Goal: Task Accomplishment & Management: Manage account settings

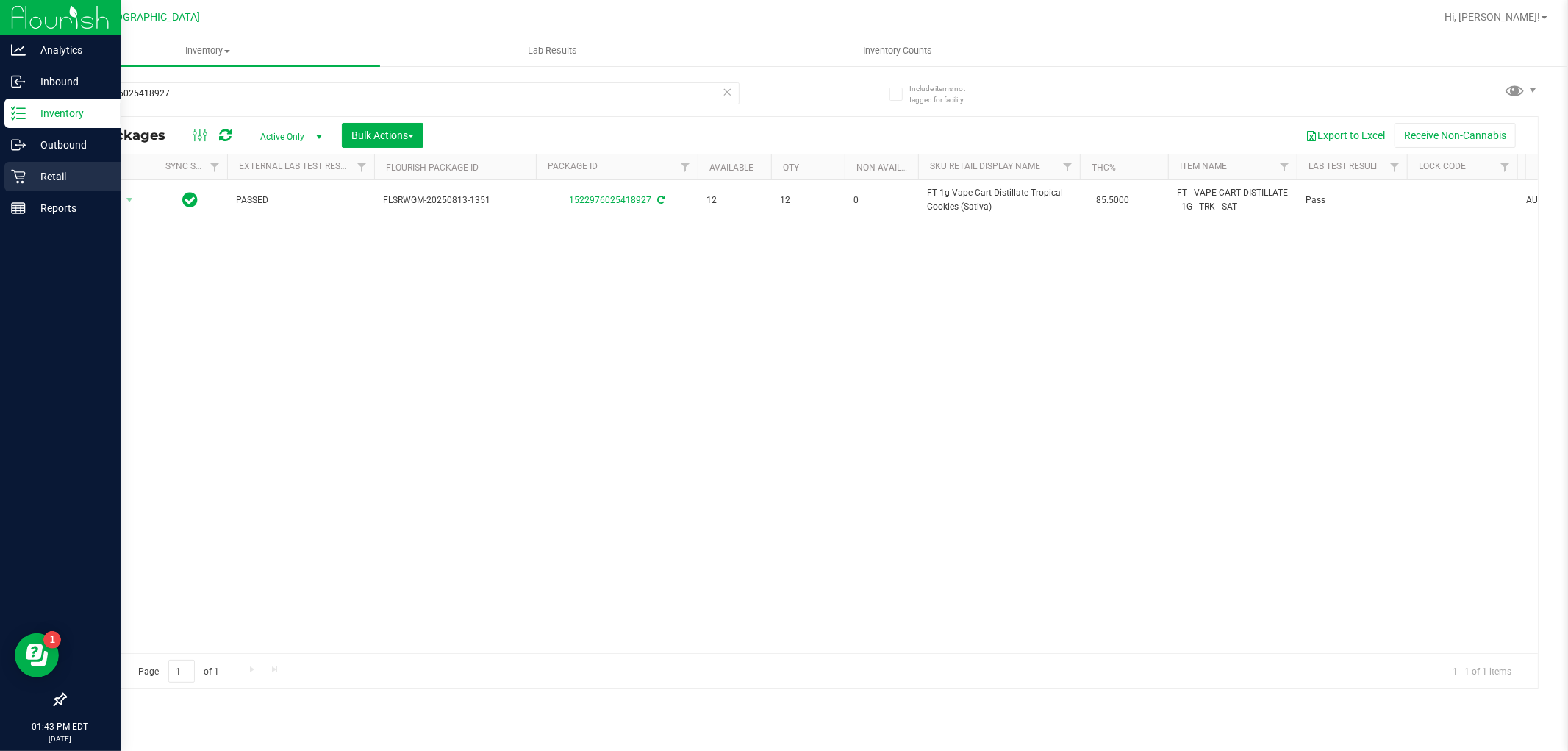
click at [48, 178] on p "Retail" at bounding box center [70, 176] width 89 height 17
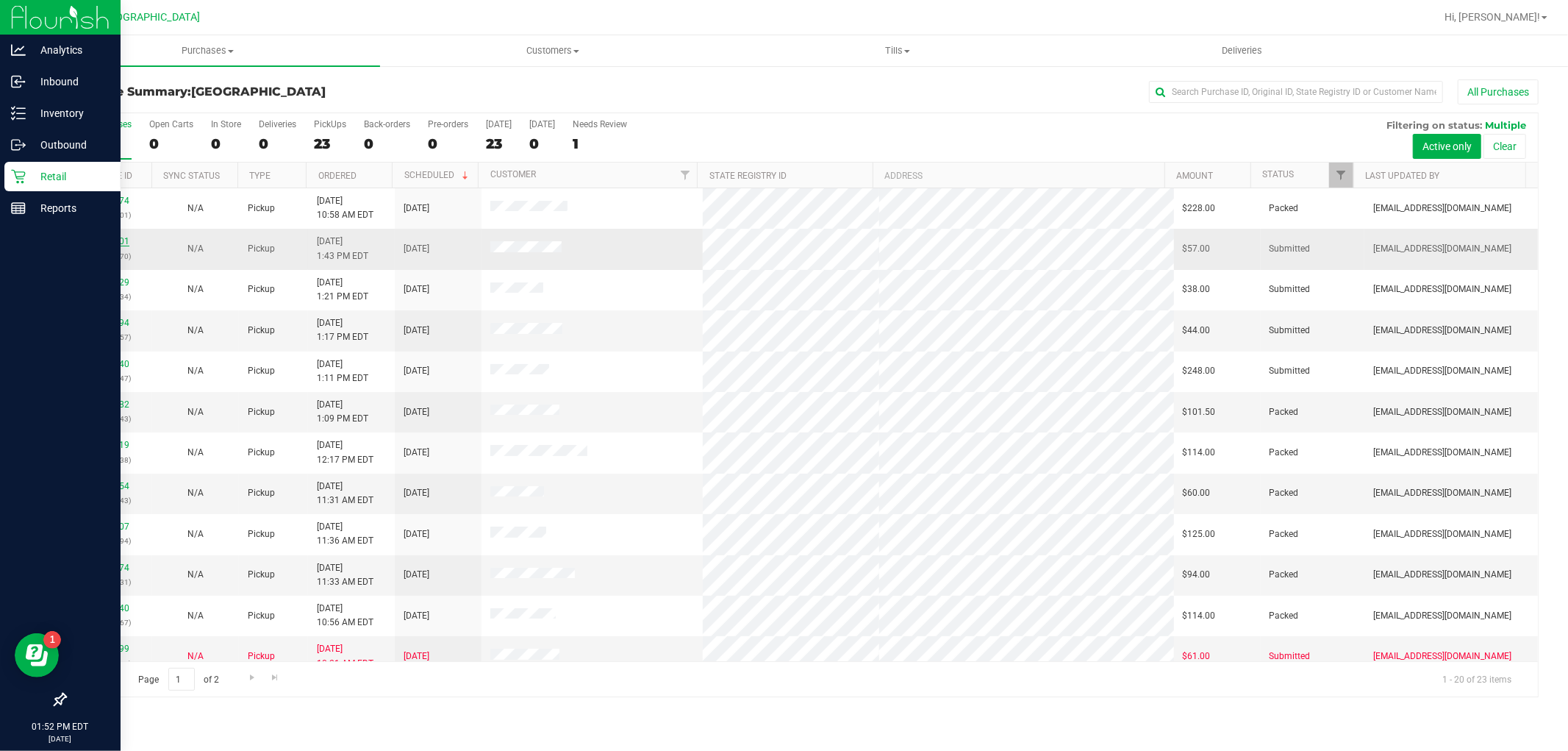
click at [122, 241] on link "11856501" at bounding box center [108, 241] width 41 height 10
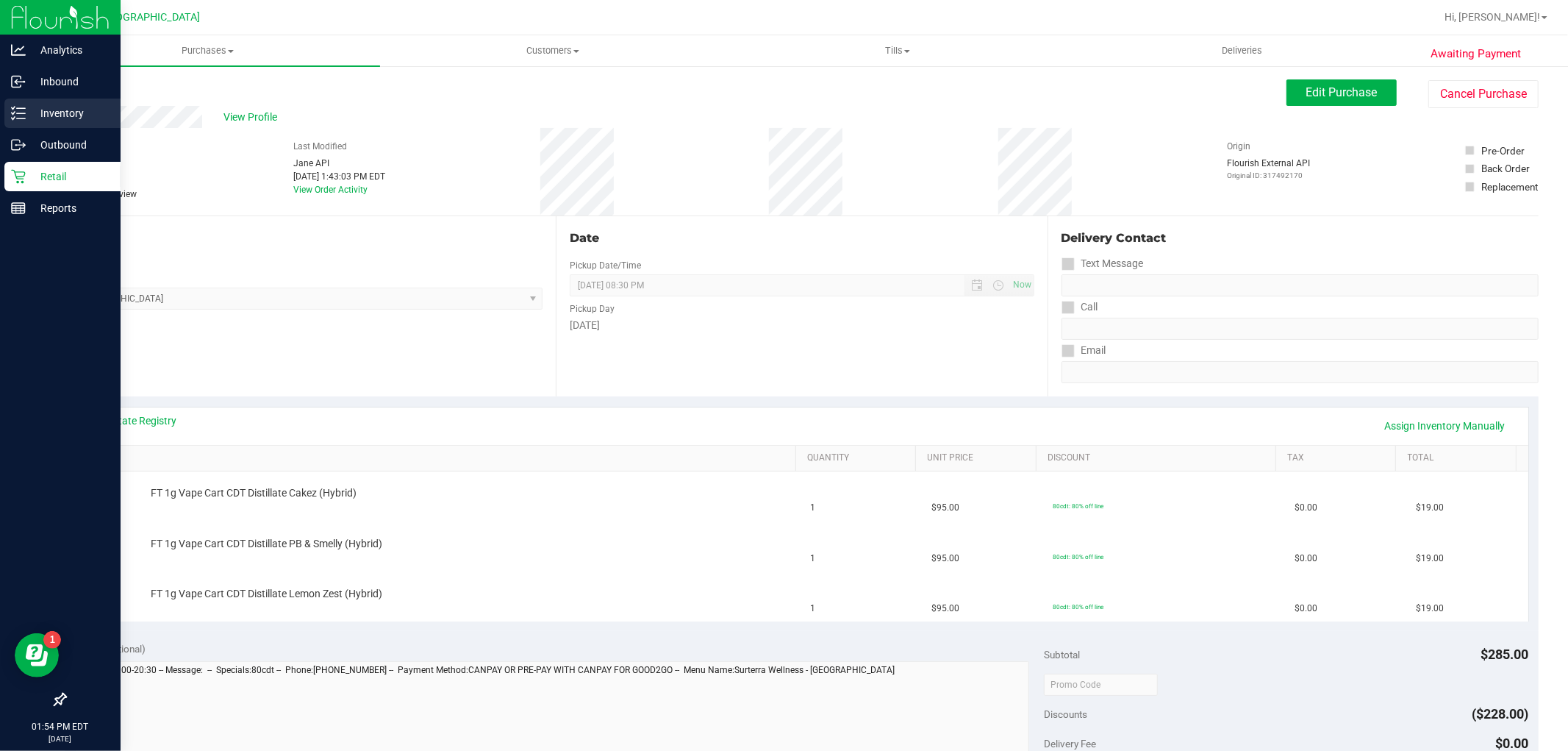
click at [87, 115] on p "Inventory" at bounding box center [70, 113] width 89 height 17
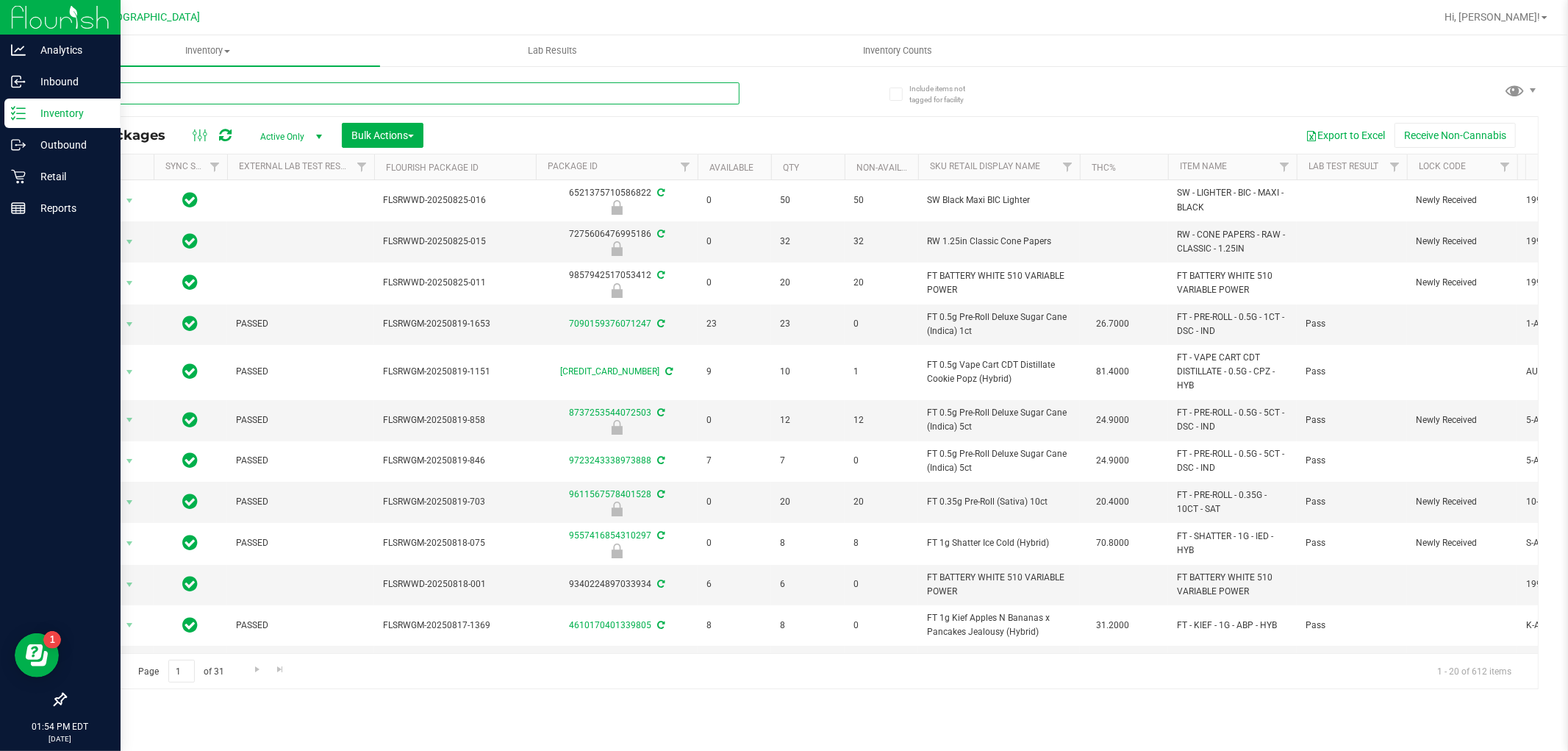
click at [299, 91] on input "text" at bounding box center [403, 93] width 675 height 22
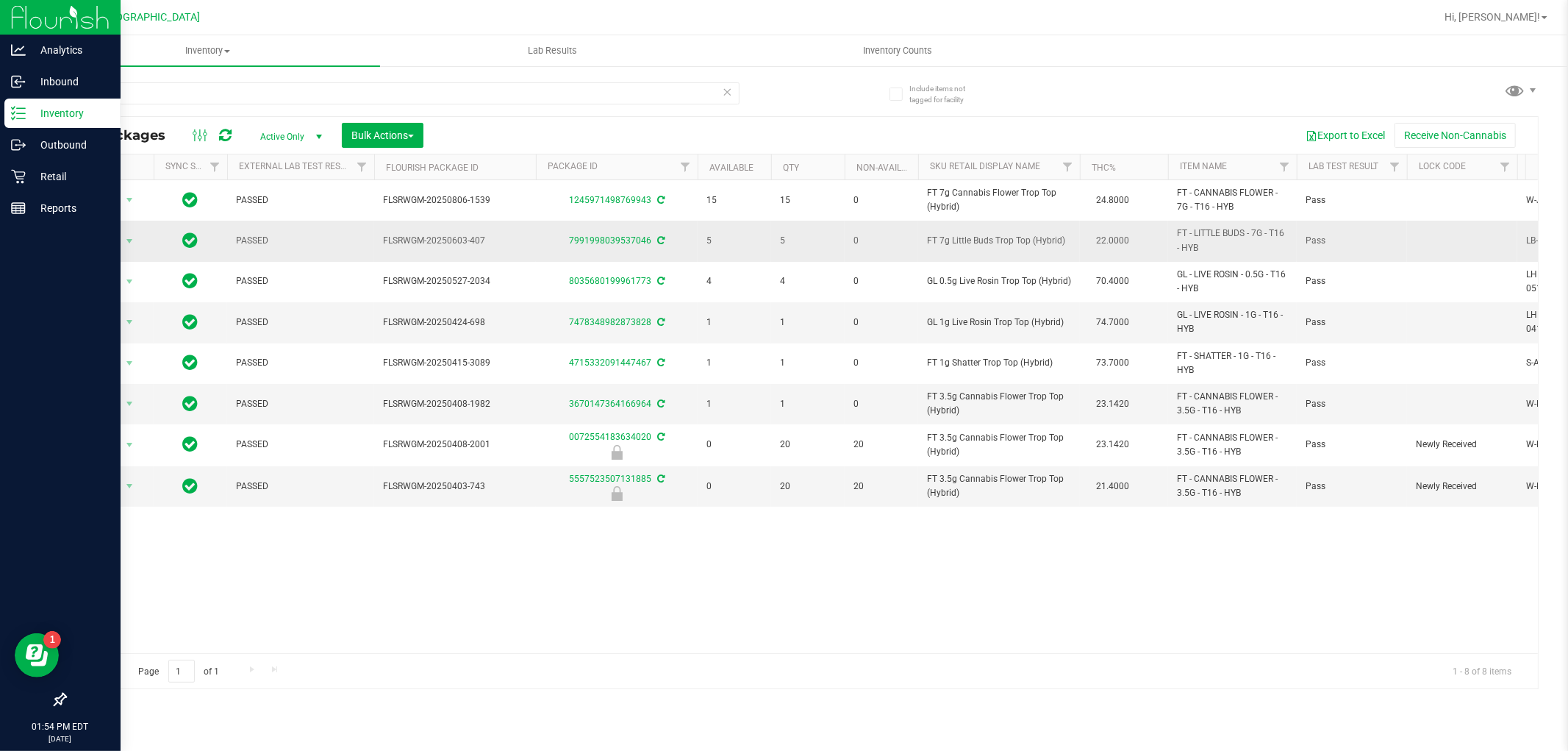
click at [955, 244] on span "FT 7g Little Buds Trop Top (Hybrid)" at bounding box center [999, 240] width 144 height 14
copy td "FT 7g Little Buds Trop Top (Hybrid)"
click at [219, 97] on input "trop top" at bounding box center [403, 93] width 675 height 22
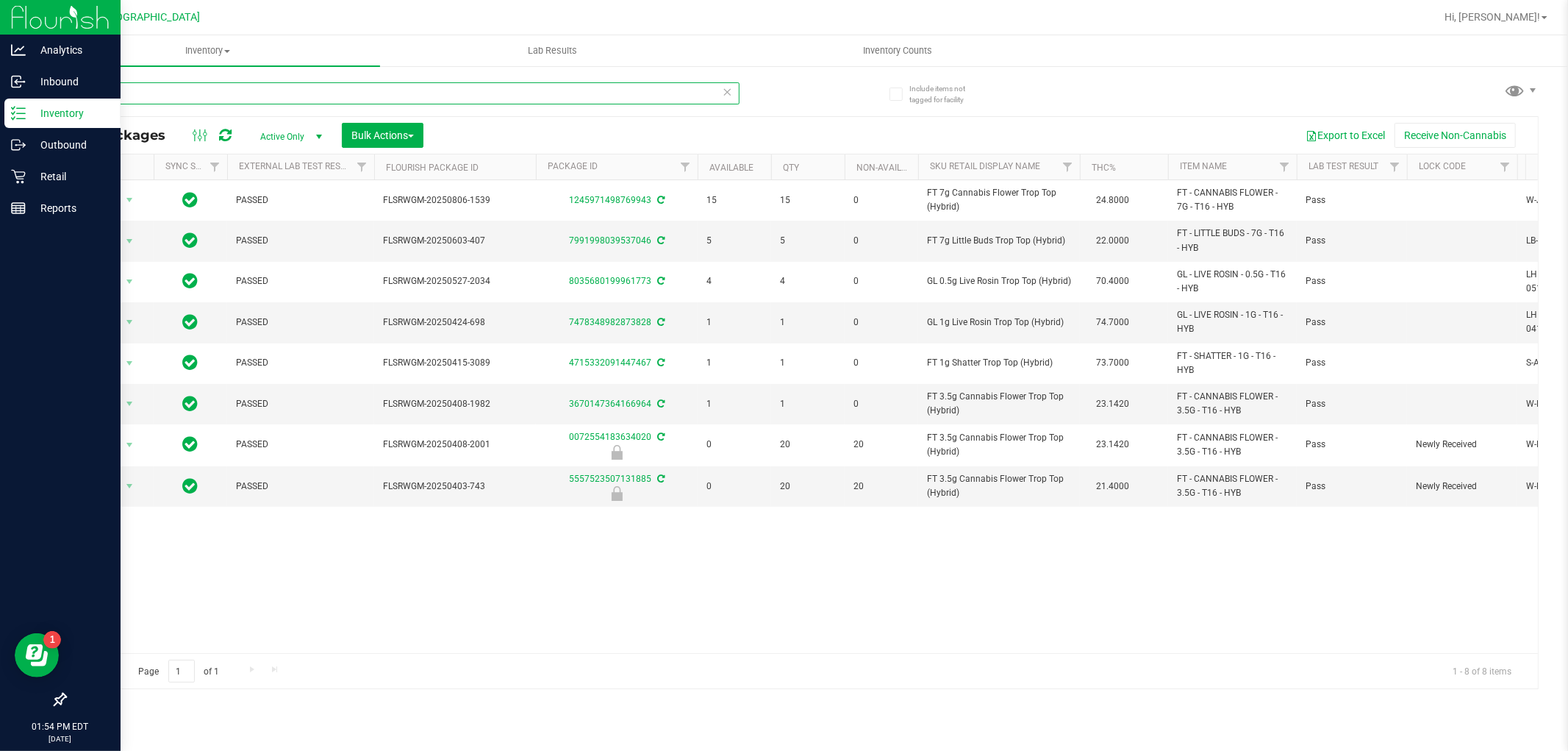
click at [219, 97] on input "trop top" at bounding box center [403, 93] width 675 height 22
paste input "FT 7g Little Buds Trop Top (Hybrid)"
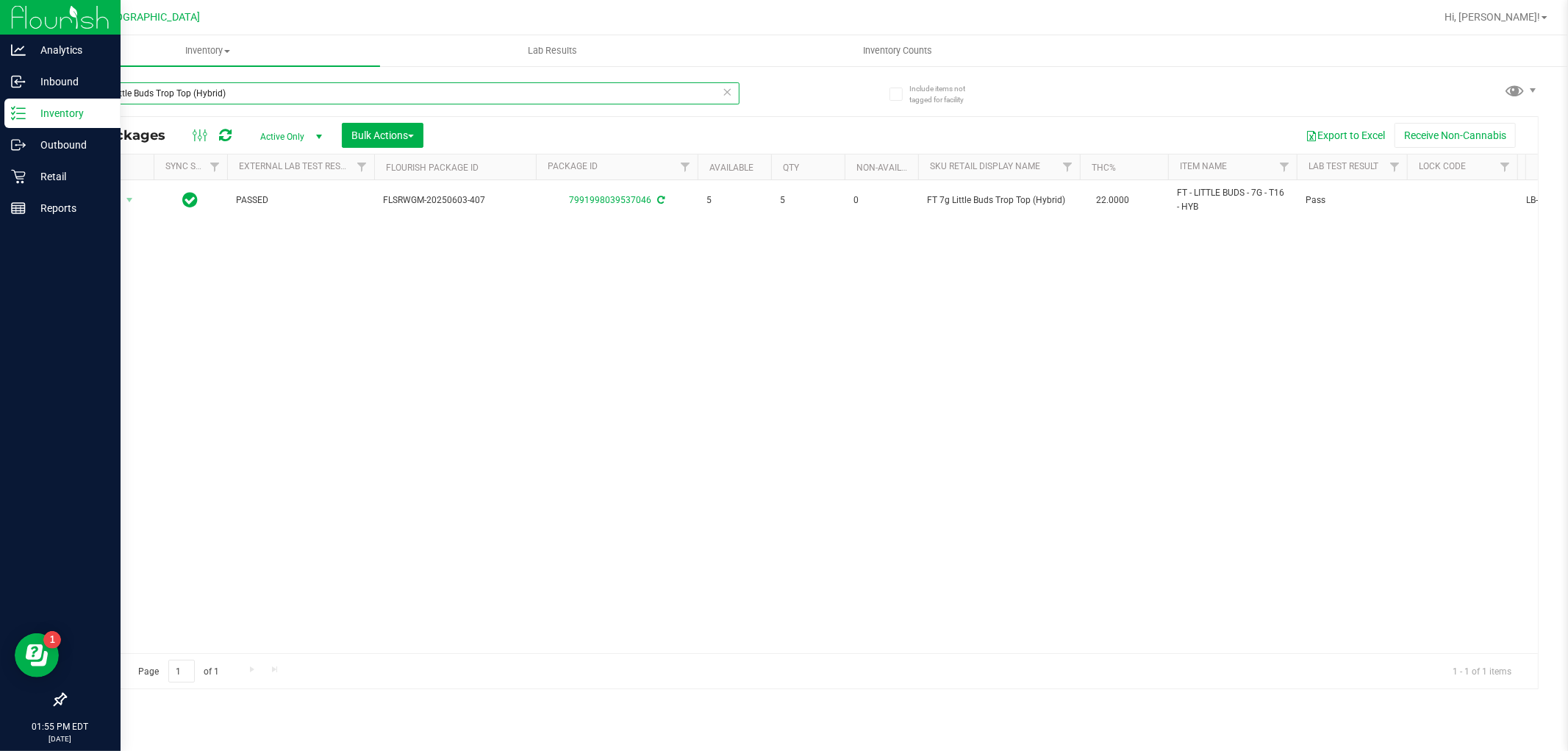
type input "FT 7g Little Buds Trop Top (Hybrid)"
click at [230, 87] on input "FT 7g Little Buds Trop Top (Hybrid)" at bounding box center [403, 93] width 675 height 22
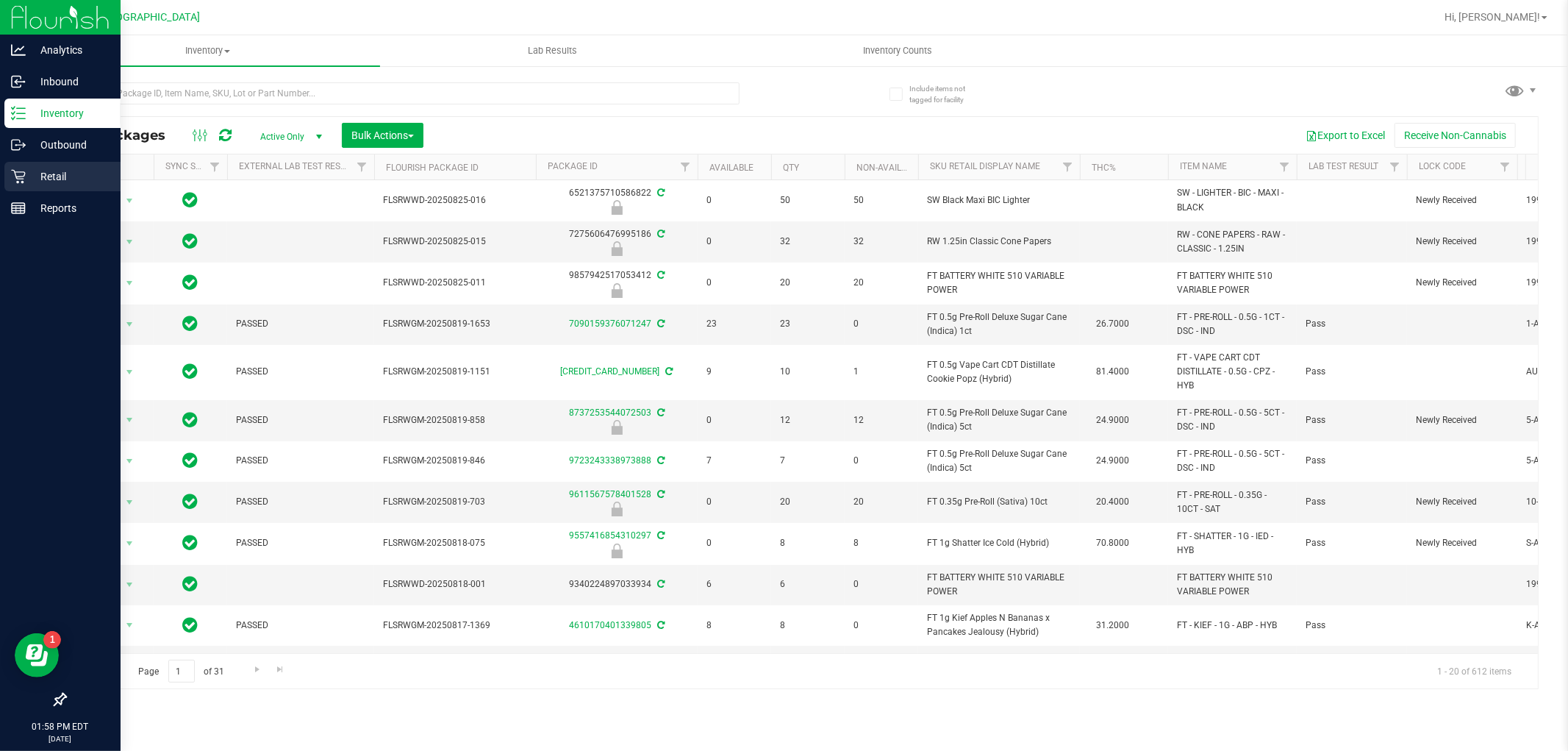
click at [31, 176] on p "Retail" at bounding box center [70, 176] width 89 height 17
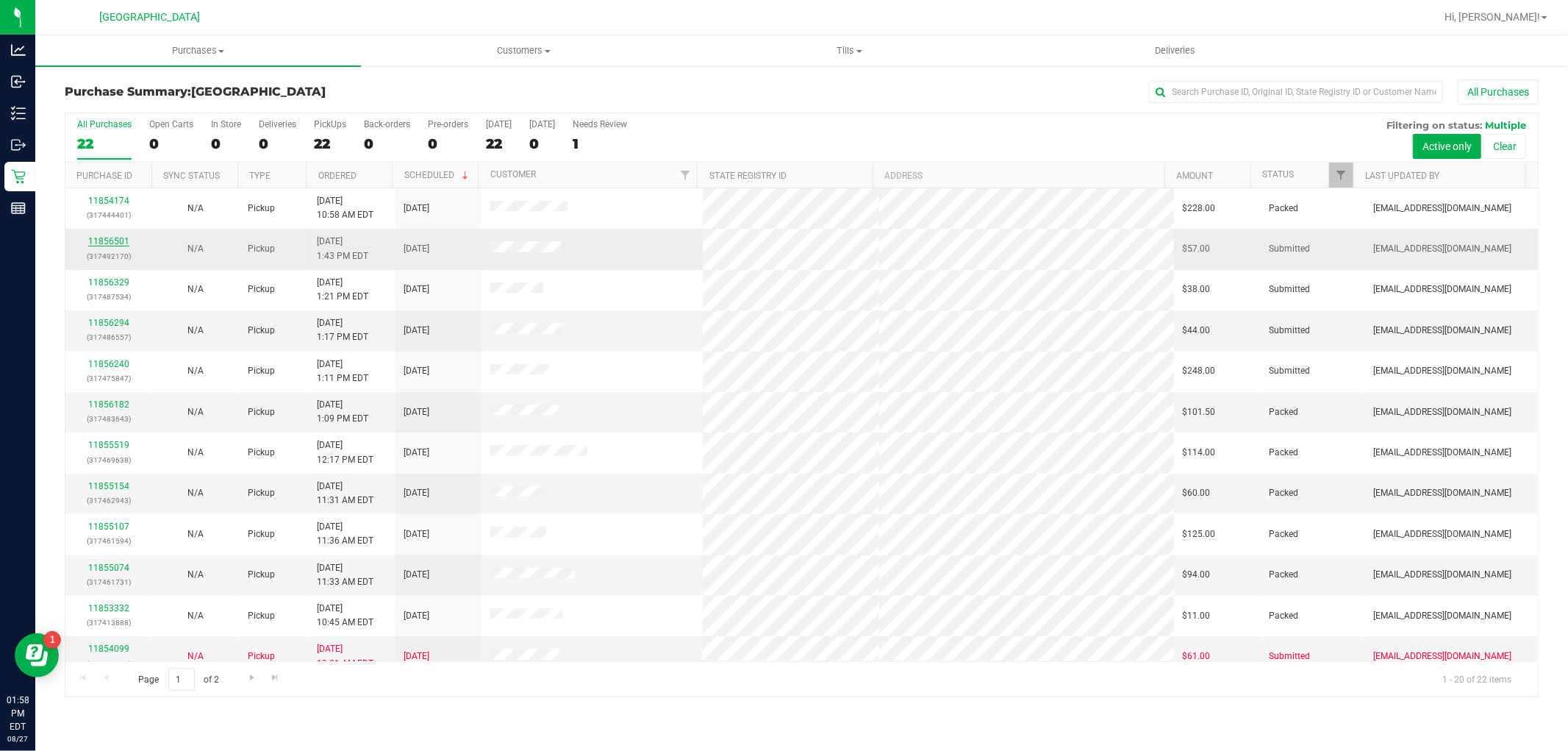
click at [104, 237] on link "11856501" at bounding box center [108, 241] width 41 height 10
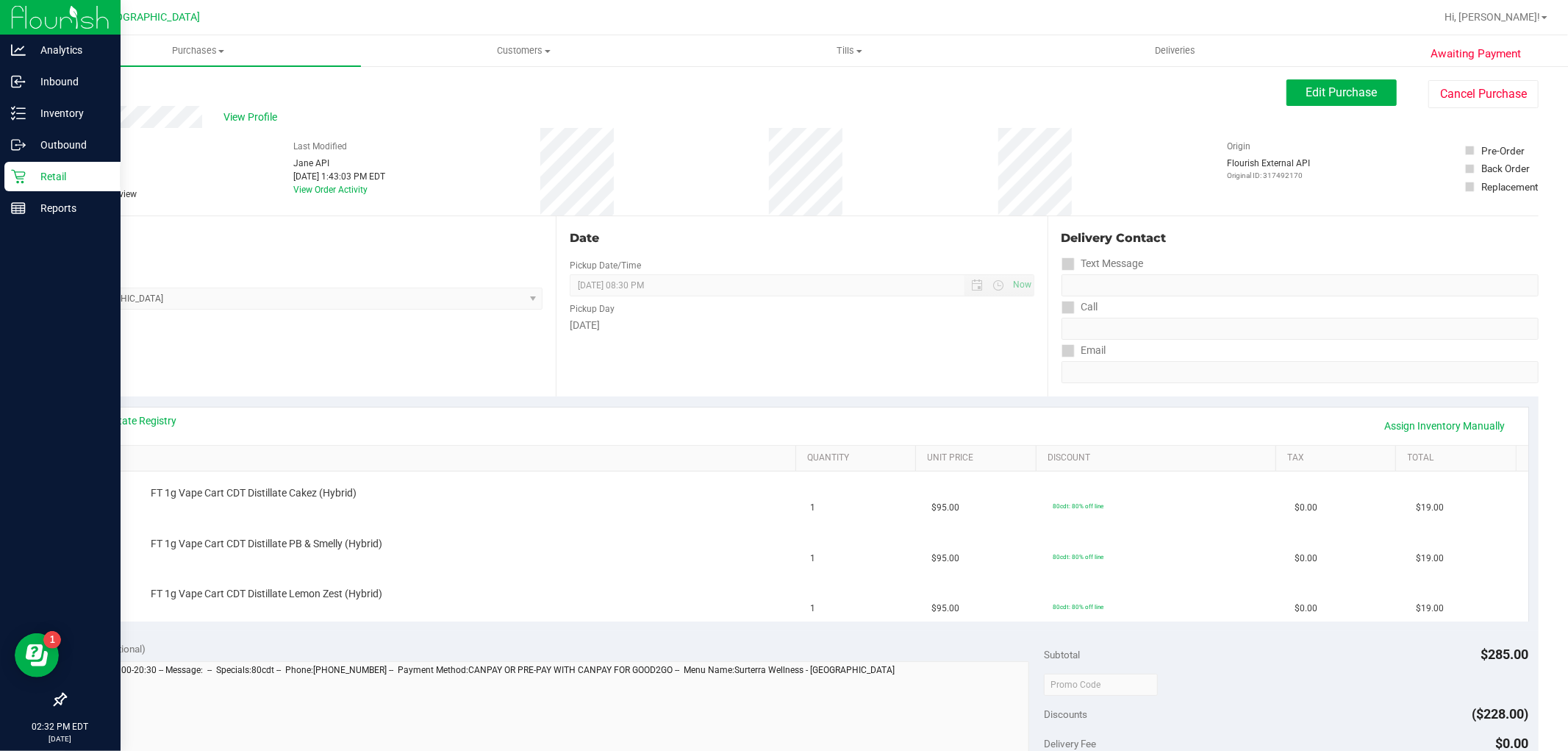
click at [53, 180] on p "Retail" at bounding box center [70, 176] width 89 height 17
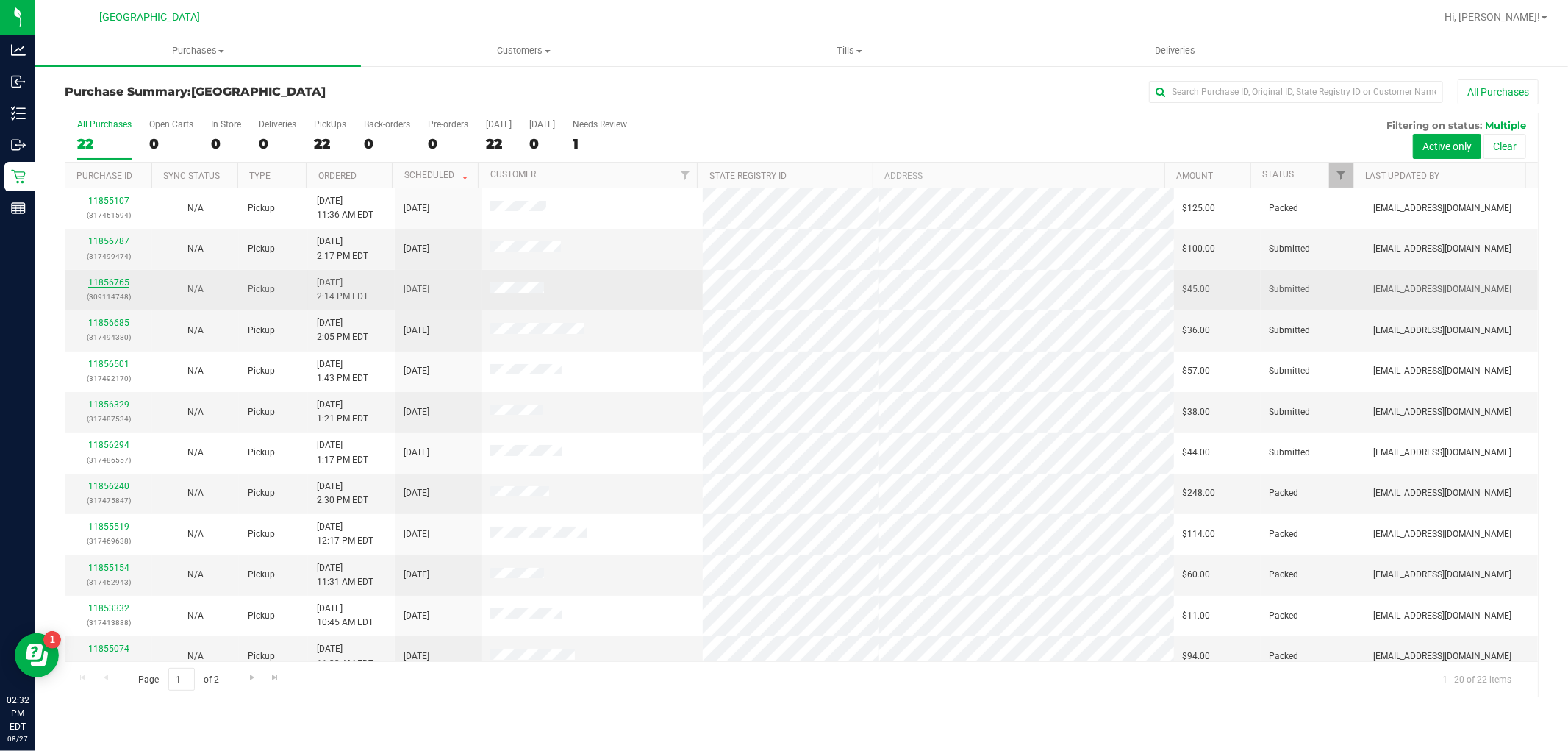
click at [113, 281] on link "11856765" at bounding box center [108, 282] width 41 height 10
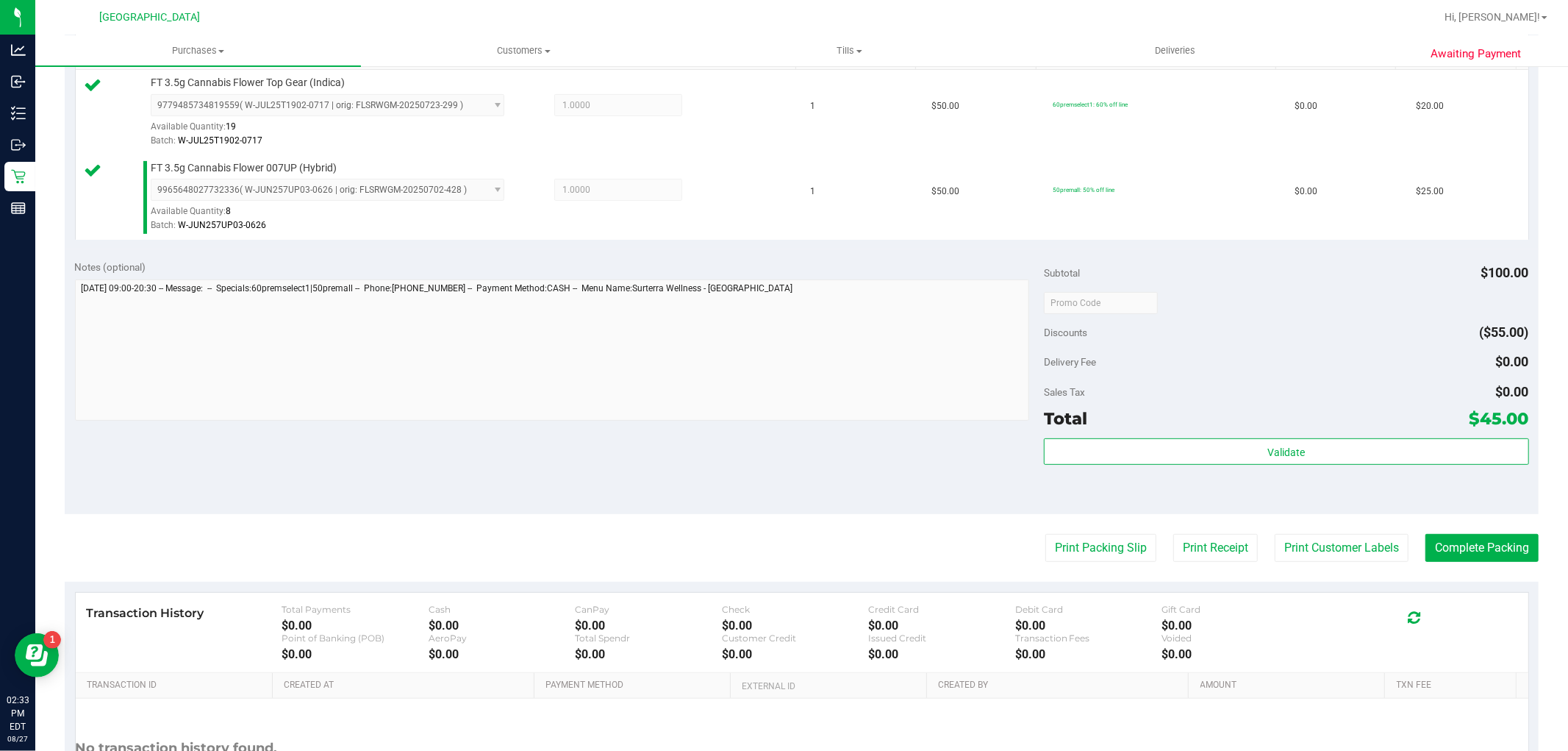
scroll to position [490, 0]
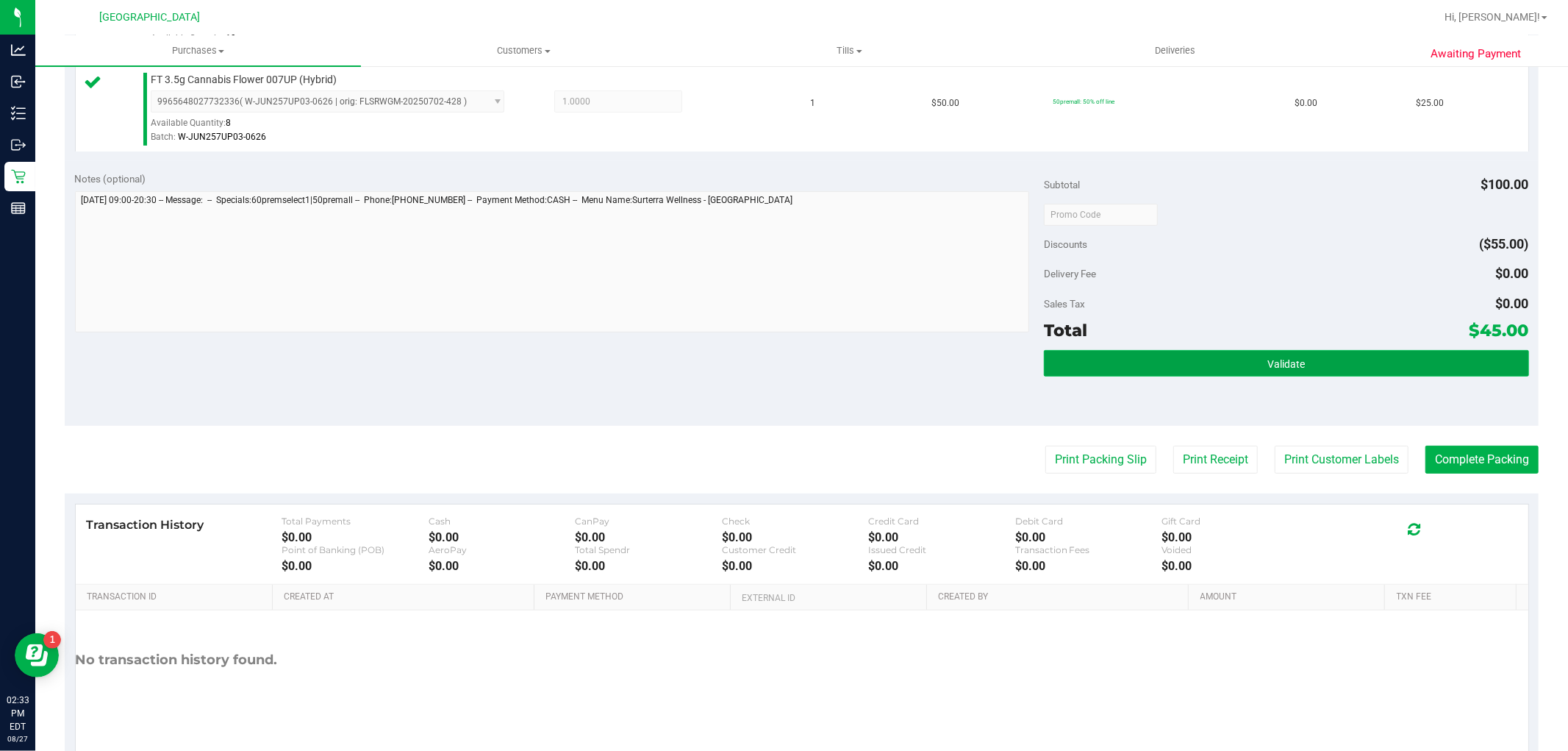
click at [1238, 372] on button "Validate" at bounding box center [1286, 363] width 484 height 26
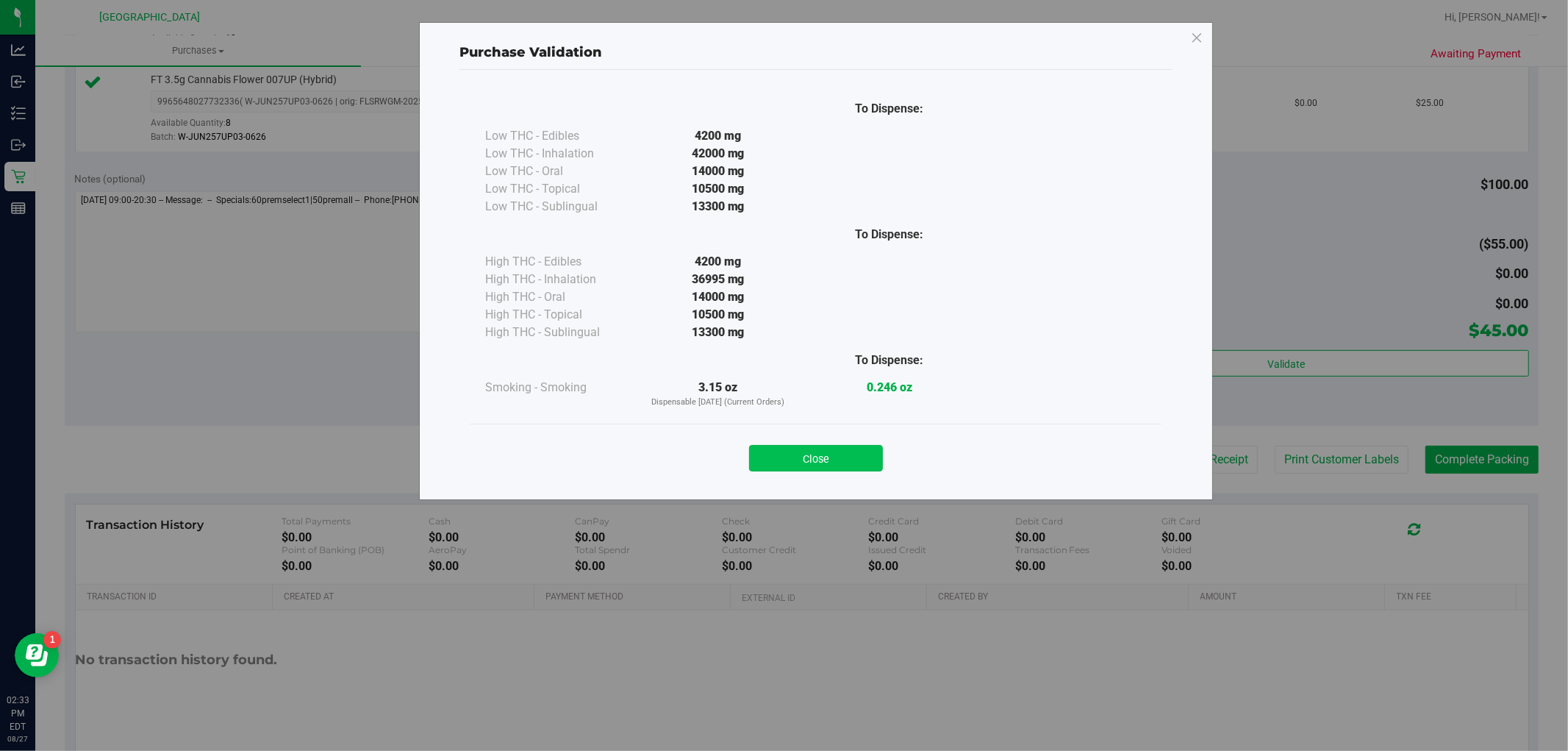
click at [861, 447] on button "Close" at bounding box center [816, 458] width 134 height 26
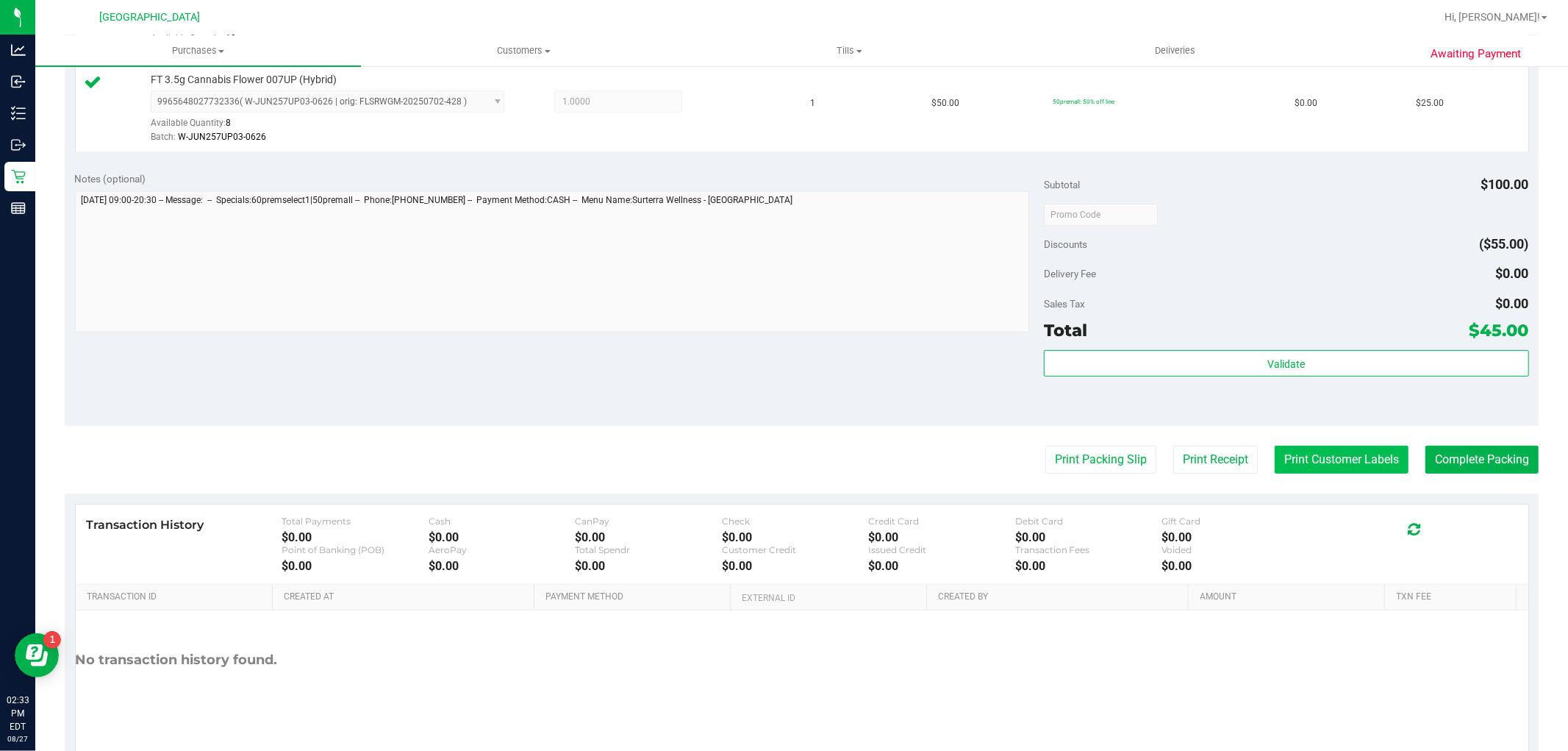
drag, startPoint x: 1342, startPoint y: 445, endPoint x: 1342, endPoint y: 453, distance: 8.0
click at [1342, 446] on purchase-details "Back Edit Purchase Cancel Purchase View Profile # 11856765 BioTrack ID: - Submi…" at bounding box center [802, 179] width 1473 height 1179
click at [1342, 453] on button "Print Customer Labels" at bounding box center [1342, 459] width 134 height 28
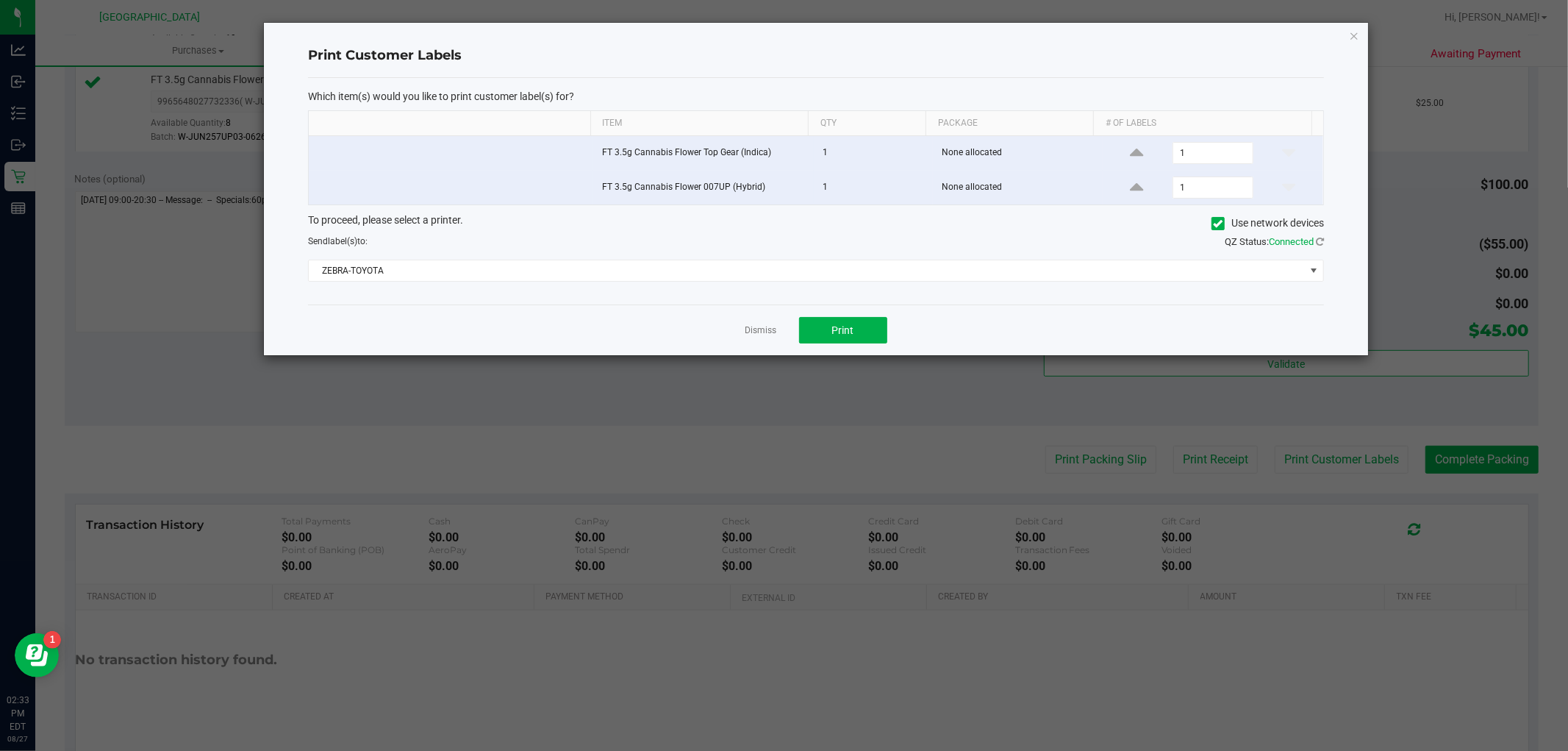
click at [849, 313] on div "Dismiss Print" at bounding box center [816, 330] width 1016 height 50
click at [849, 322] on button "Print" at bounding box center [843, 330] width 89 height 26
click at [762, 333] on link "Dismiss" at bounding box center [761, 331] width 31 height 12
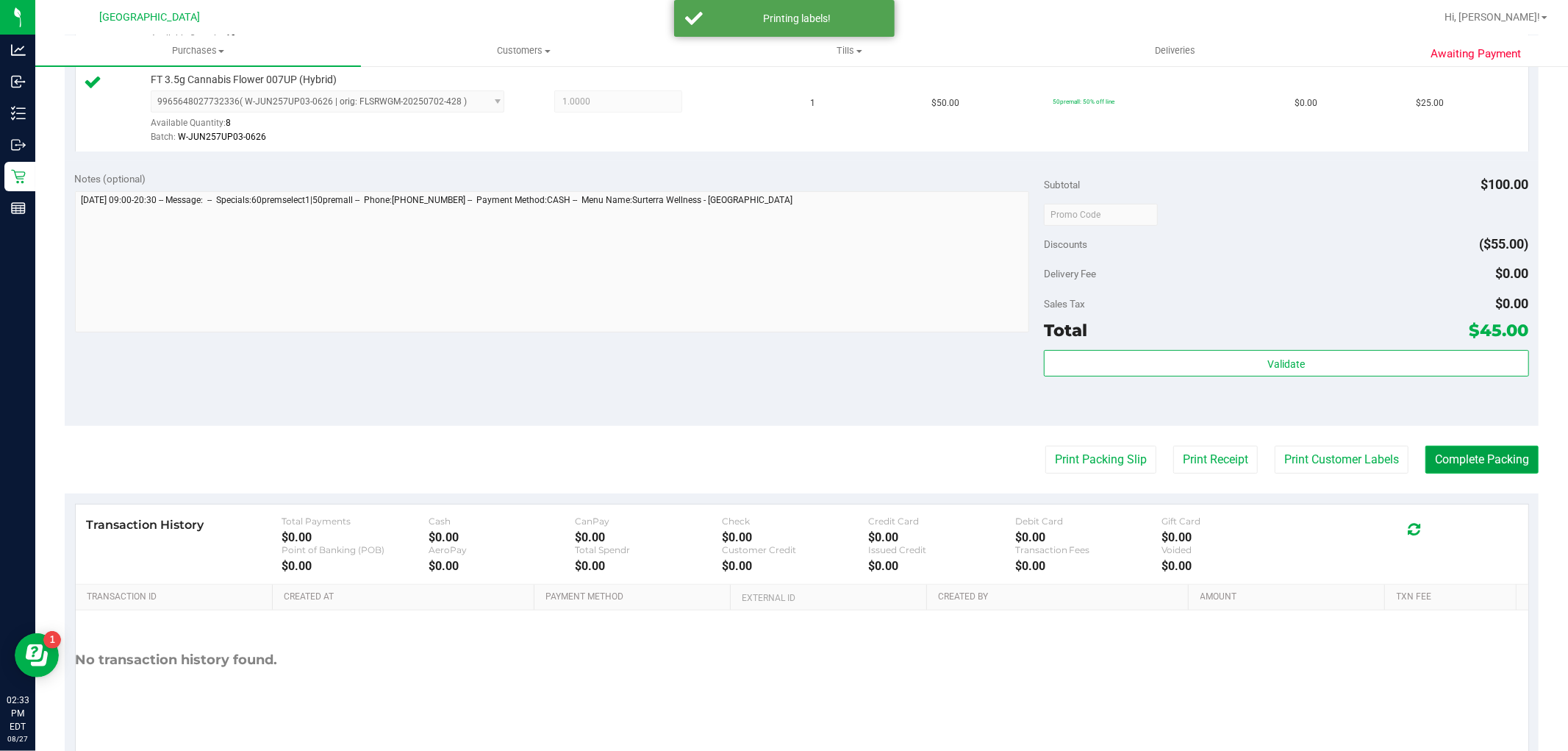
click at [1474, 455] on button "Complete Packing" at bounding box center [1482, 459] width 113 height 28
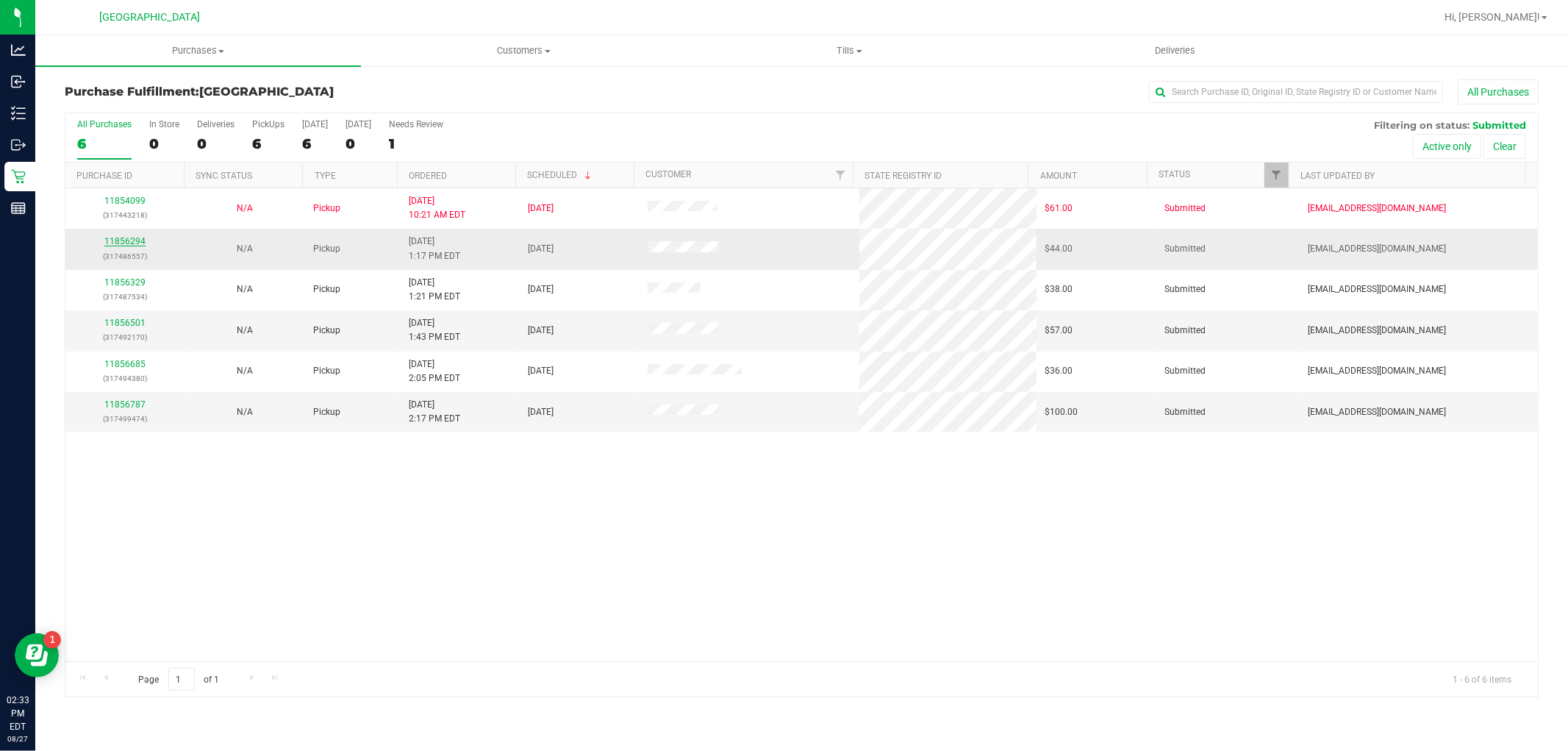
click at [113, 240] on link "11856294" at bounding box center [124, 241] width 41 height 10
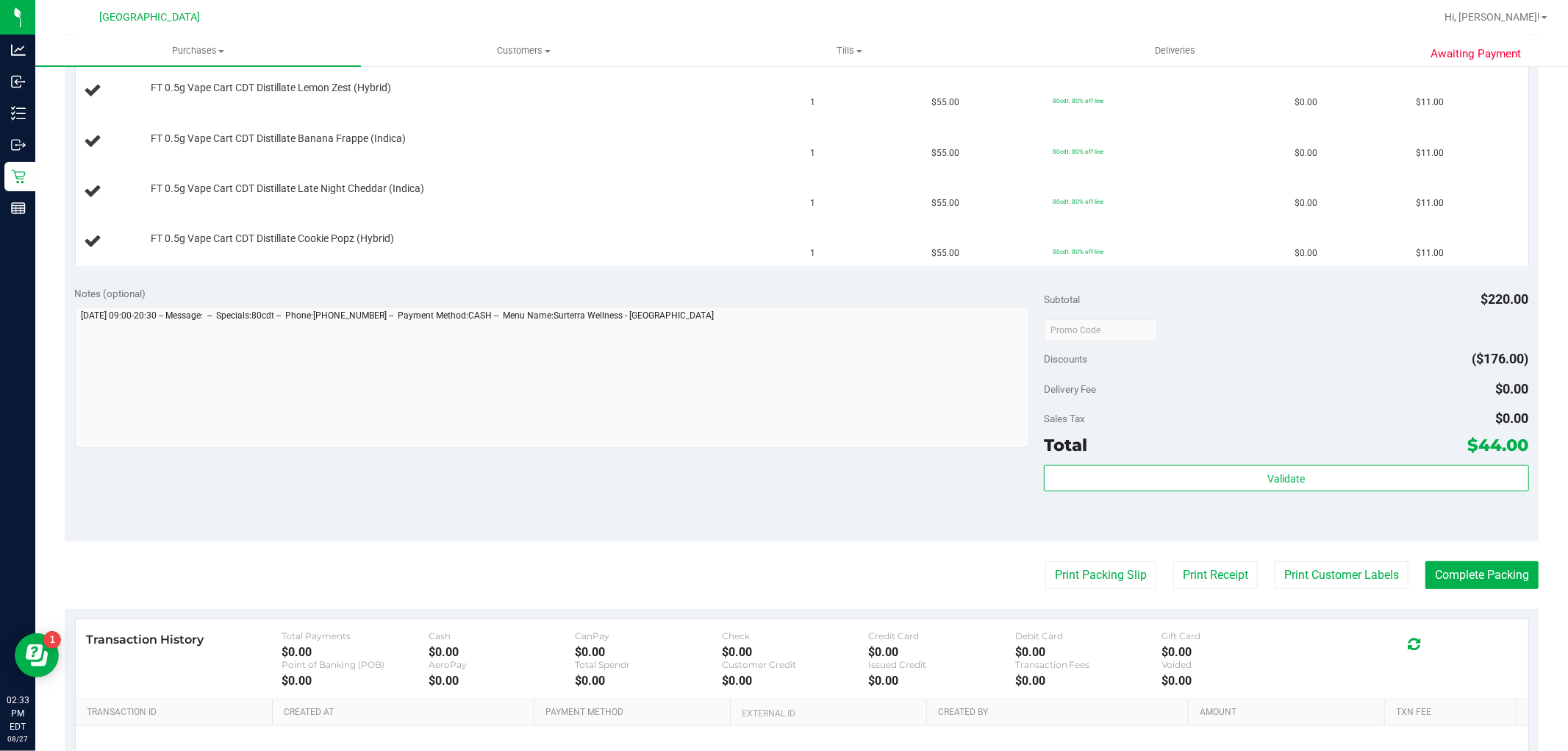
scroll to position [408, 0]
click at [1063, 584] on button "Print Packing Slip" at bounding box center [1101, 572] width 111 height 28
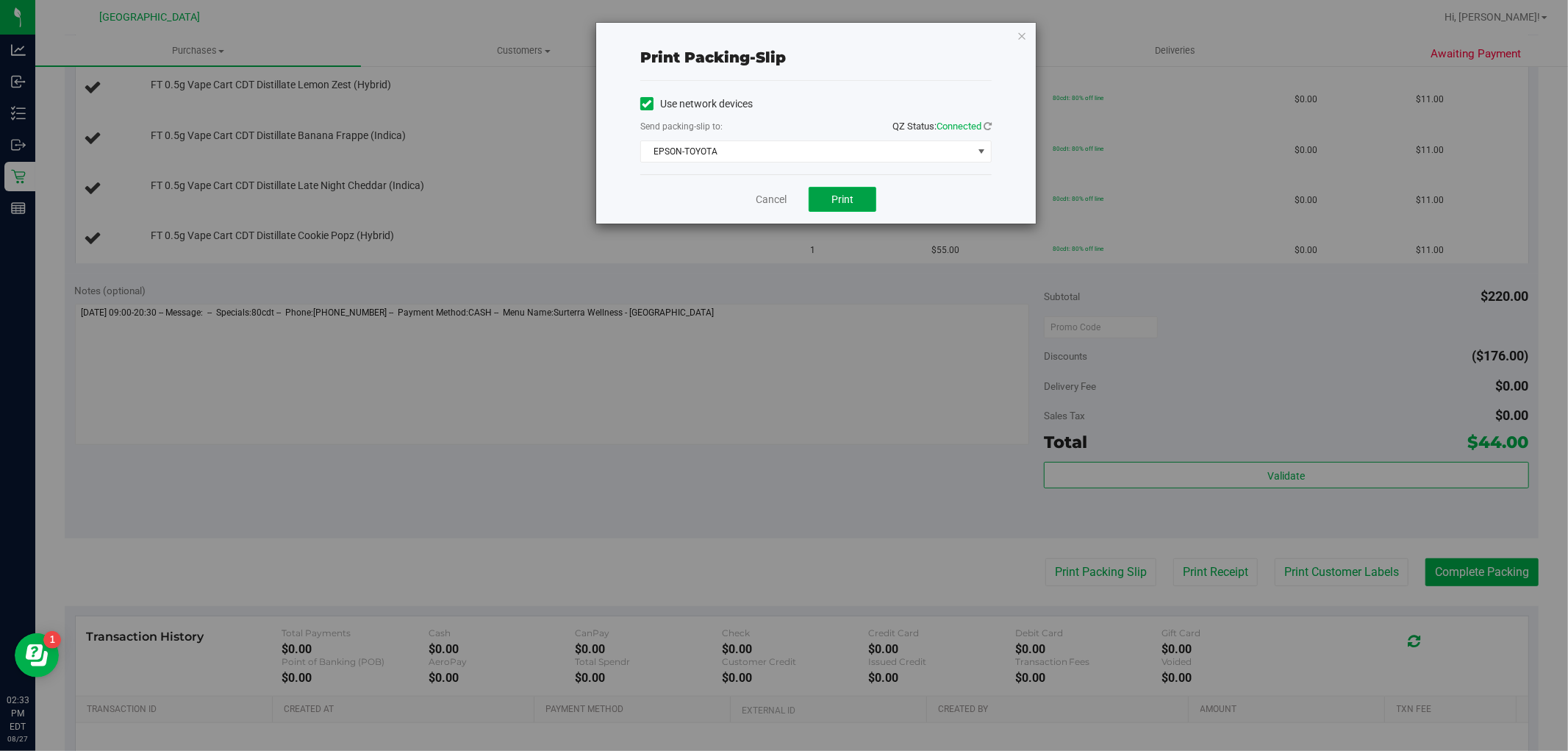
click at [812, 194] on button "Print" at bounding box center [843, 199] width 68 height 25
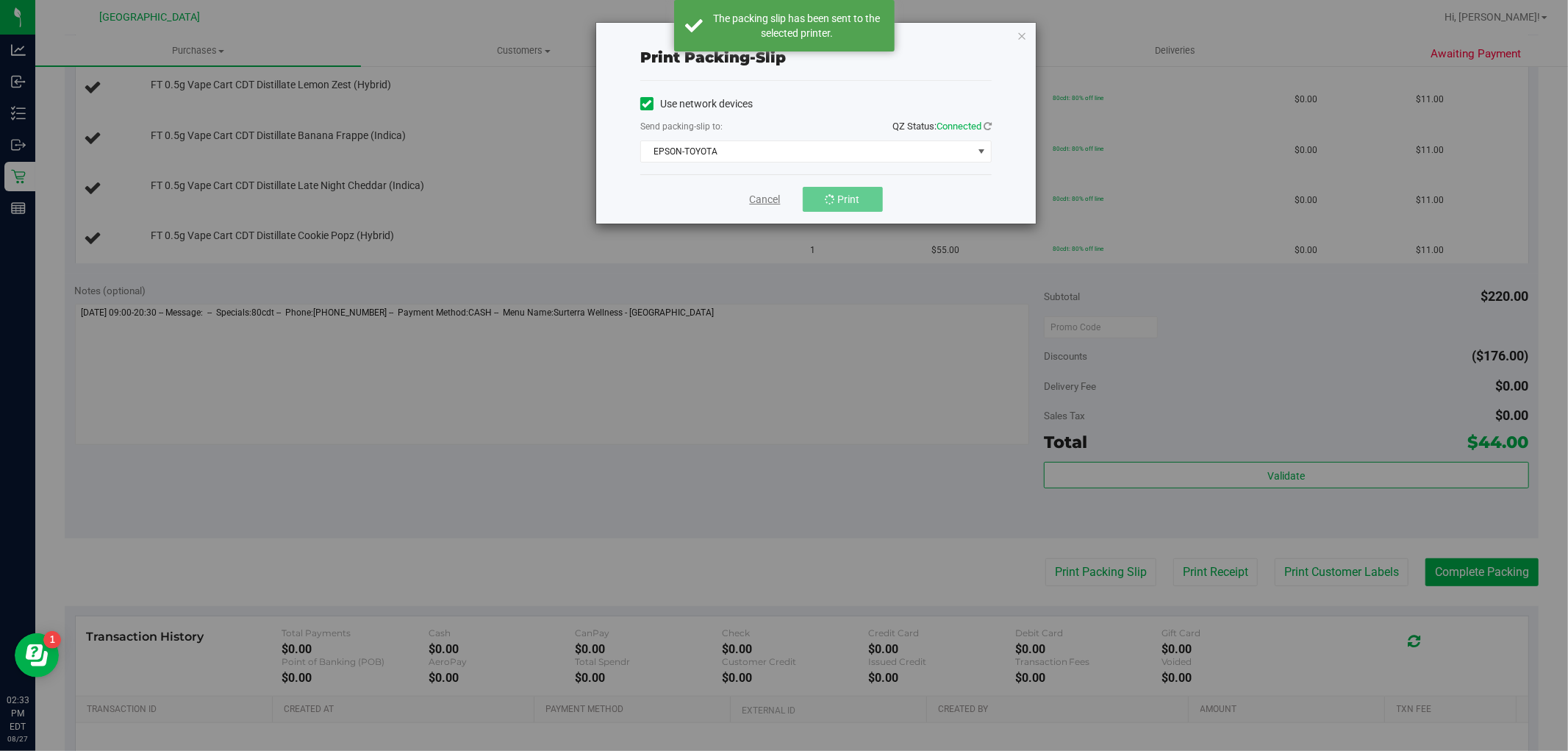
click at [775, 201] on link "Cancel" at bounding box center [765, 200] width 31 height 16
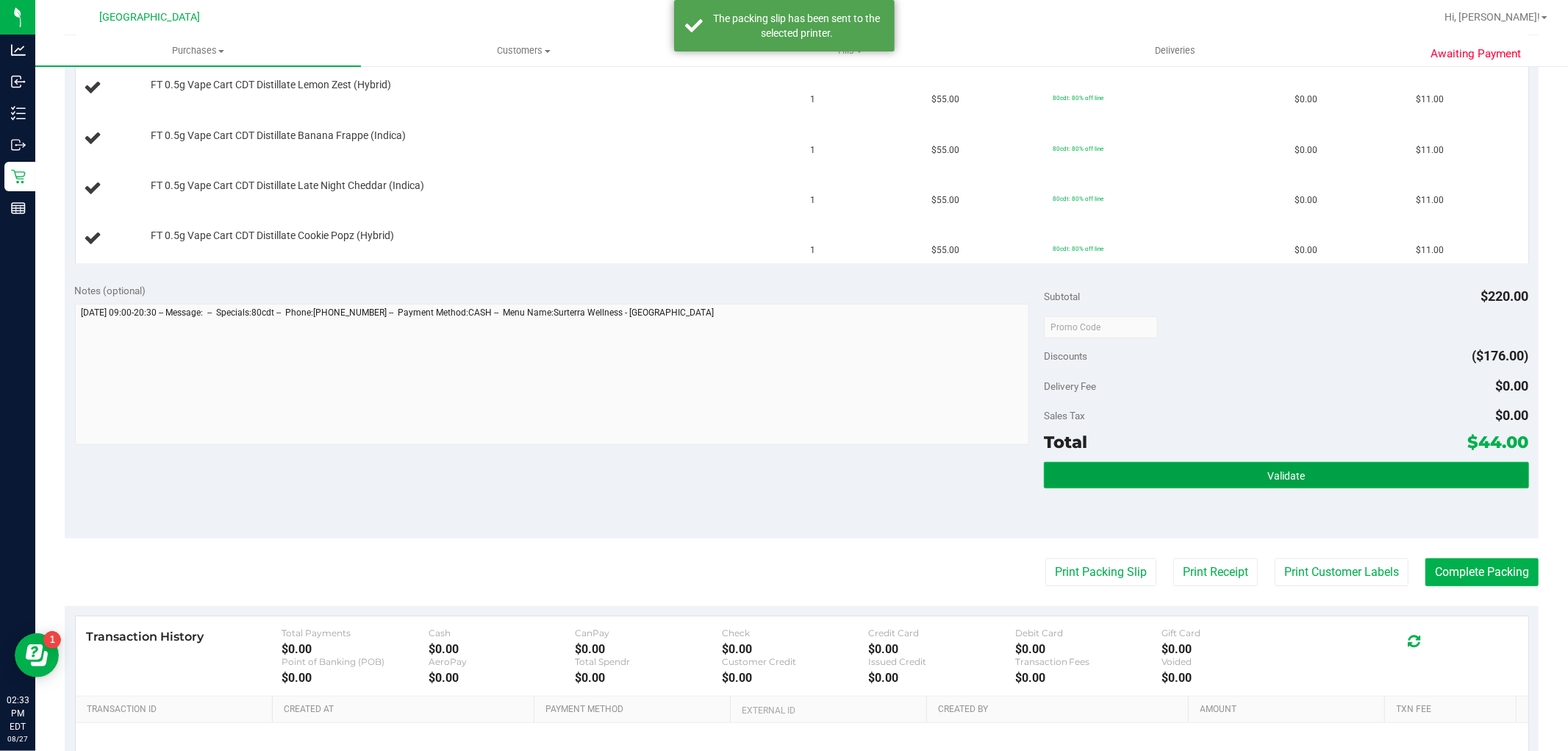
click at [1255, 471] on button "Validate" at bounding box center [1286, 475] width 484 height 26
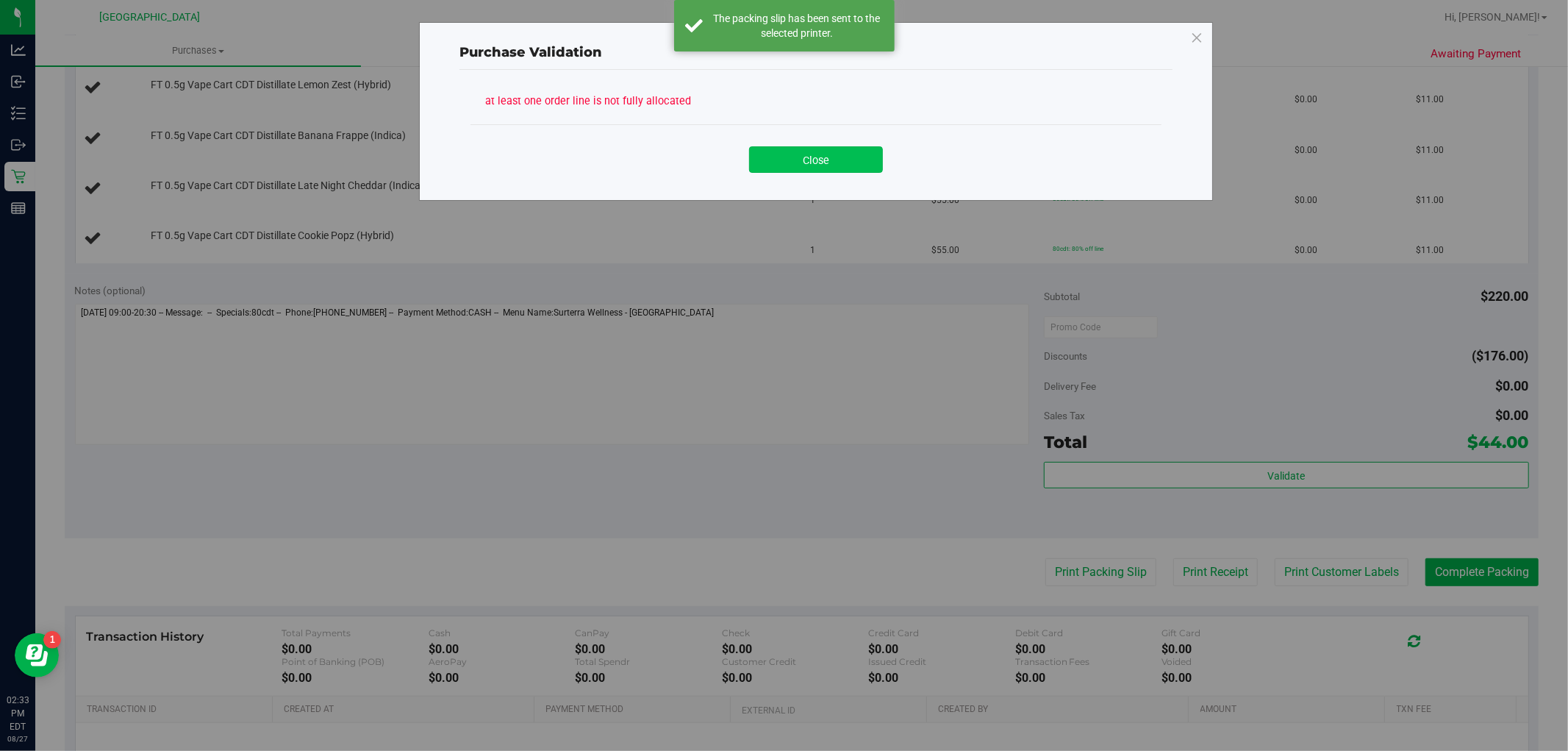
click at [842, 160] on button "Close" at bounding box center [816, 160] width 134 height 26
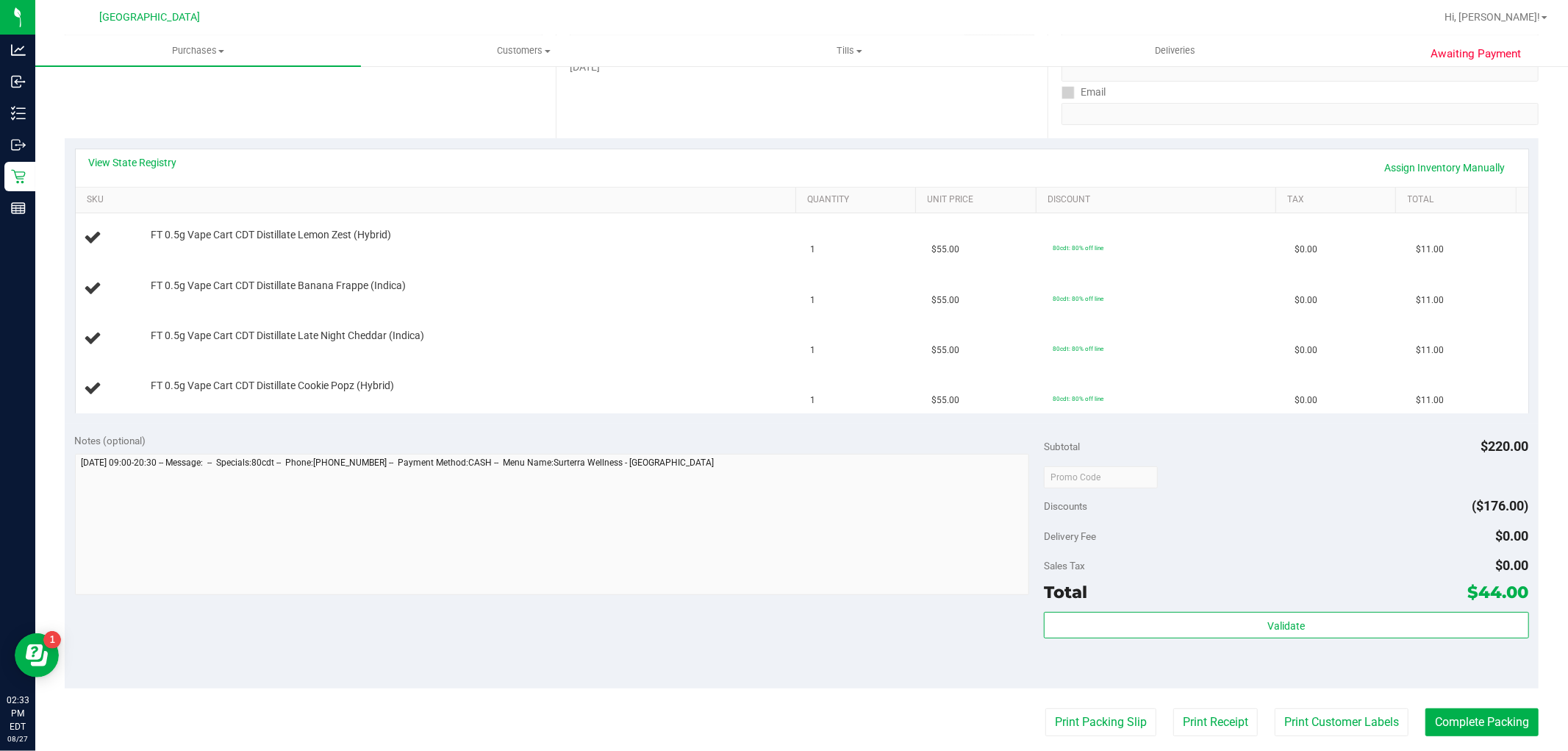
scroll to position [490, 0]
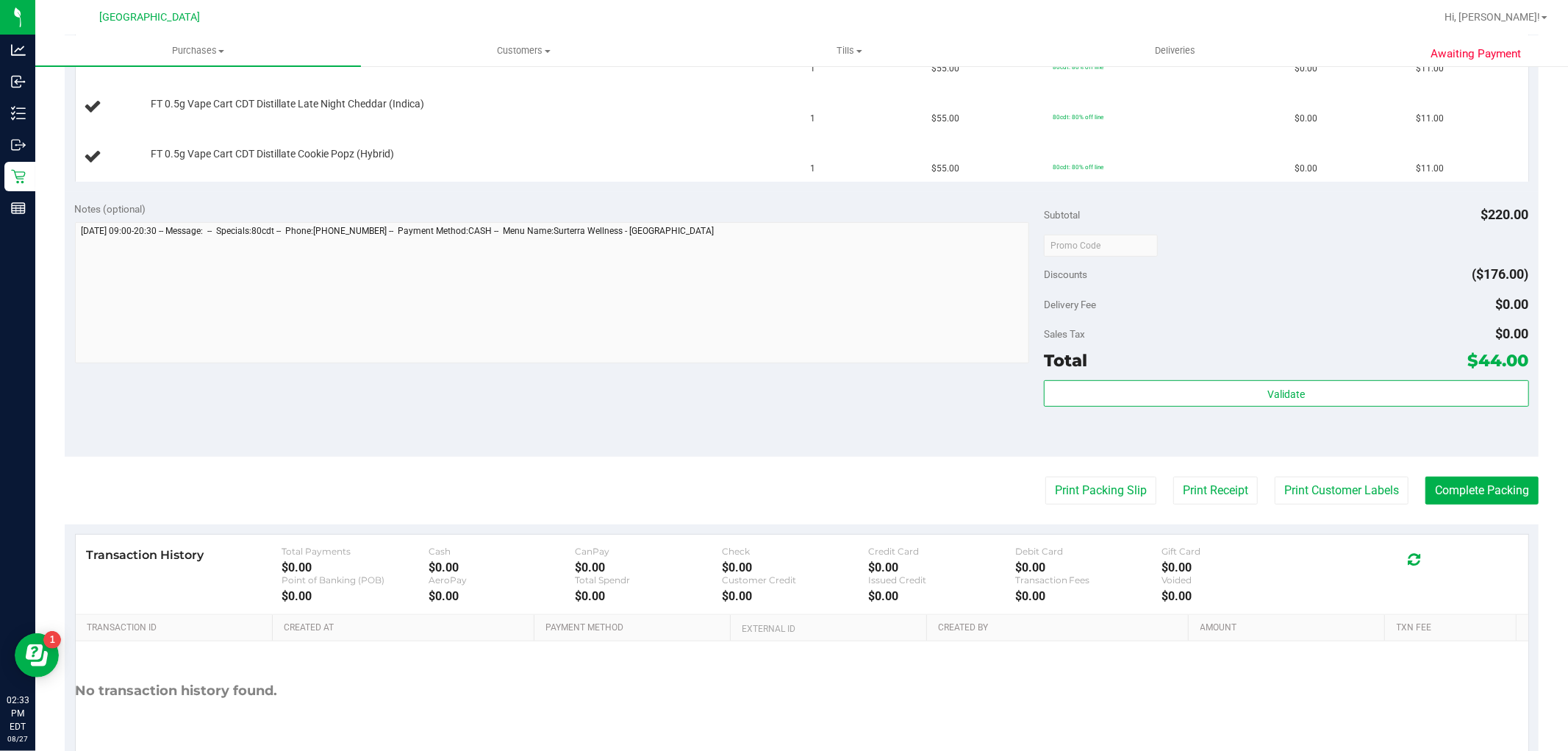
click at [1086, 506] on purchase-details "Back Edit Purchase Cancel Purchase View Profile # 11856294 BioTrack ID: - Submi…" at bounding box center [802, 194] width 1473 height 1209
click at [1085, 496] on button "Print Packing Slip" at bounding box center [1101, 491] width 111 height 28
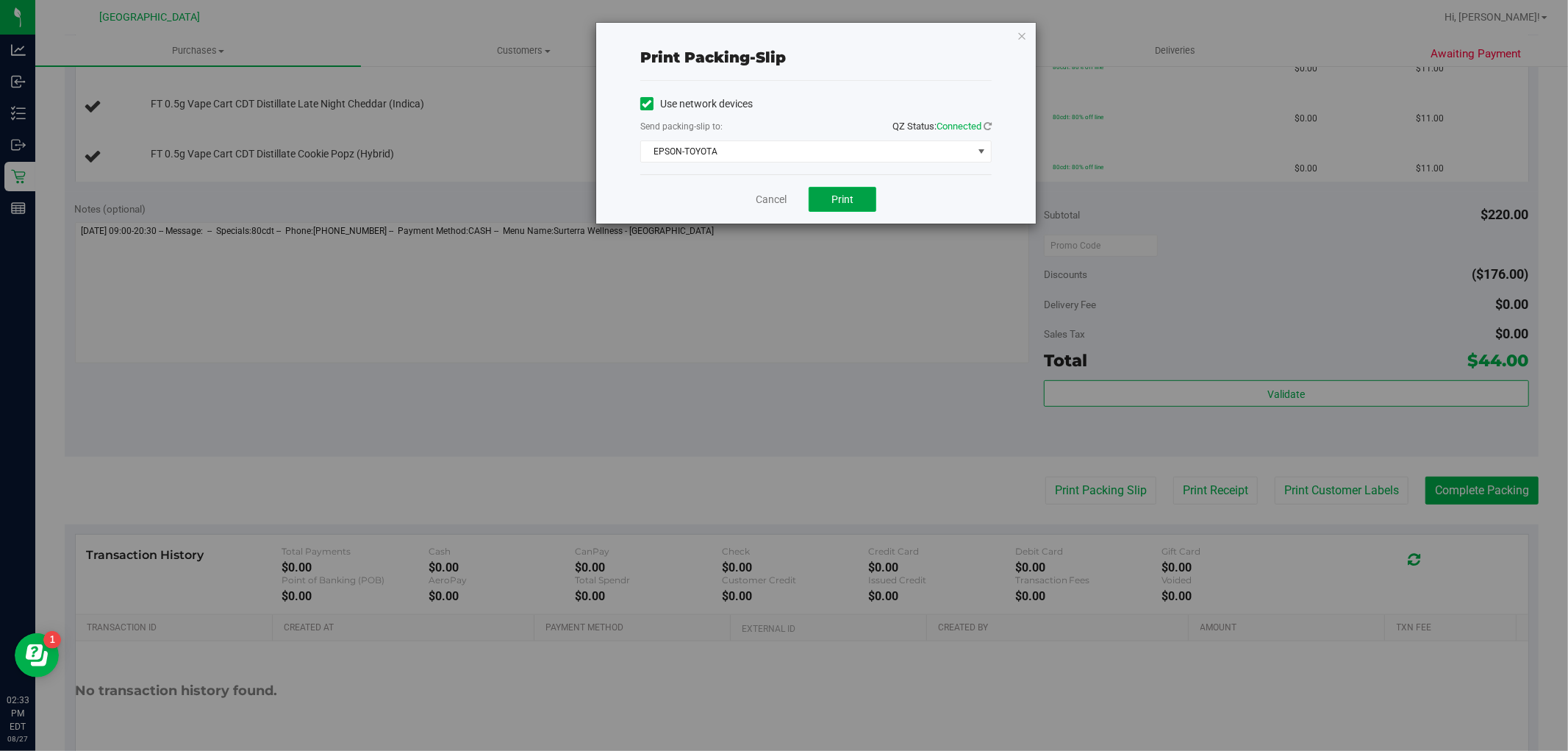
click at [845, 187] on button "Print" at bounding box center [843, 199] width 68 height 25
click at [758, 200] on link "Cancel" at bounding box center [771, 200] width 31 height 16
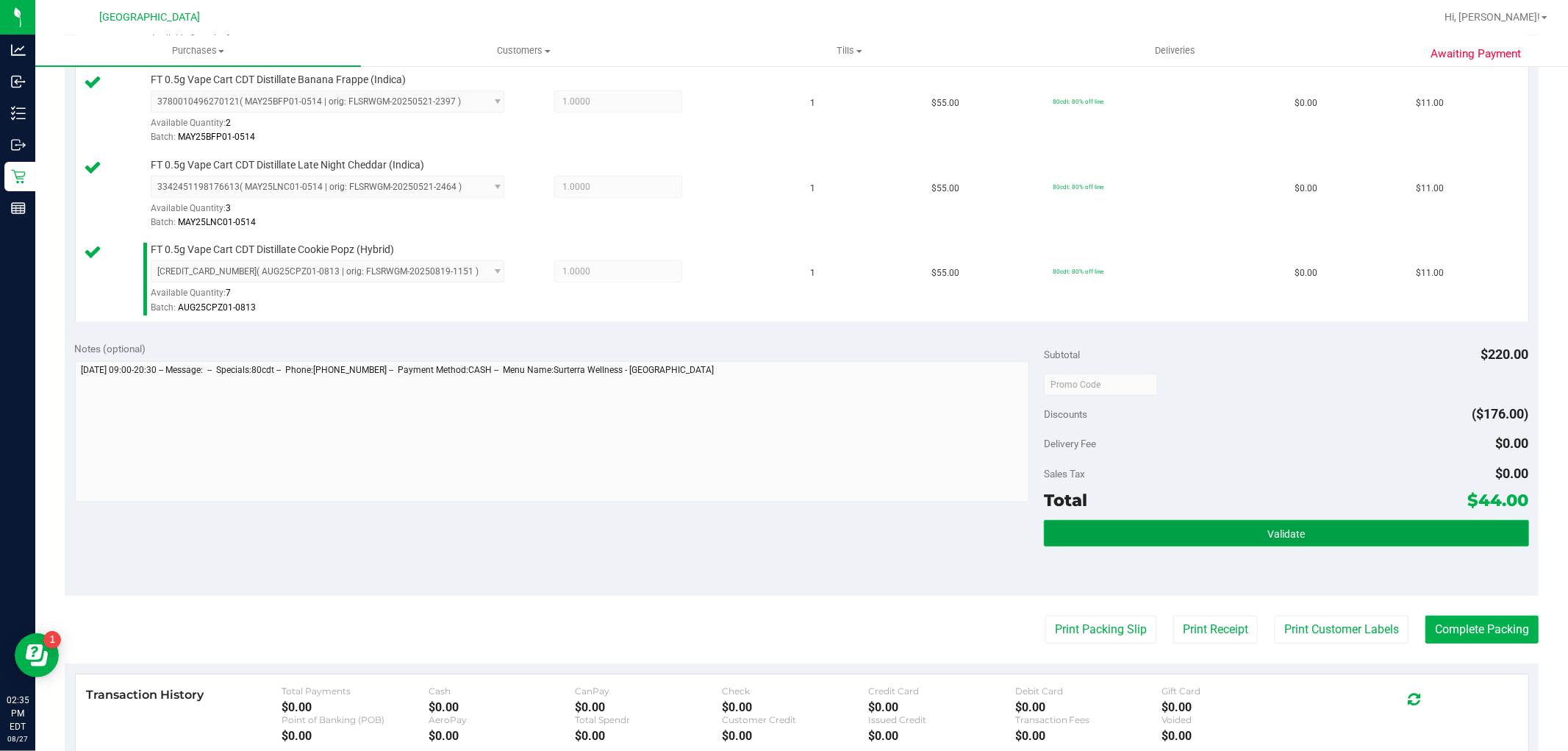
click at [1241, 527] on button "Validate" at bounding box center [1286, 533] width 484 height 26
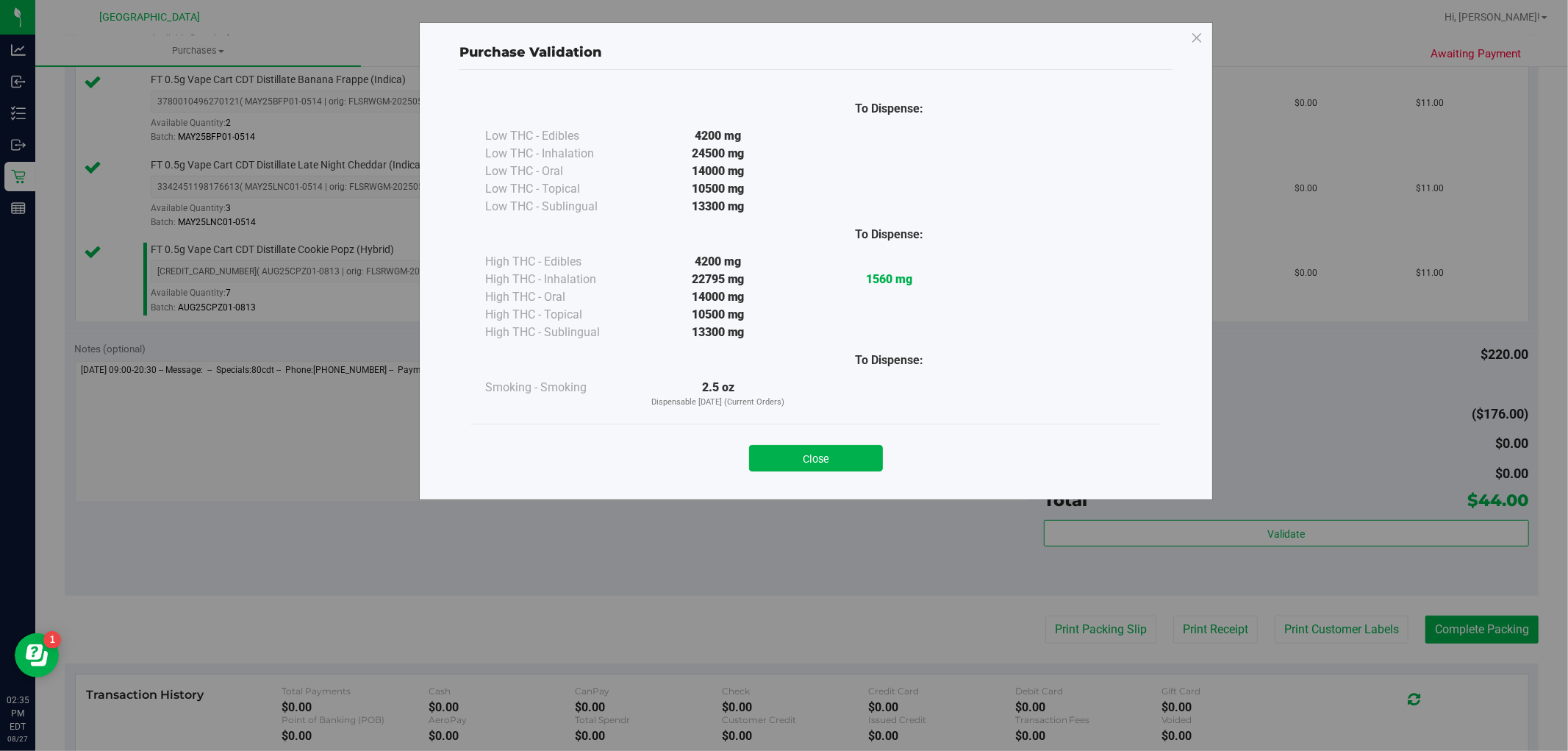
click at [818, 454] on button "Close" at bounding box center [816, 458] width 134 height 26
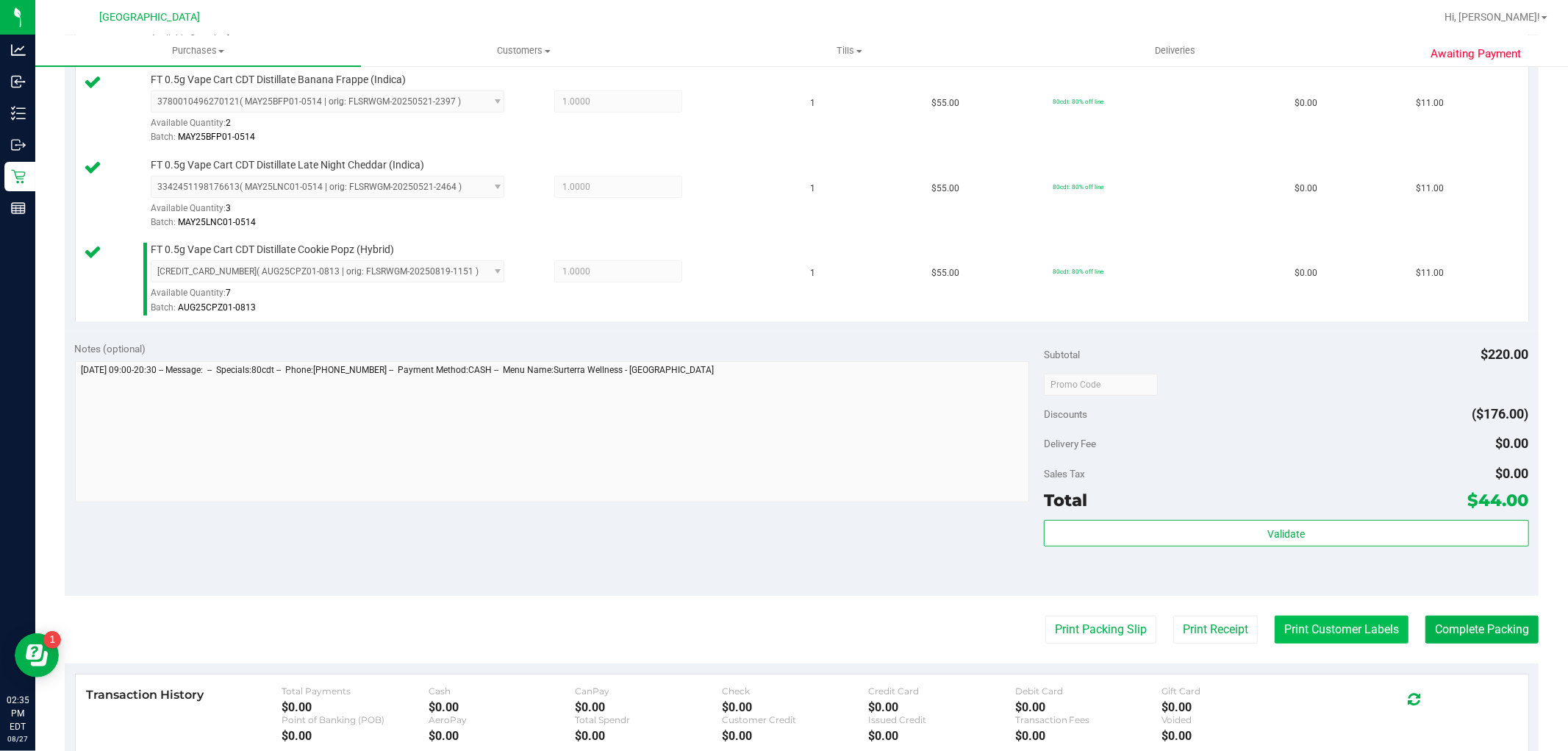
click at [1320, 628] on button "Print Customer Labels" at bounding box center [1342, 629] width 134 height 28
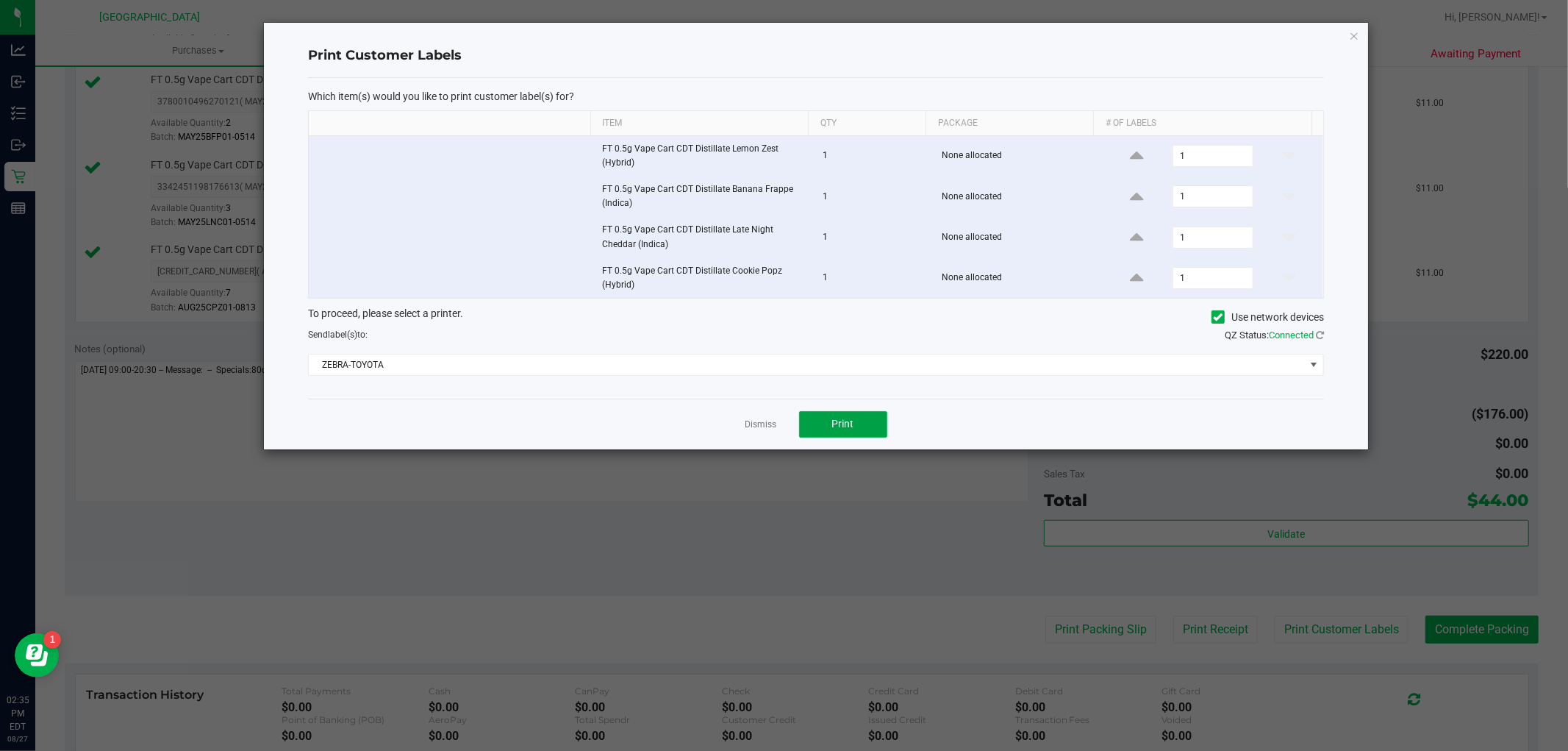
click at [824, 416] on button "Print" at bounding box center [843, 425] width 89 height 26
click at [758, 422] on link "Dismiss" at bounding box center [761, 425] width 31 height 12
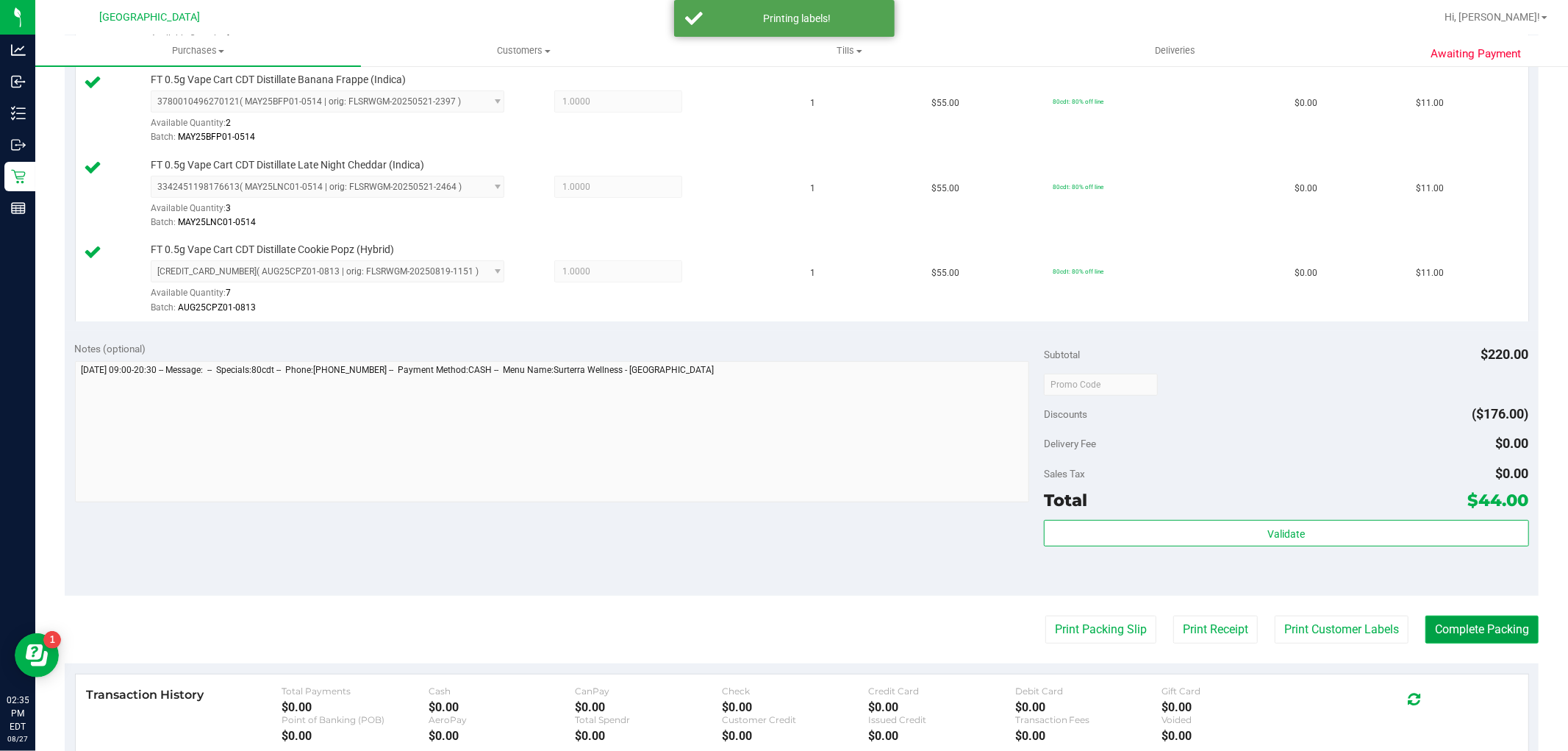
click at [1430, 623] on button "Complete Packing" at bounding box center [1482, 629] width 113 height 28
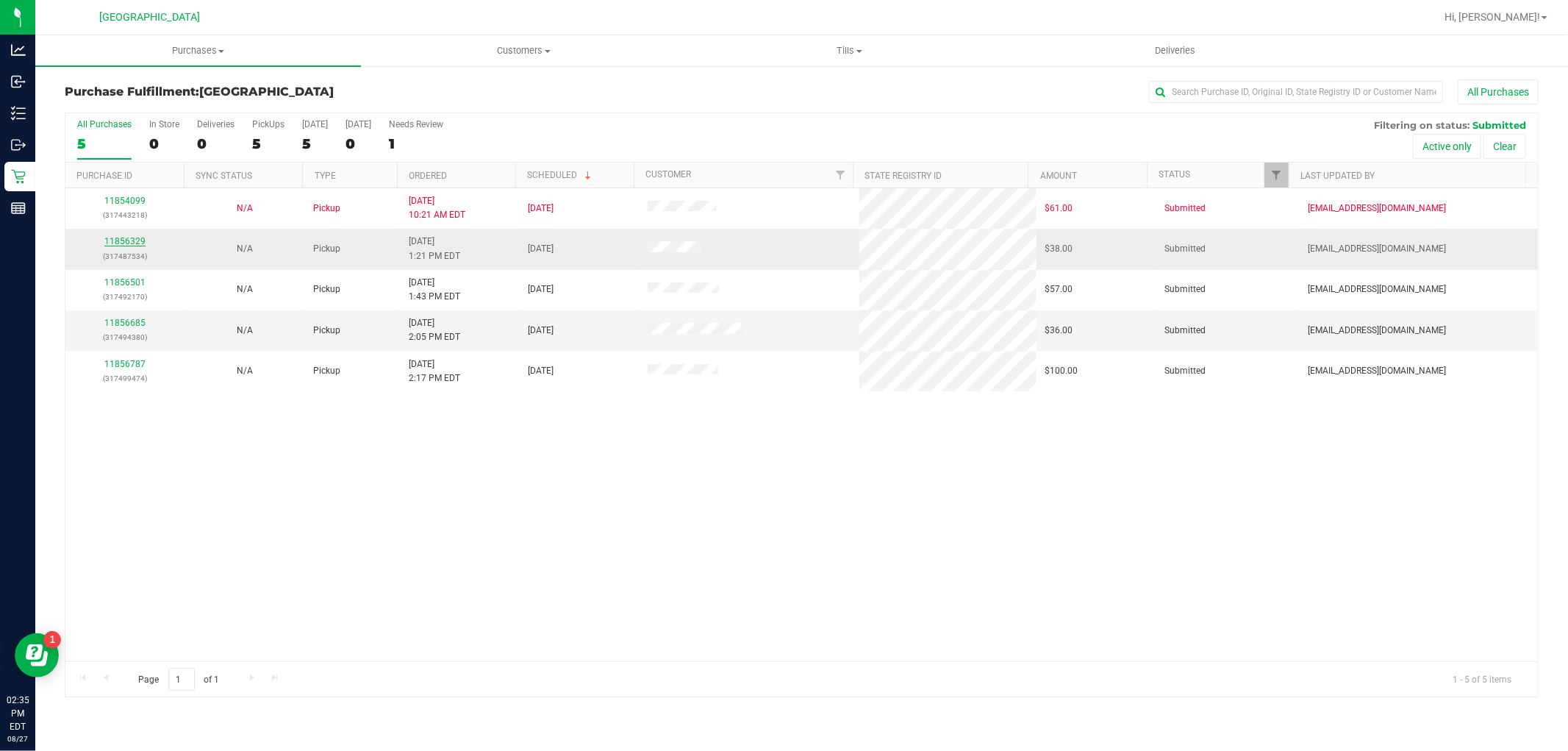
click at [137, 237] on link "11856329" at bounding box center [124, 241] width 41 height 10
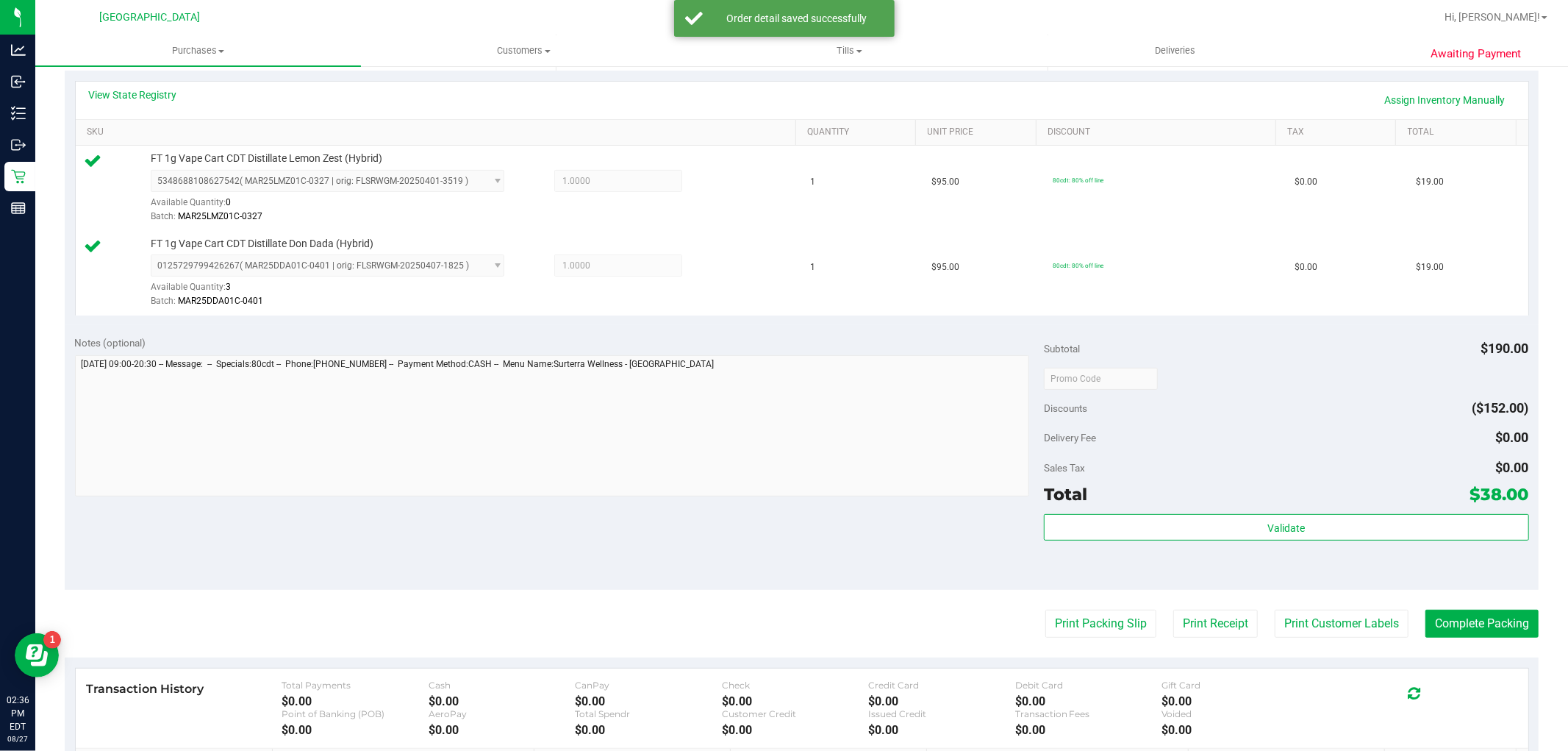
scroll to position [326, 0]
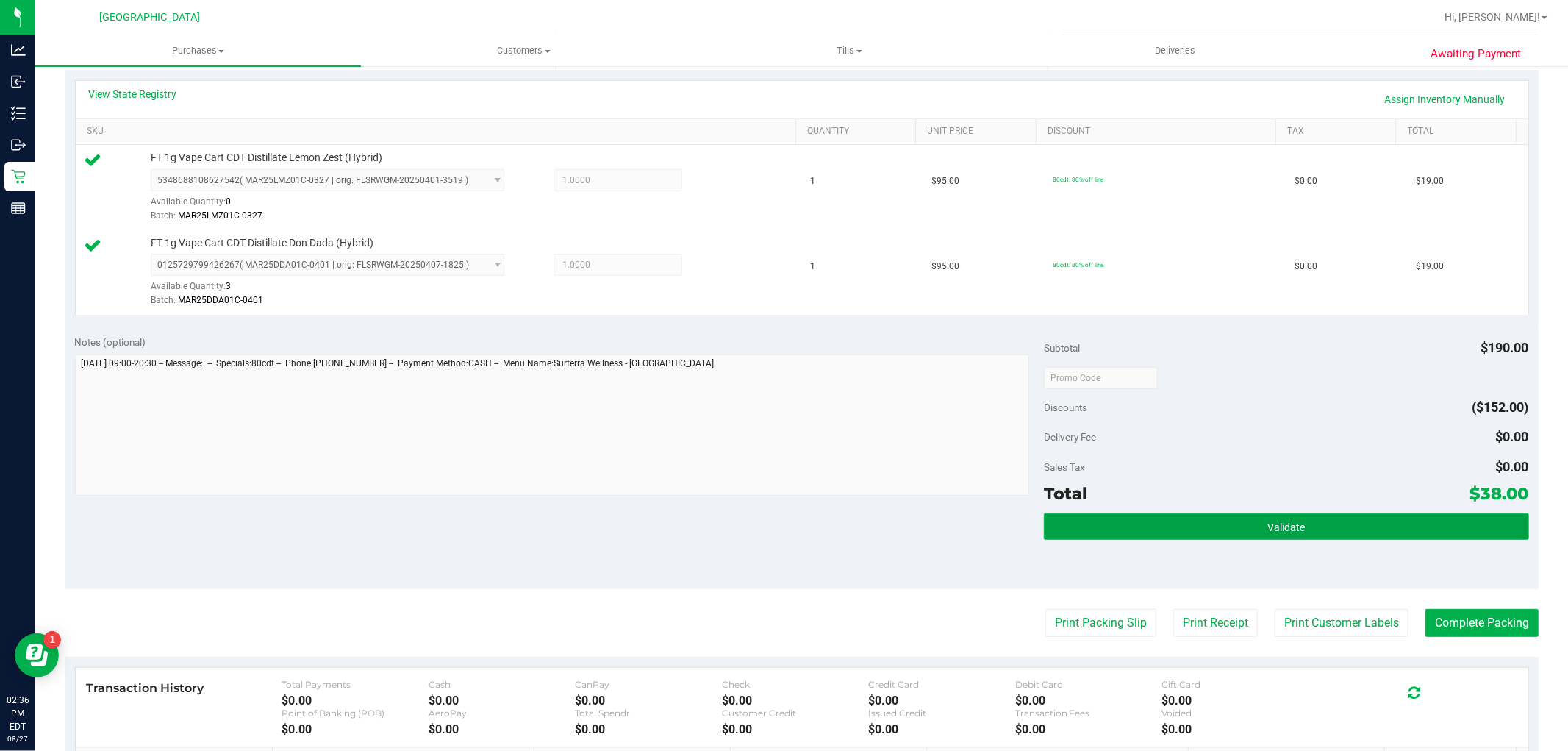
click at [1311, 534] on button "Validate" at bounding box center [1286, 526] width 484 height 26
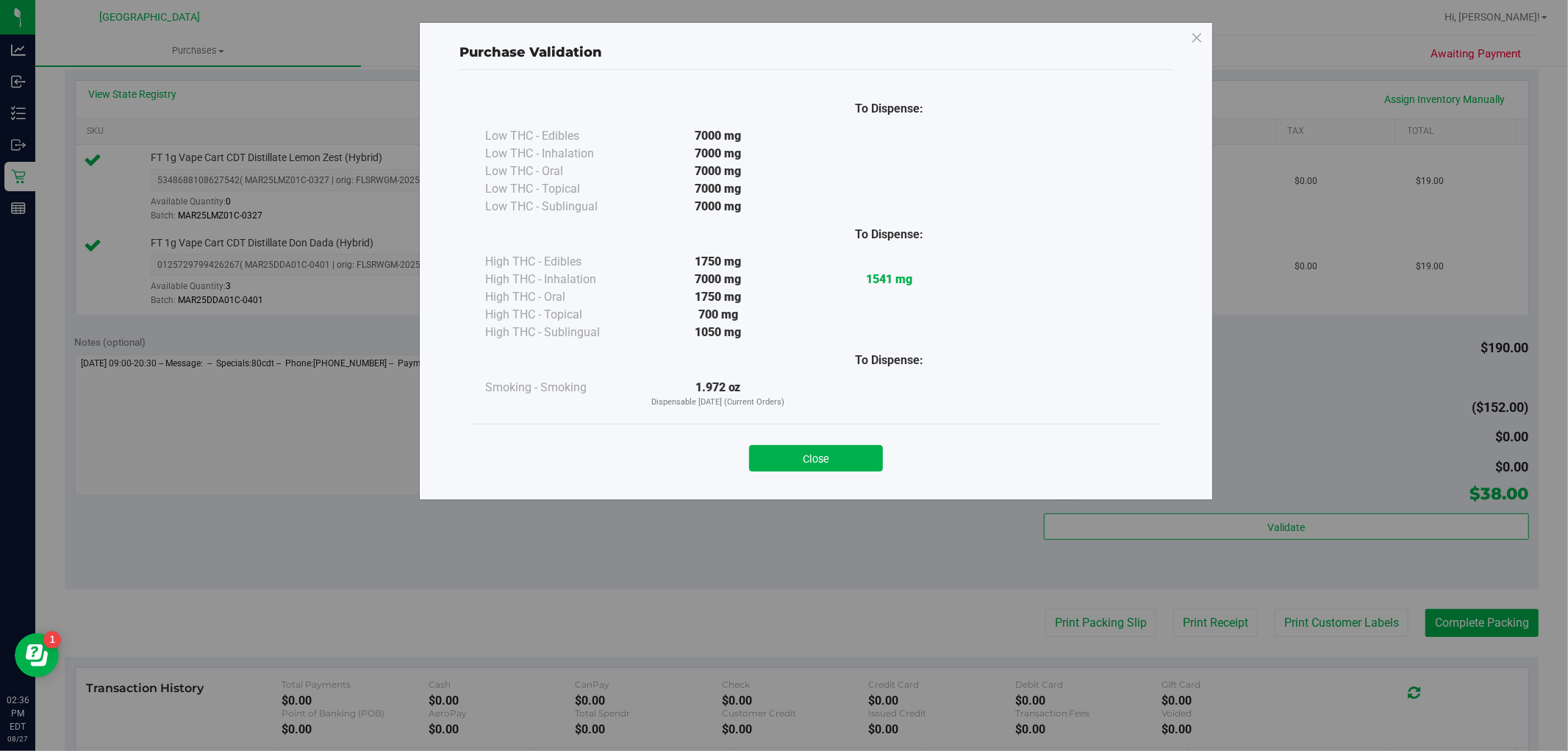
click at [872, 455] on button "Close" at bounding box center [816, 458] width 134 height 26
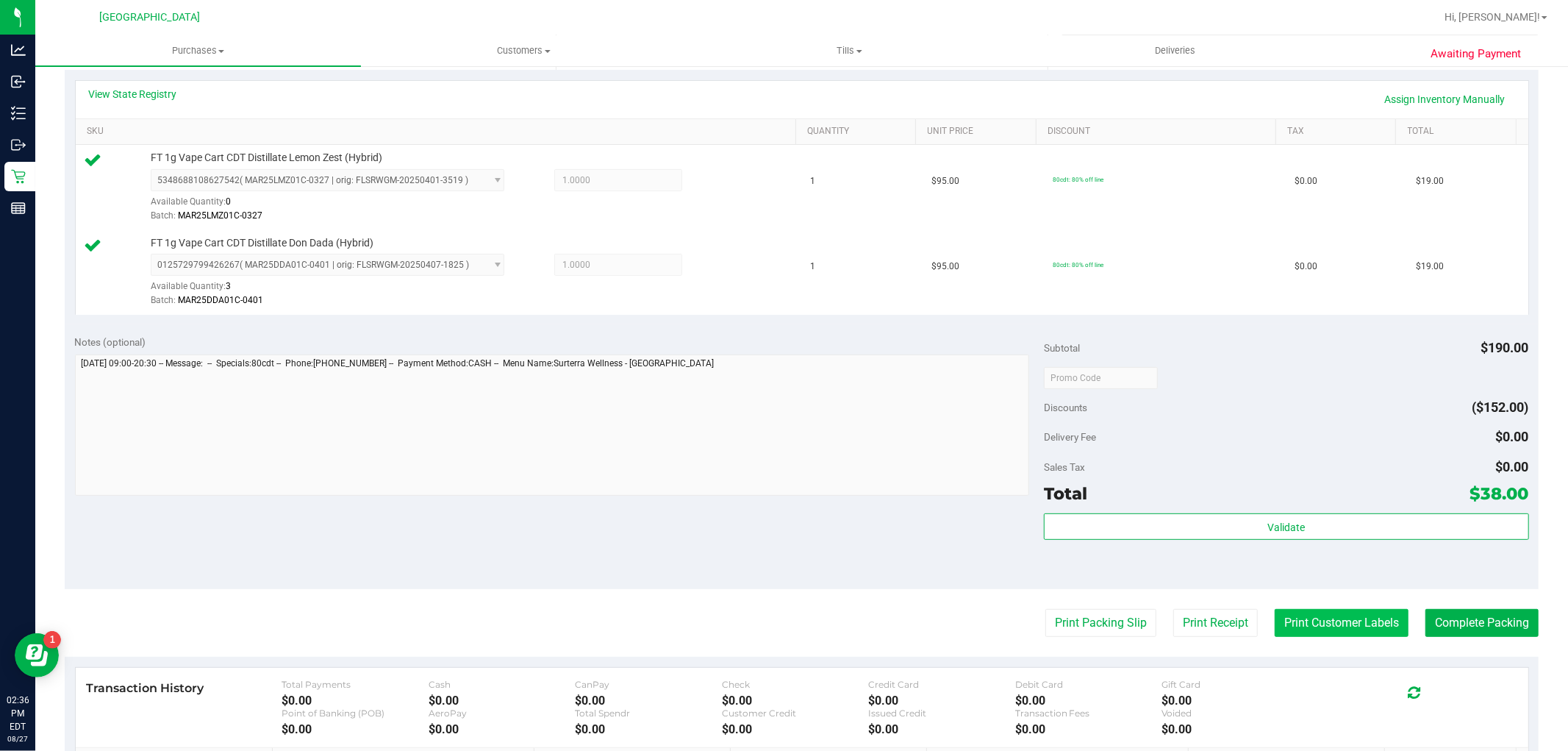
click at [1364, 616] on button "Print Customer Labels" at bounding box center [1342, 623] width 134 height 28
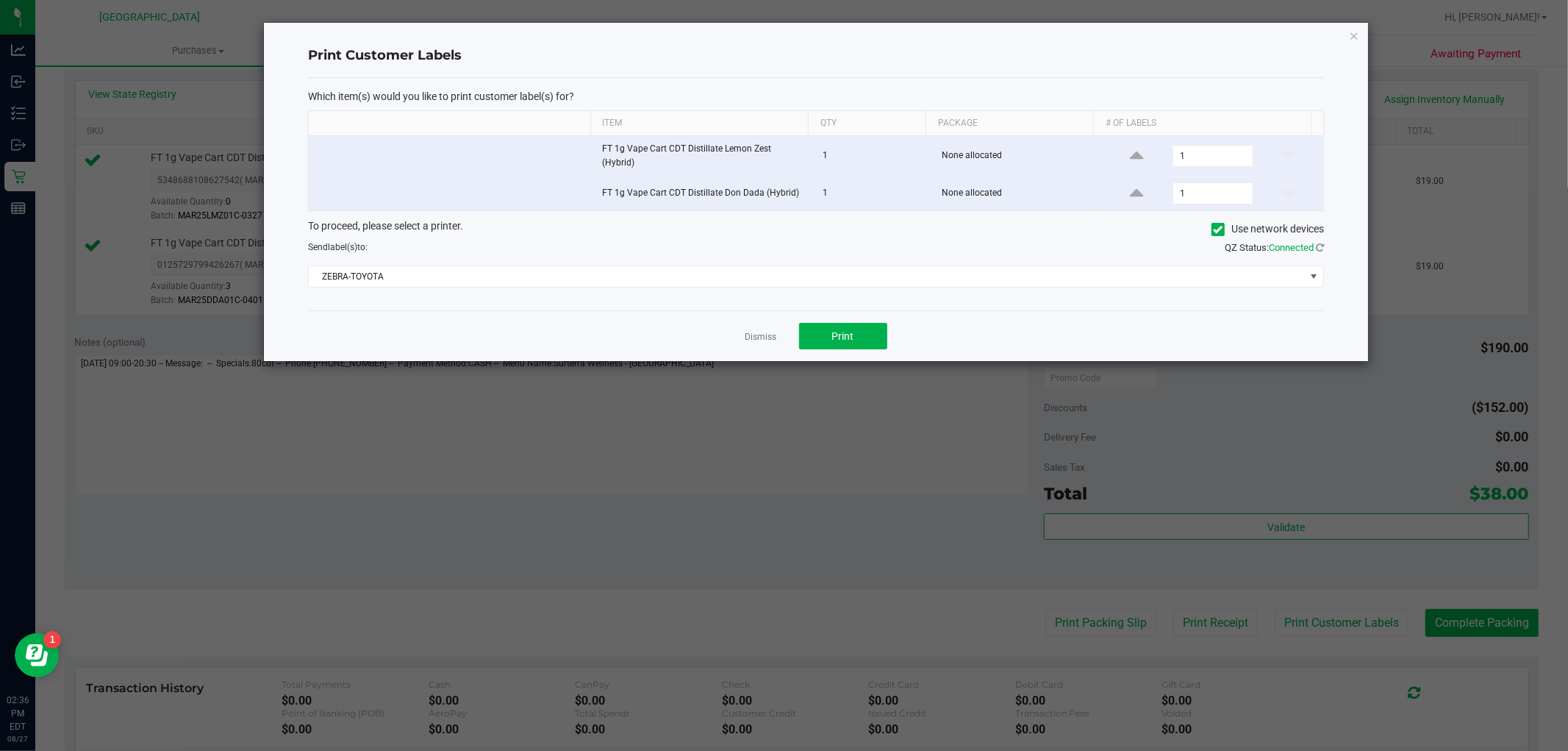
click at [849, 351] on div "Dismiss Print" at bounding box center [816, 335] width 1016 height 50
click at [846, 344] on button "Print" at bounding box center [843, 336] width 89 height 26
click at [766, 339] on link "Dismiss" at bounding box center [761, 337] width 31 height 12
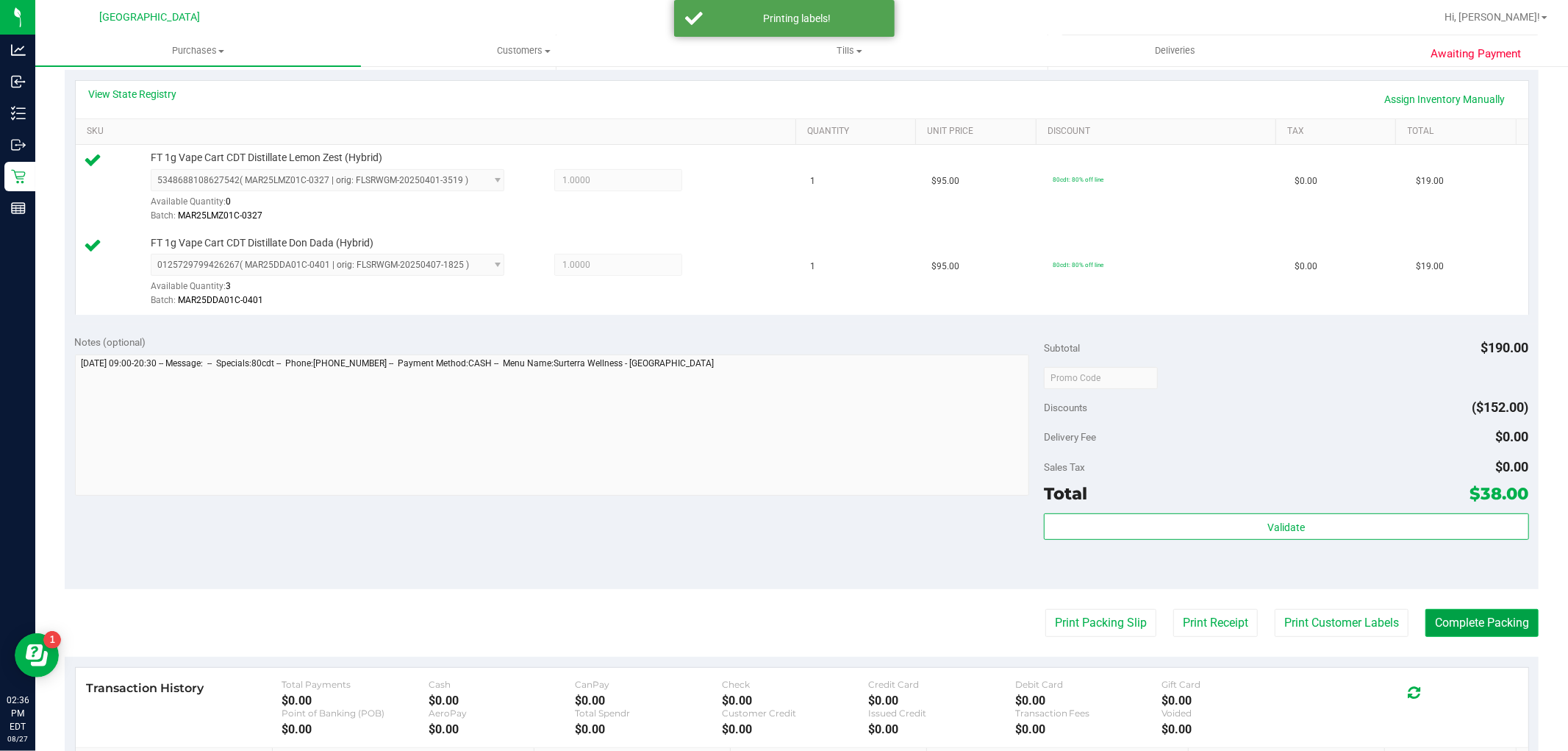
click at [1446, 619] on button "Complete Packing" at bounding box center [1482, 623] width 113 height 28
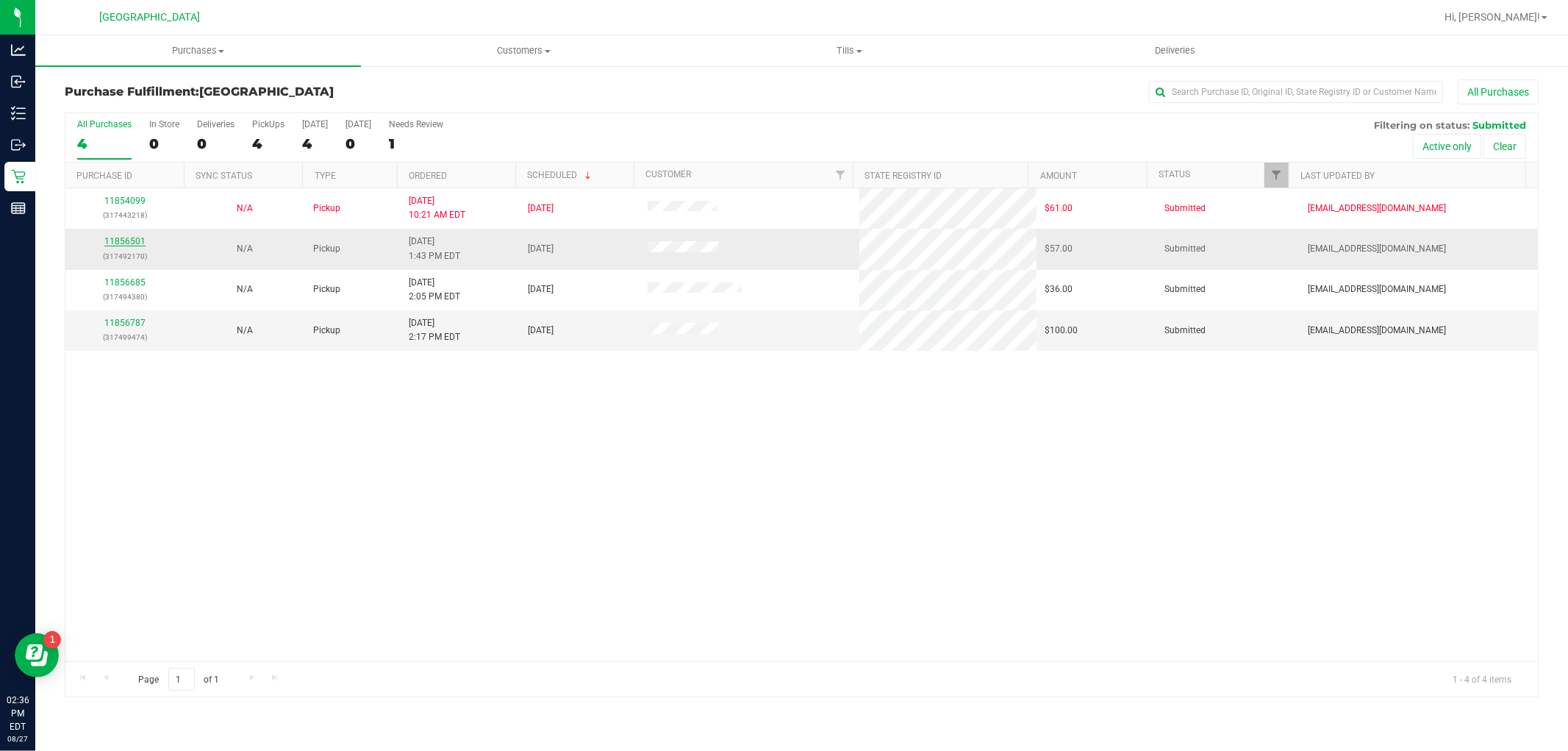
click at [121, 240] on link "11856501" at bounding box center [124, 241] width 41 height 10
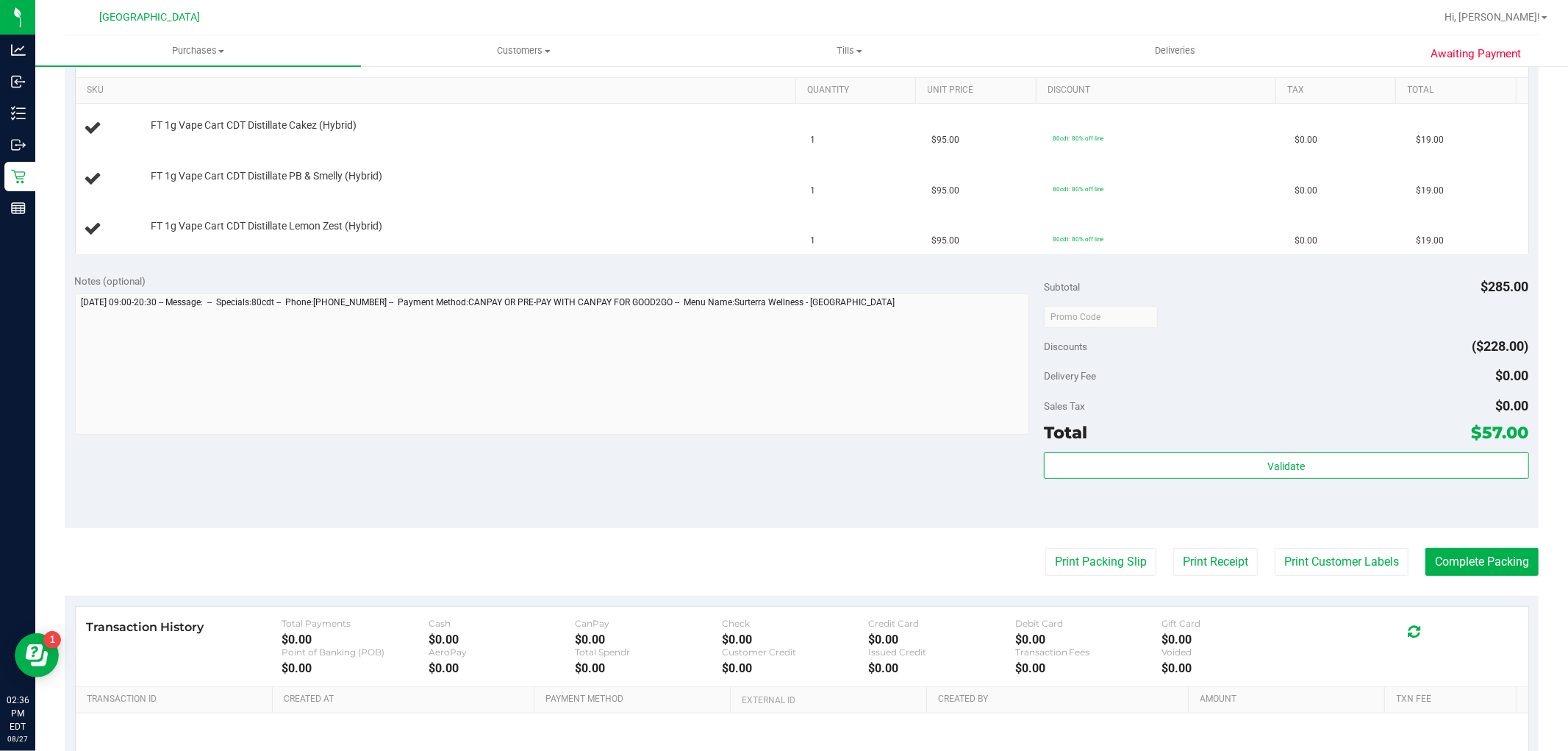
scroll to position [490, 0]
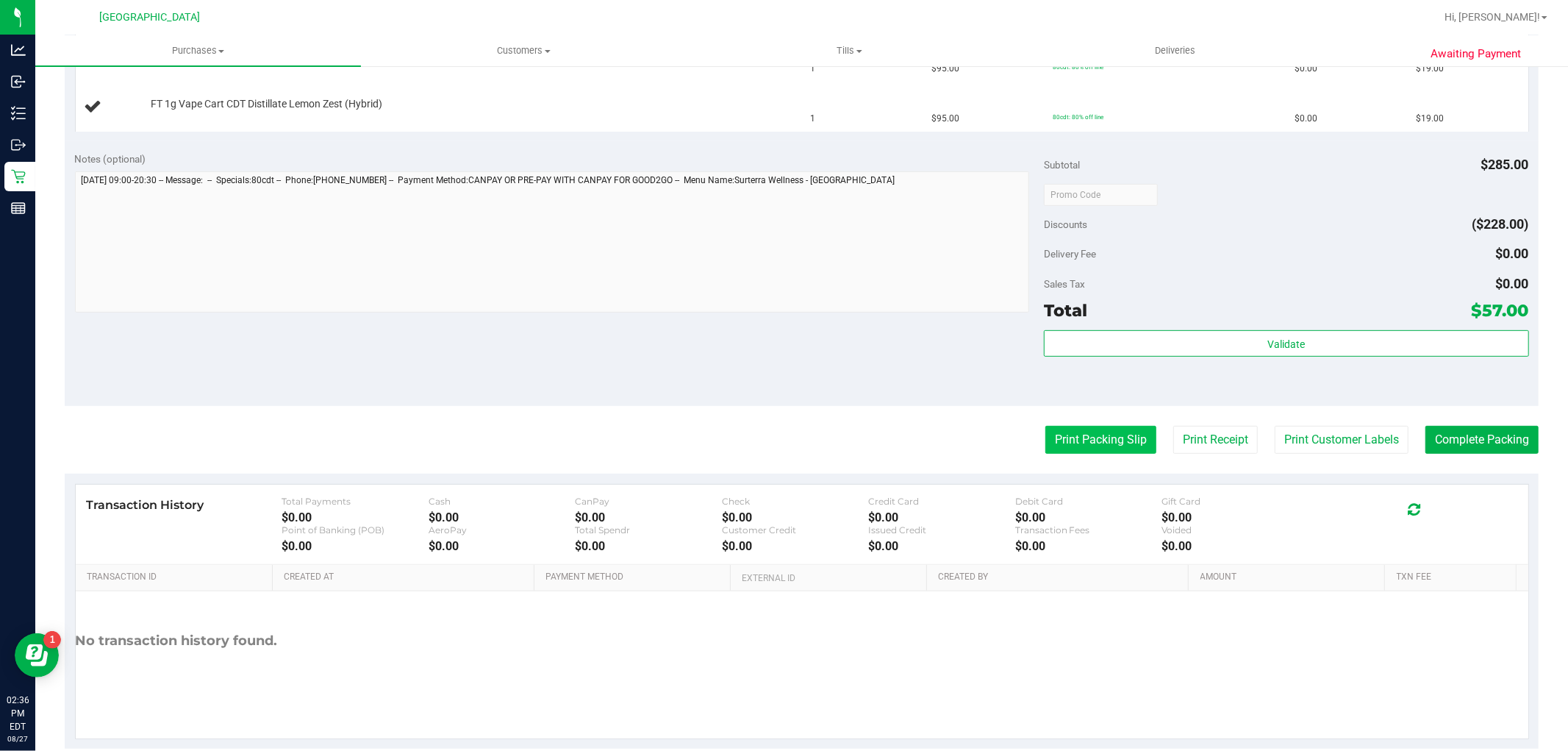
click at [1063, 440] on button "Print Packing Slip" at bounding box center [1101, 439] width 111 height 28
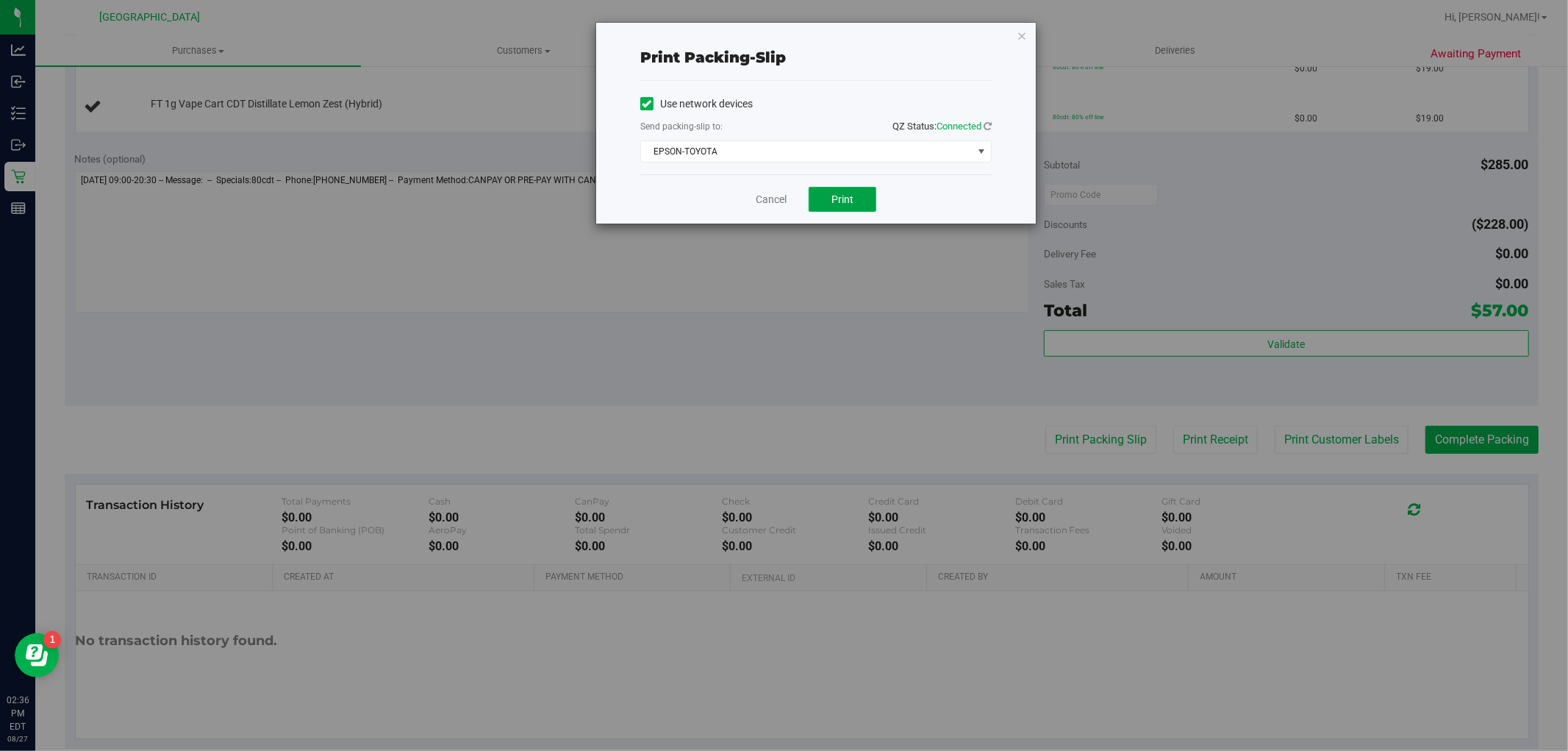
click at [819, 201] on button "Print" at bounding box center [843, 199] width 68 height 25
click at [781, 206] on link "Cancel" at bounding box center [771, 200] width 31 height 16
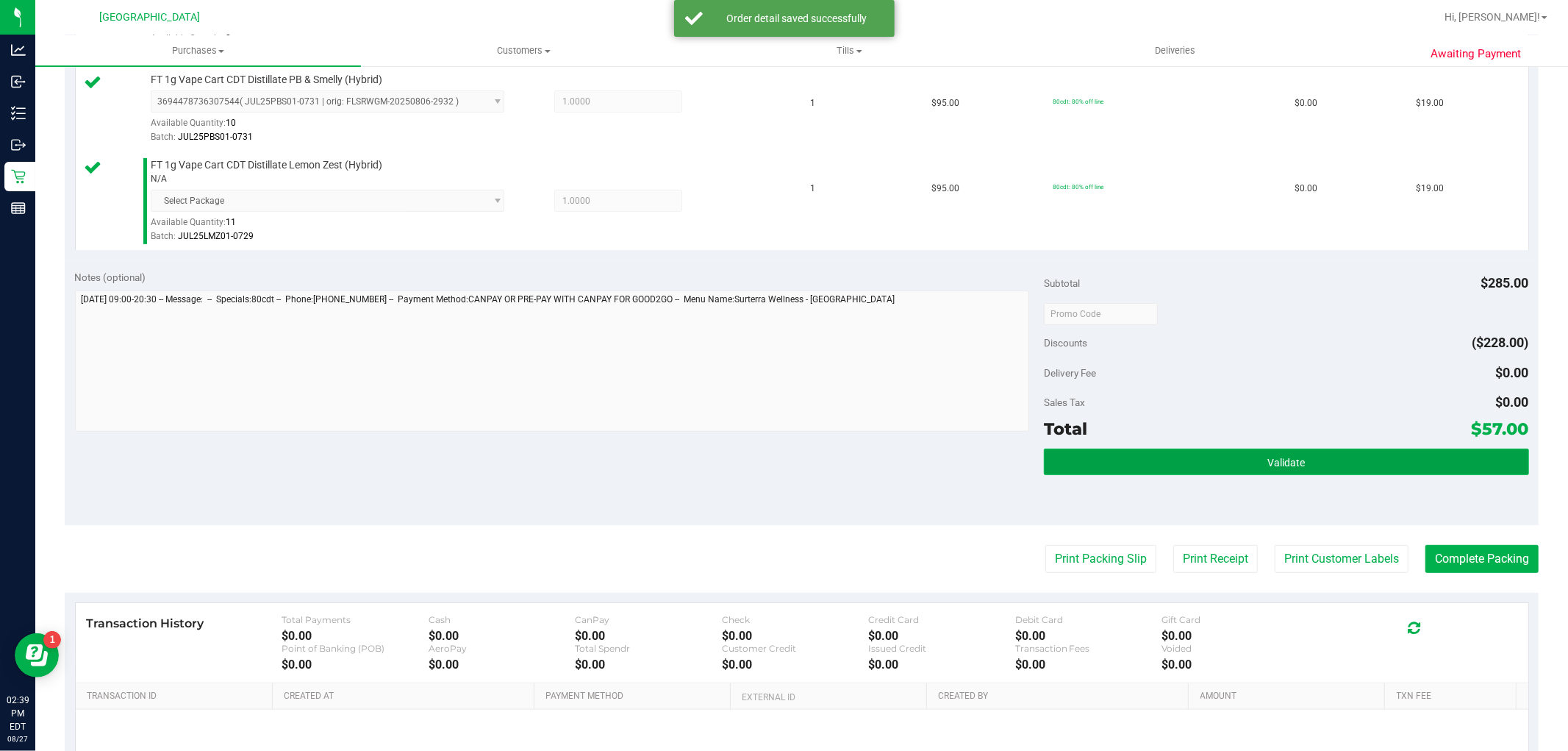
click at [1267, 464] on span "Validate" at bounding box center [1285, 463] width 37 height 12
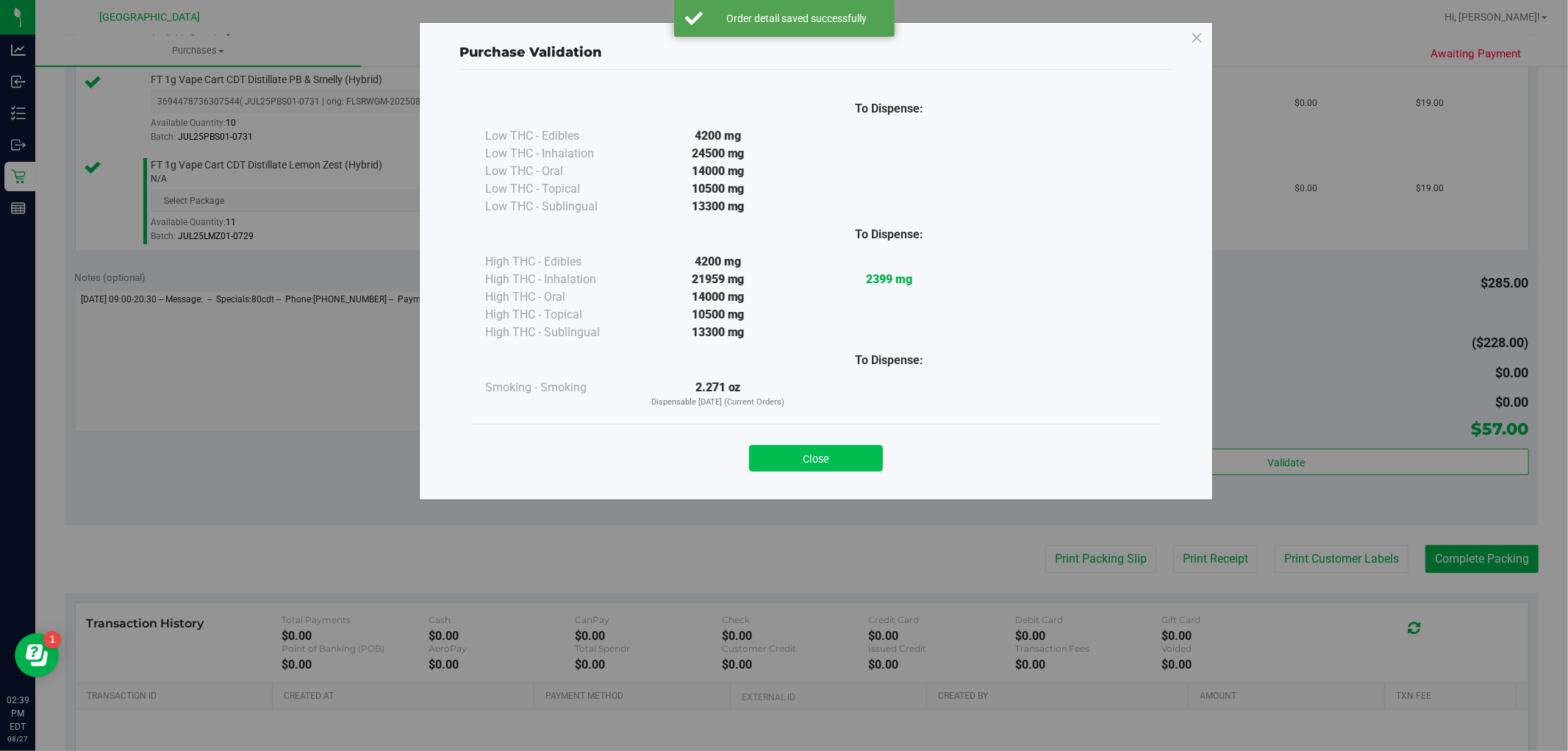
click at [831, 451] on button "Close" at bounding box center [816, 458] width 134 height 26
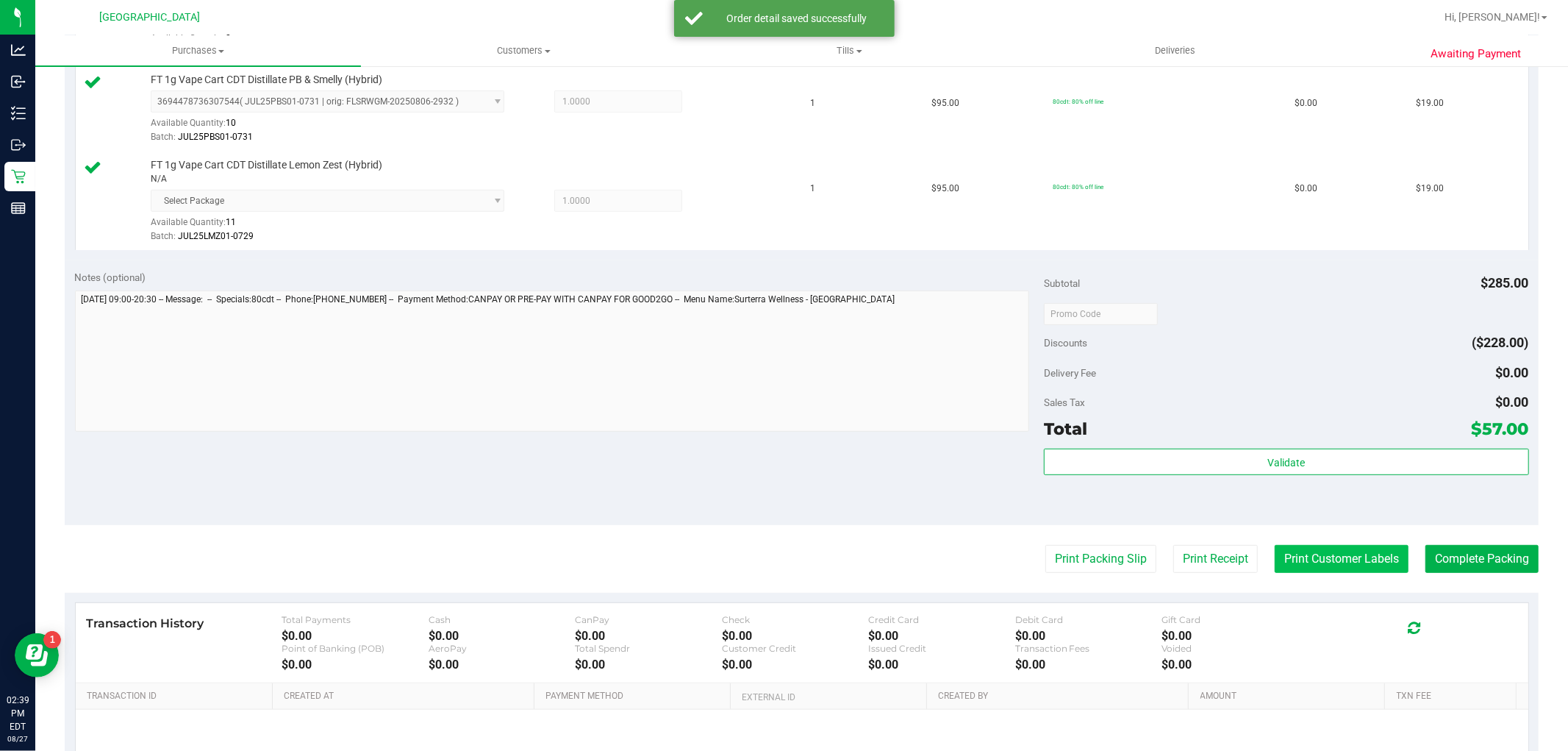
click at [1301, 557] on button "Print Customer Labels" at bounding box center [1342, 559] width 134 height 28
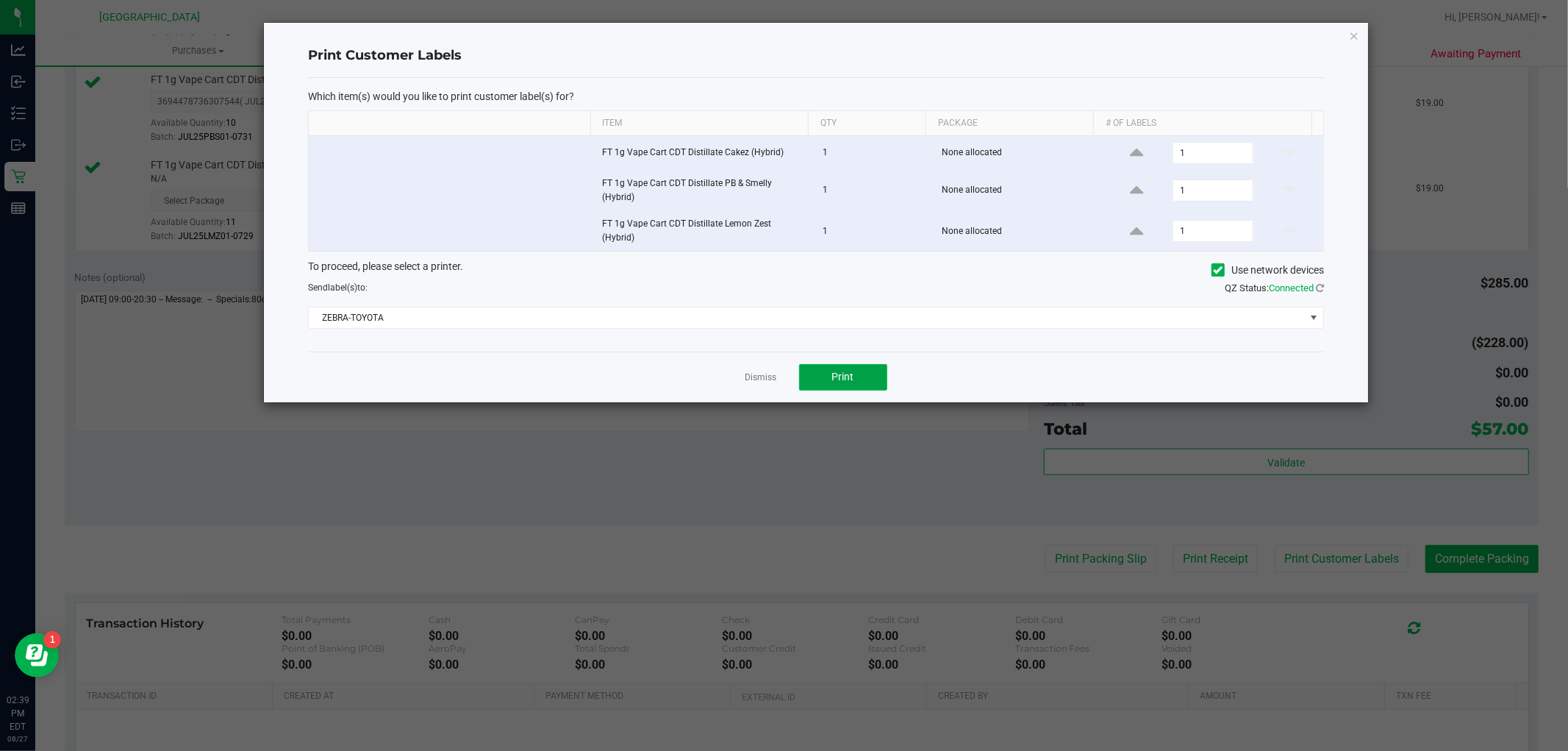
click at [863, 379] on button "Print" at bounding box center [843, 377] width 89 height 26
click at [770, 378] on link "Dismiss" at bounding box center [761, 378] width 31 height 12
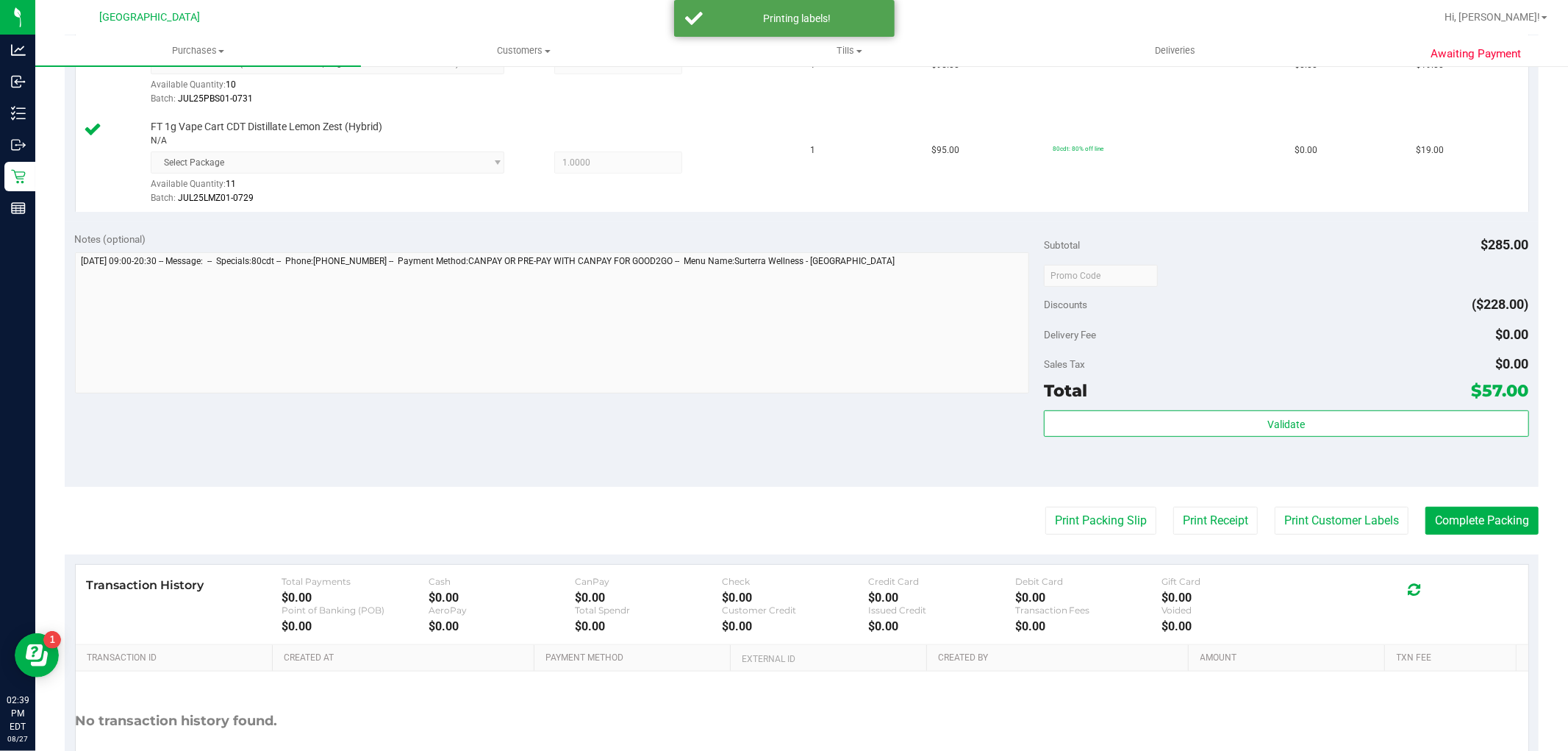
scroll to position [637, 0]
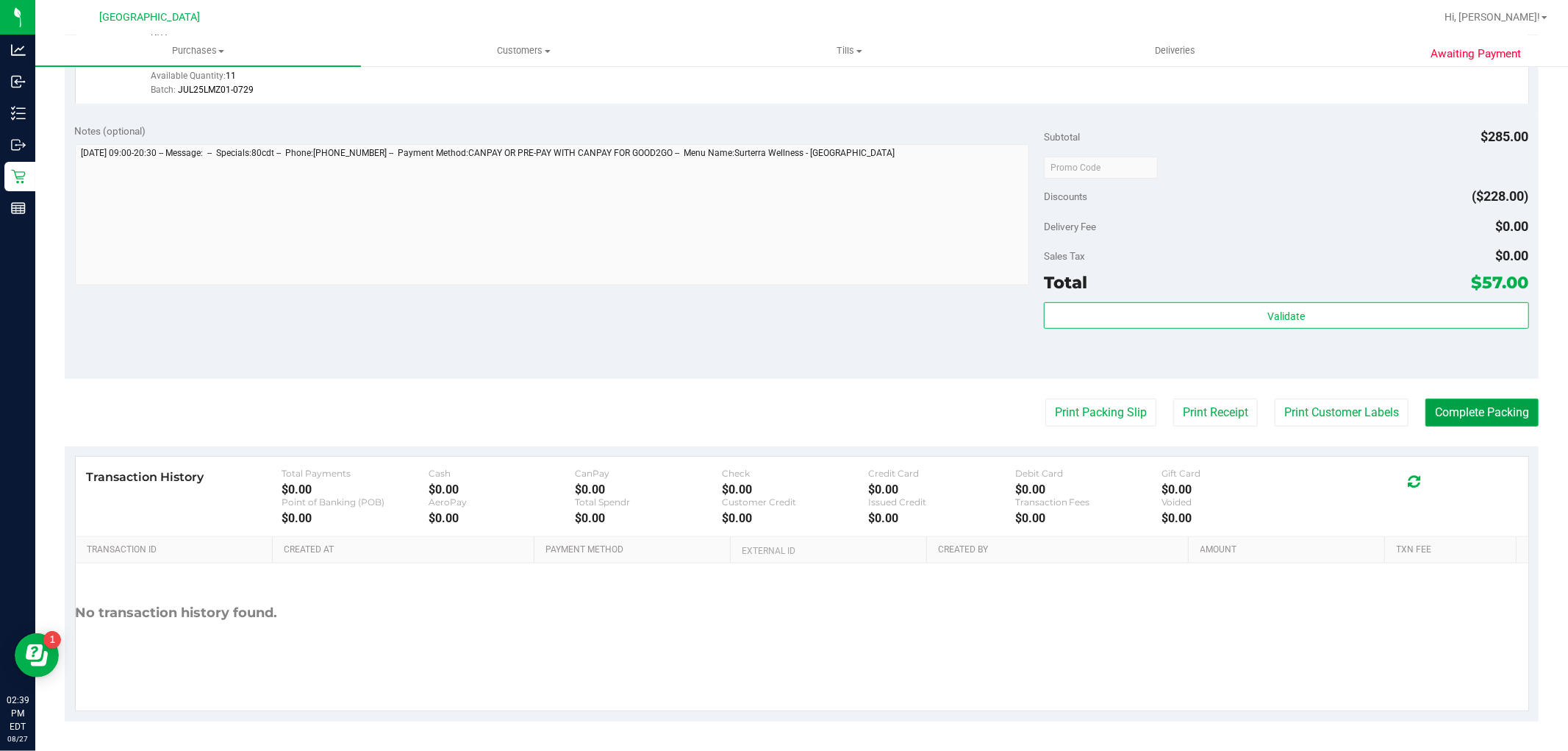
click at [1426, 419] on button "Complete Packing" at bounding box center [1482, 412] width 113 height 28
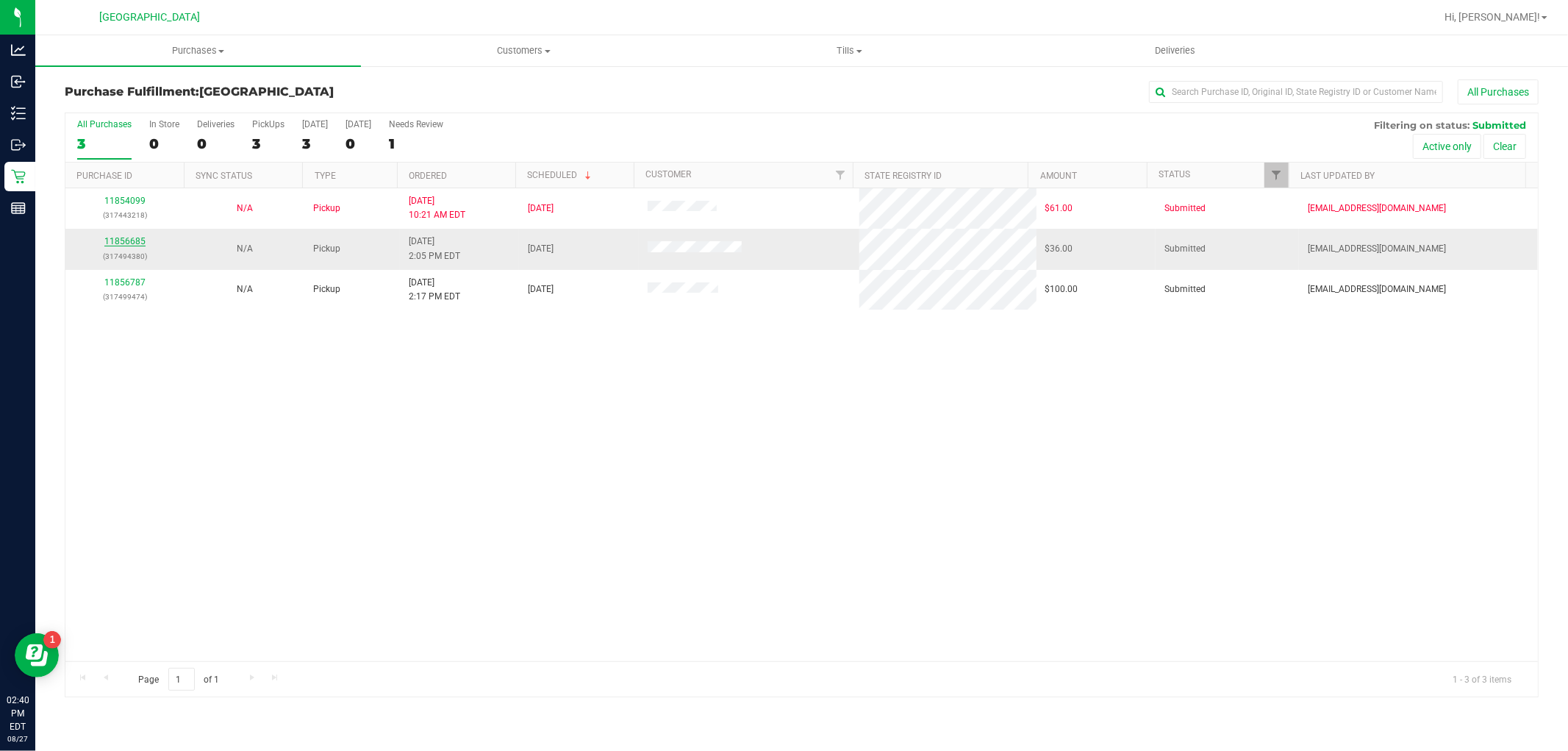
click at [115, 244] on link "11856685" at bounding box center [124, 241] width 41 height 10
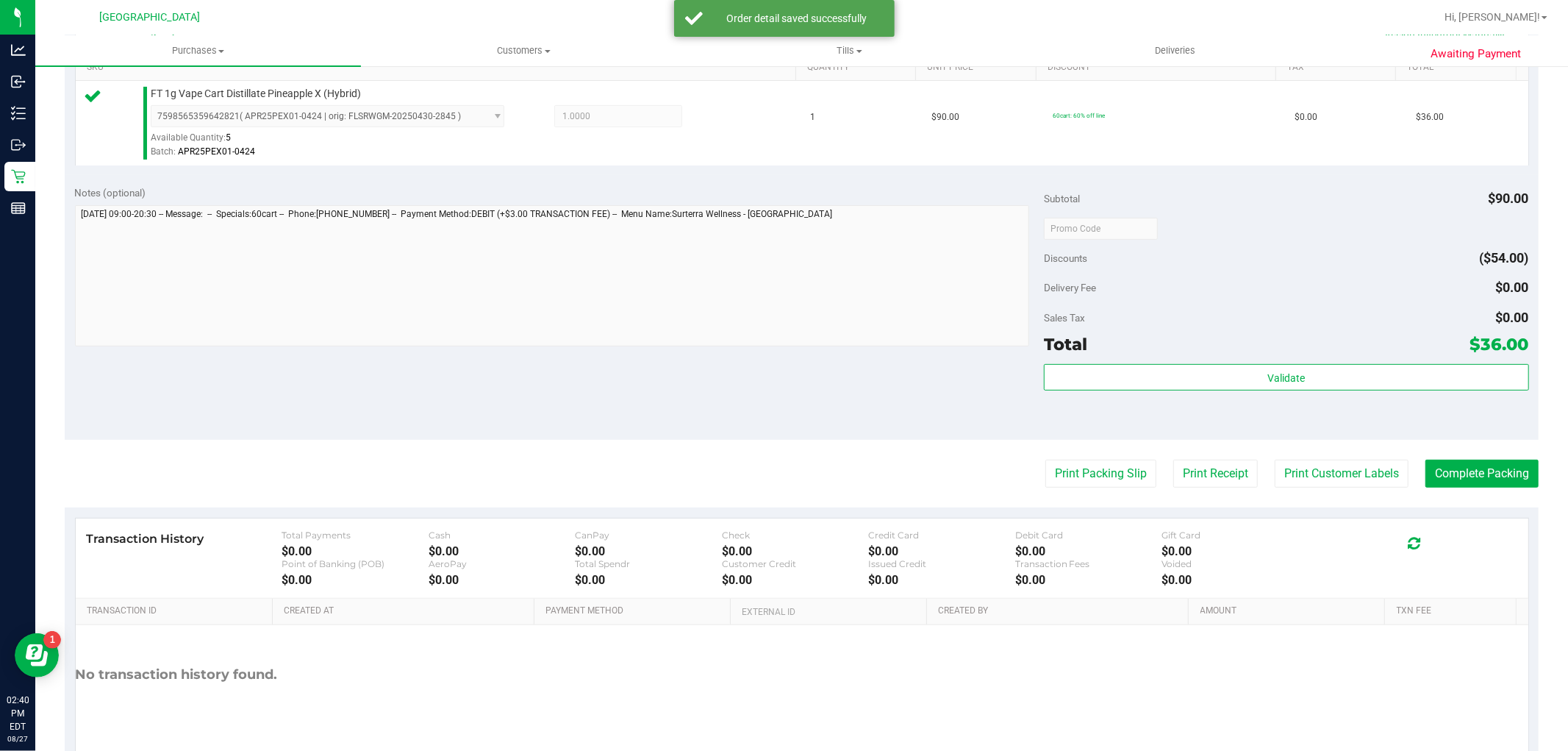
scroll to position [452, 0]
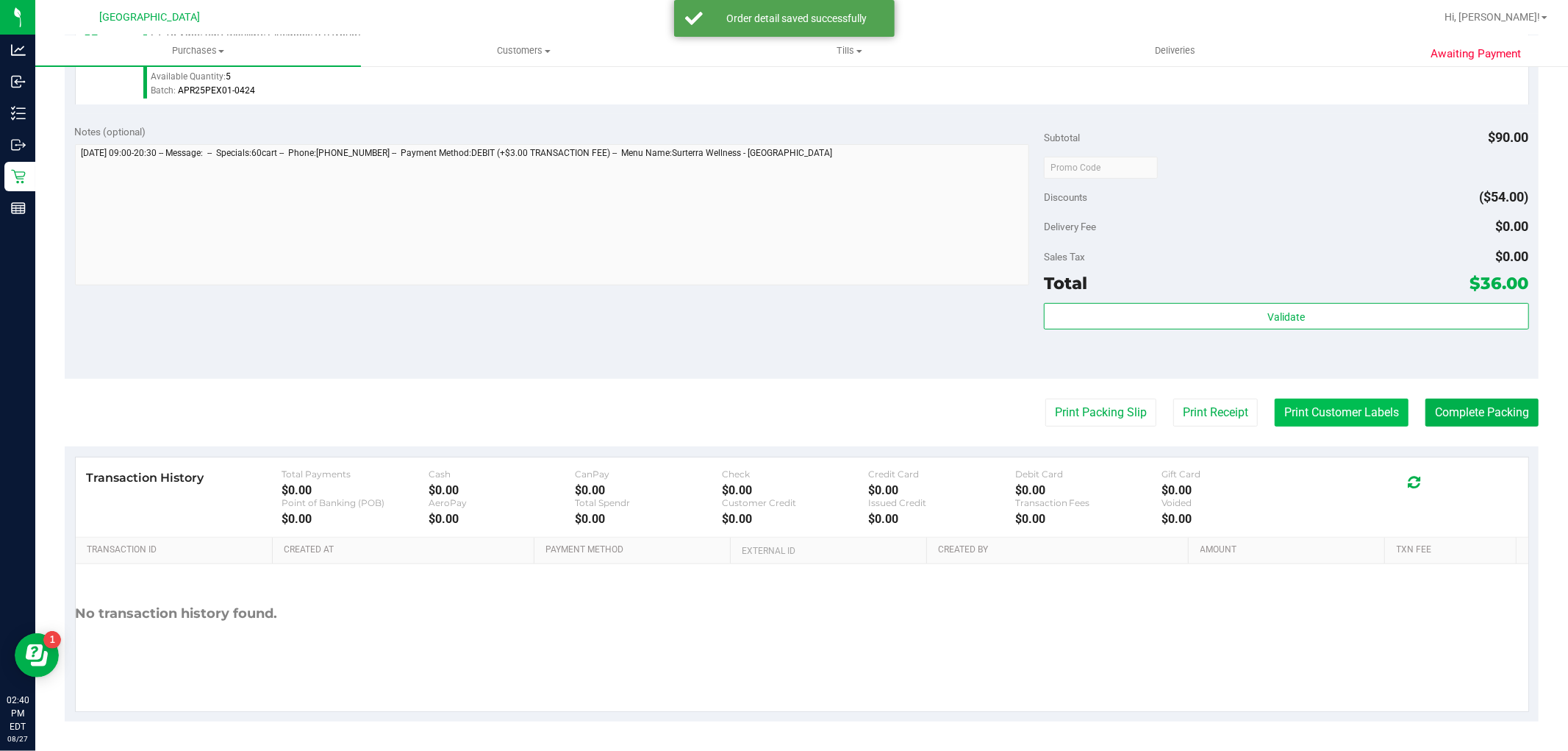
click at [1329, 399] on button "Print Customer Labels" at bounding box center [1342, 412] width 134 height 28
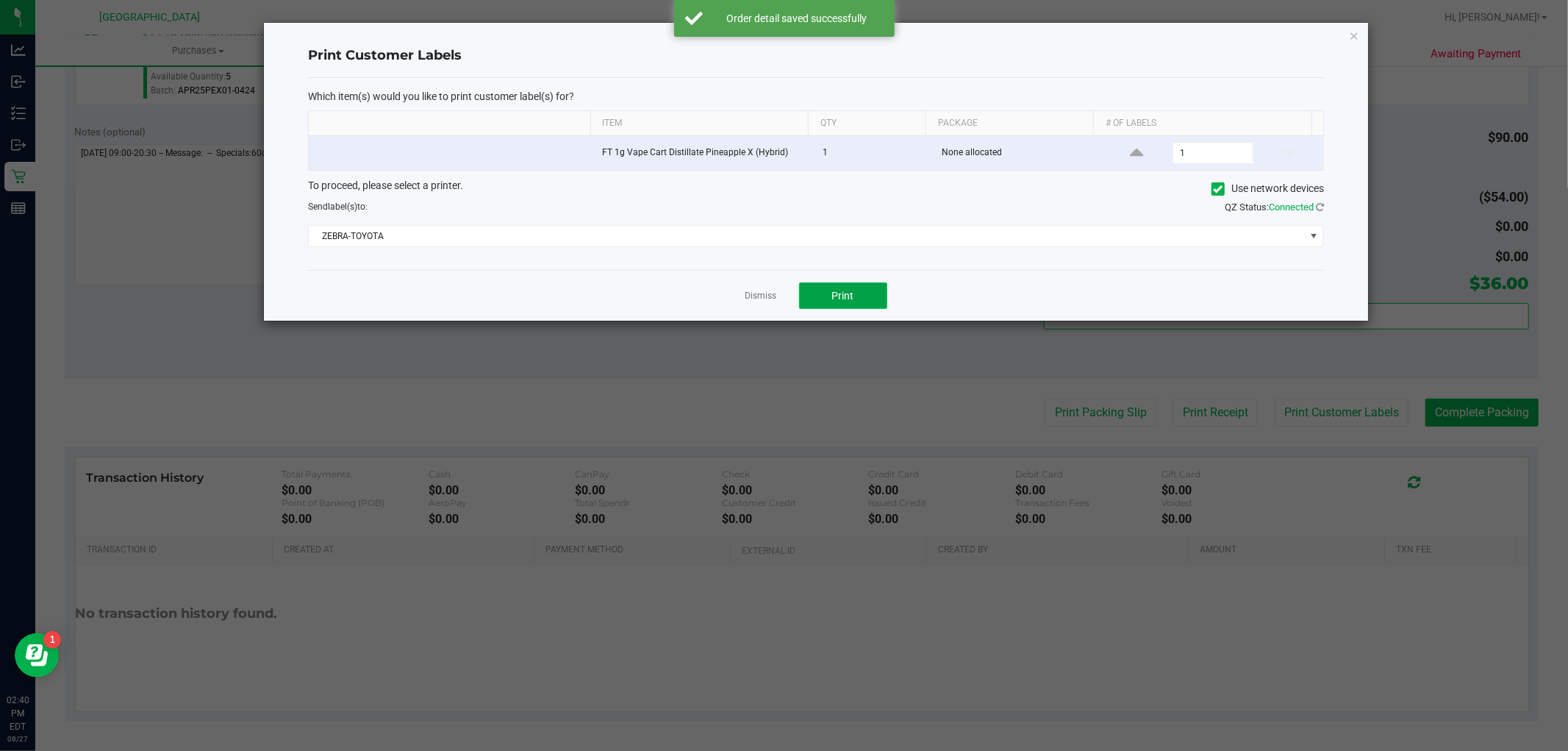
click at [843, 296] on span "Print" at bounding box center [843, 296] width 22 height 12
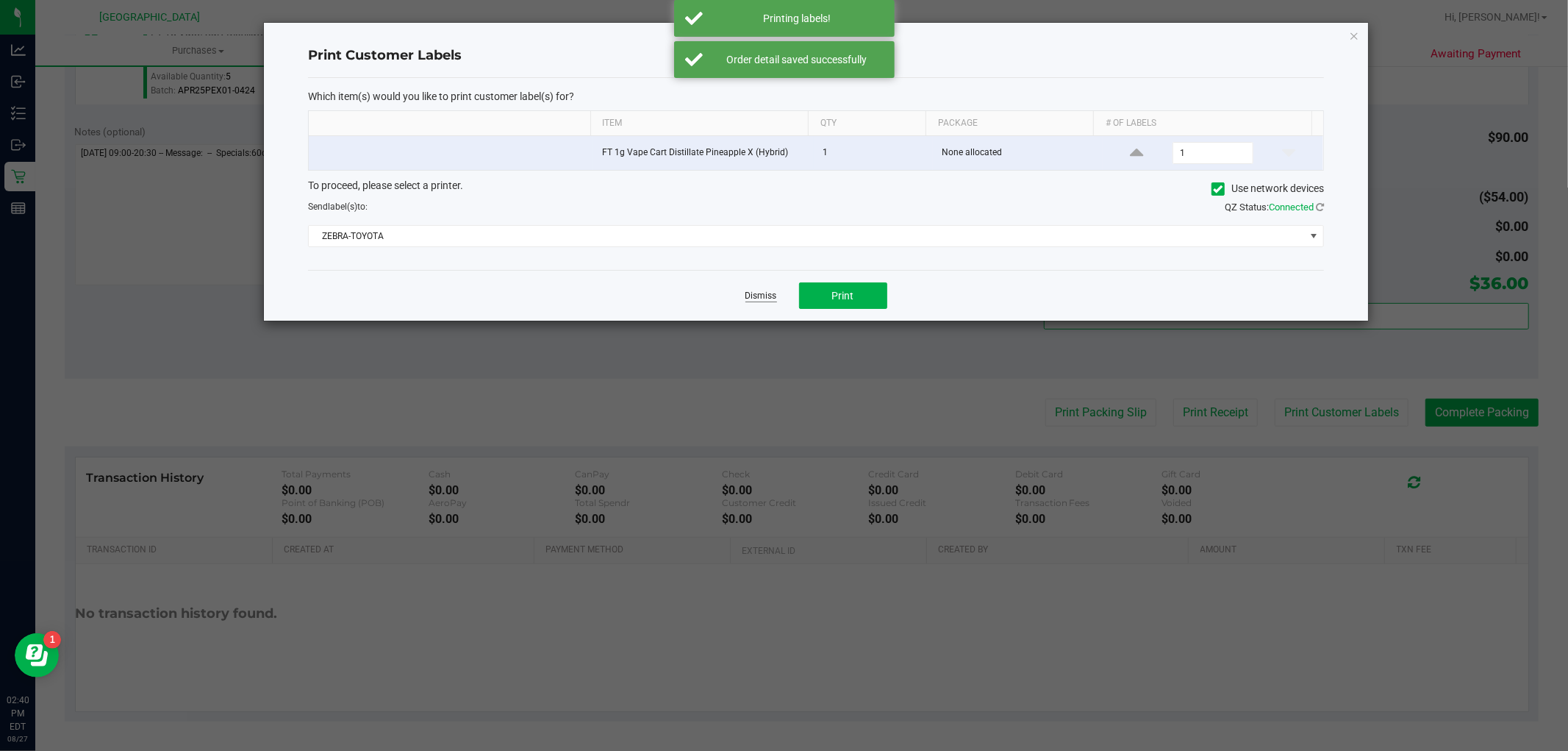
click at [771, 292] on link "Dismiss" at bounding box center [761, 296] width 31 height 12
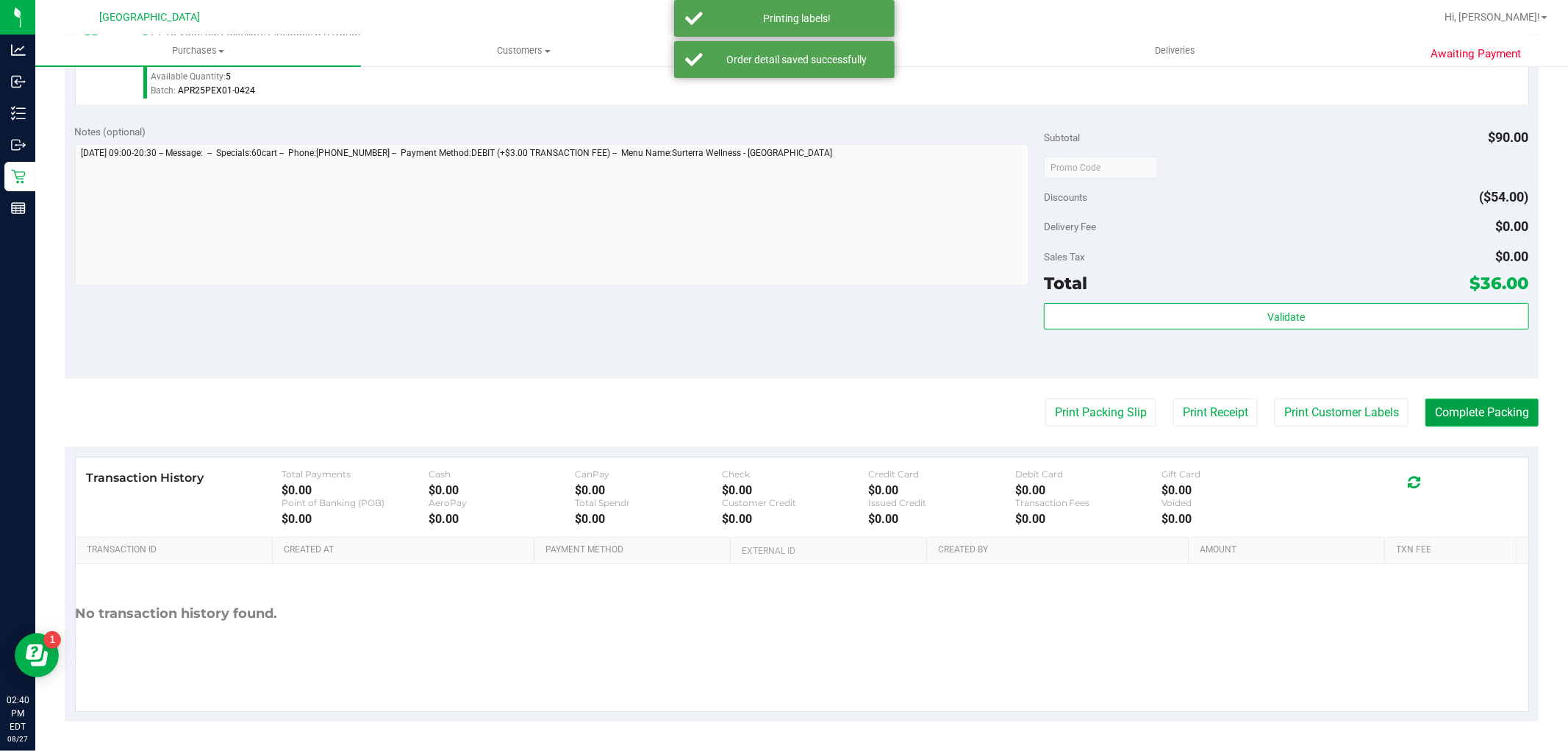
click at [1498, 410] on button "Complete Packing" at bounding box center [1482, 412] width 113 height 28
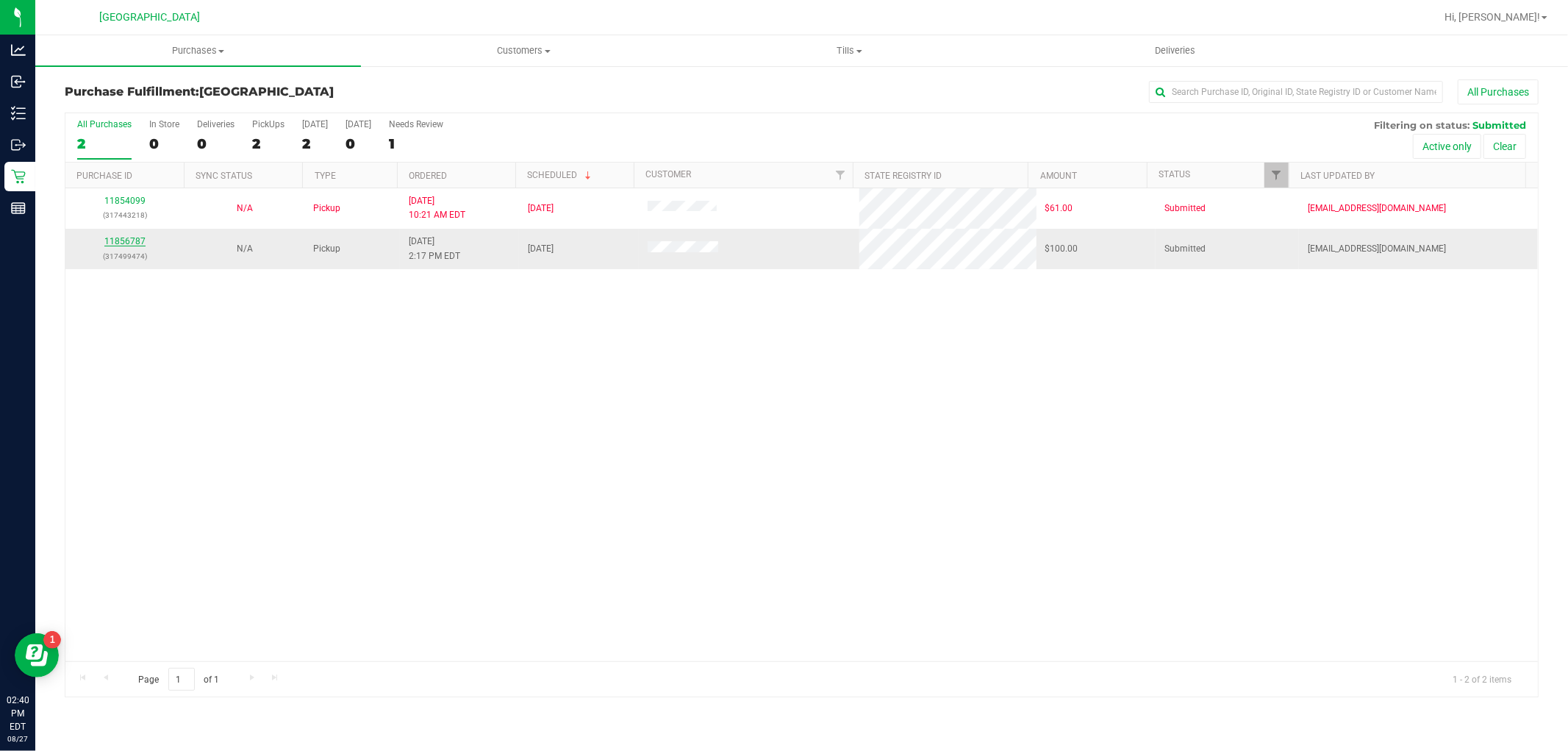
click at [135, 237] on link "11856787" at bounding box center [124, 241] width 41 height 10
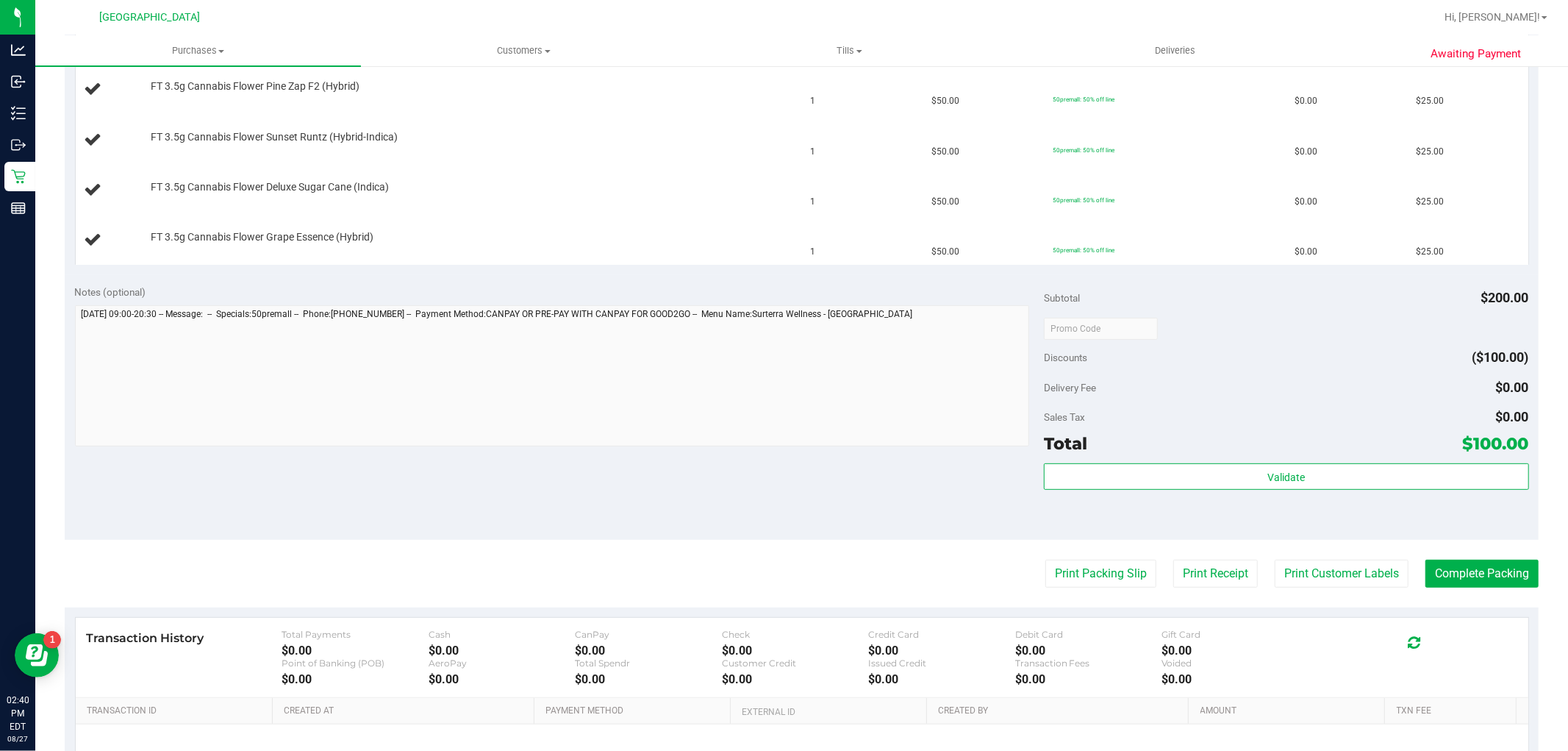
scroll to position [569, 0]
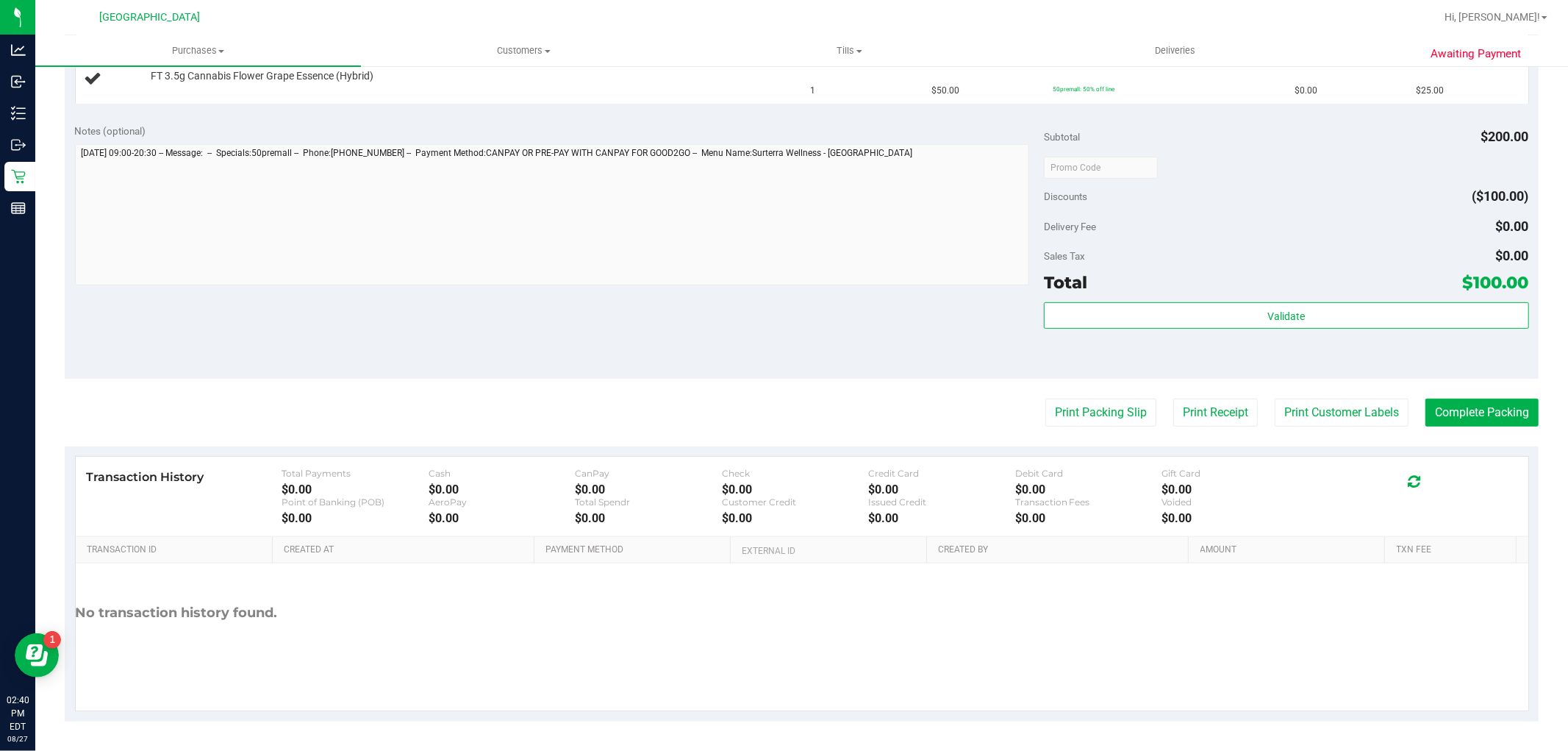
click at [1081, 396] on purchase-details "Back Edit Purchase Cancel Purchase View Profile # 11856787 BioTrack ID: - Submi…" at bounding box center [802, 116] width 1473 height 1209
click at [1046, 402] on button "Print Packing Slip" at bounding box center [1101, 412] width 111 height 28
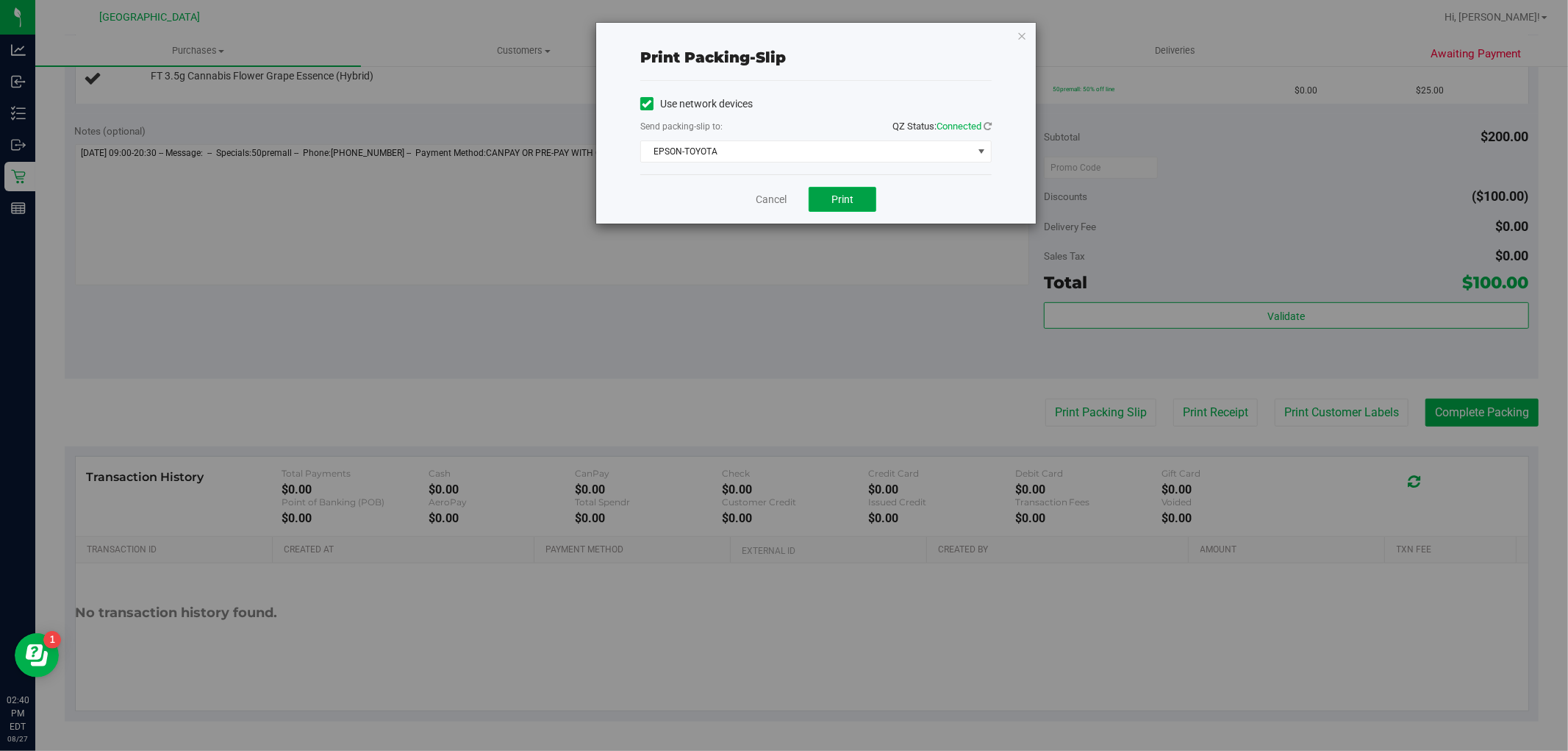
click at [839, 201] on span "Print" at bounding box center [842, 200] width 22 height 12
click at [780, 200] on link "Cancel" at bounding box center [771, 200] width 31 height 16
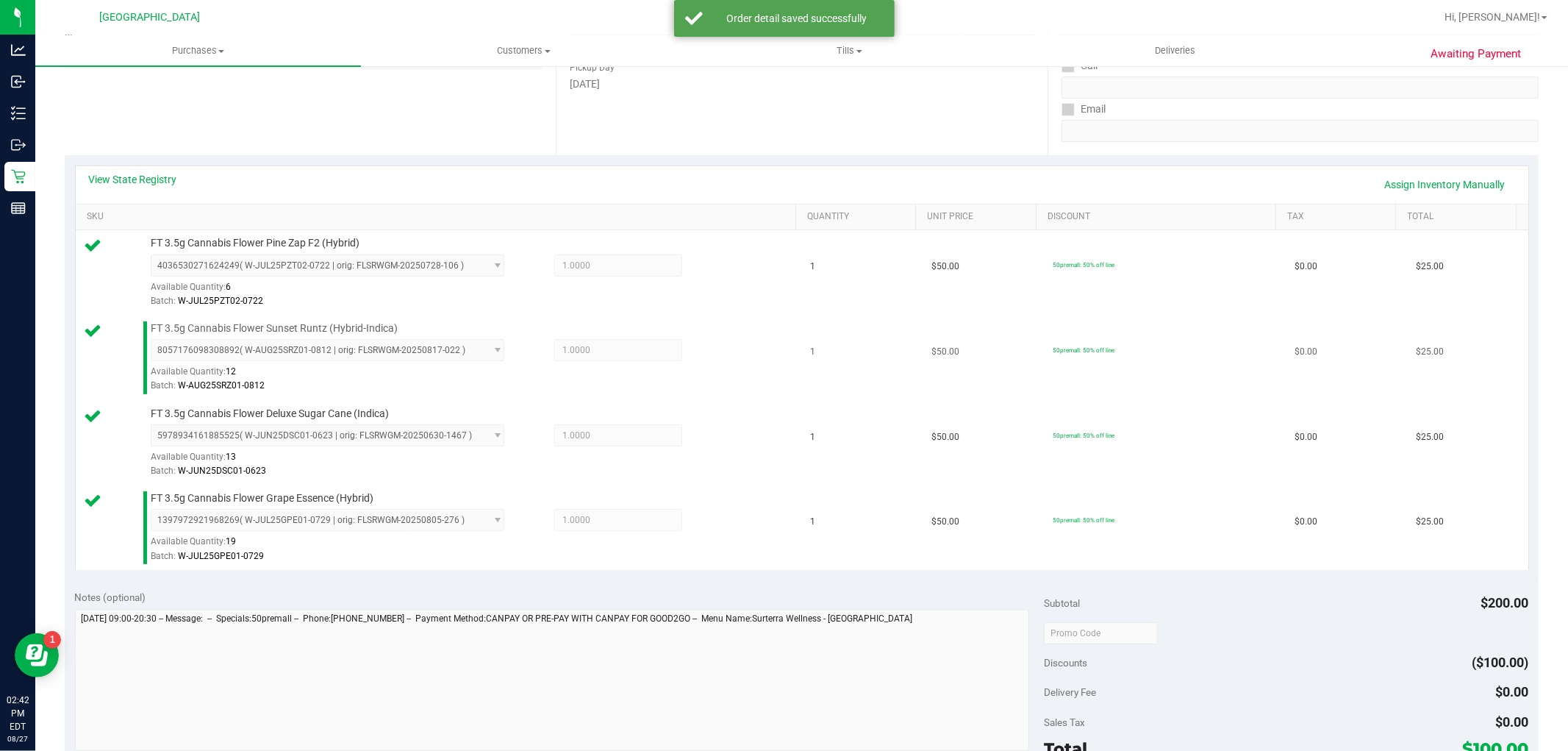
scroll to position [487, 0]
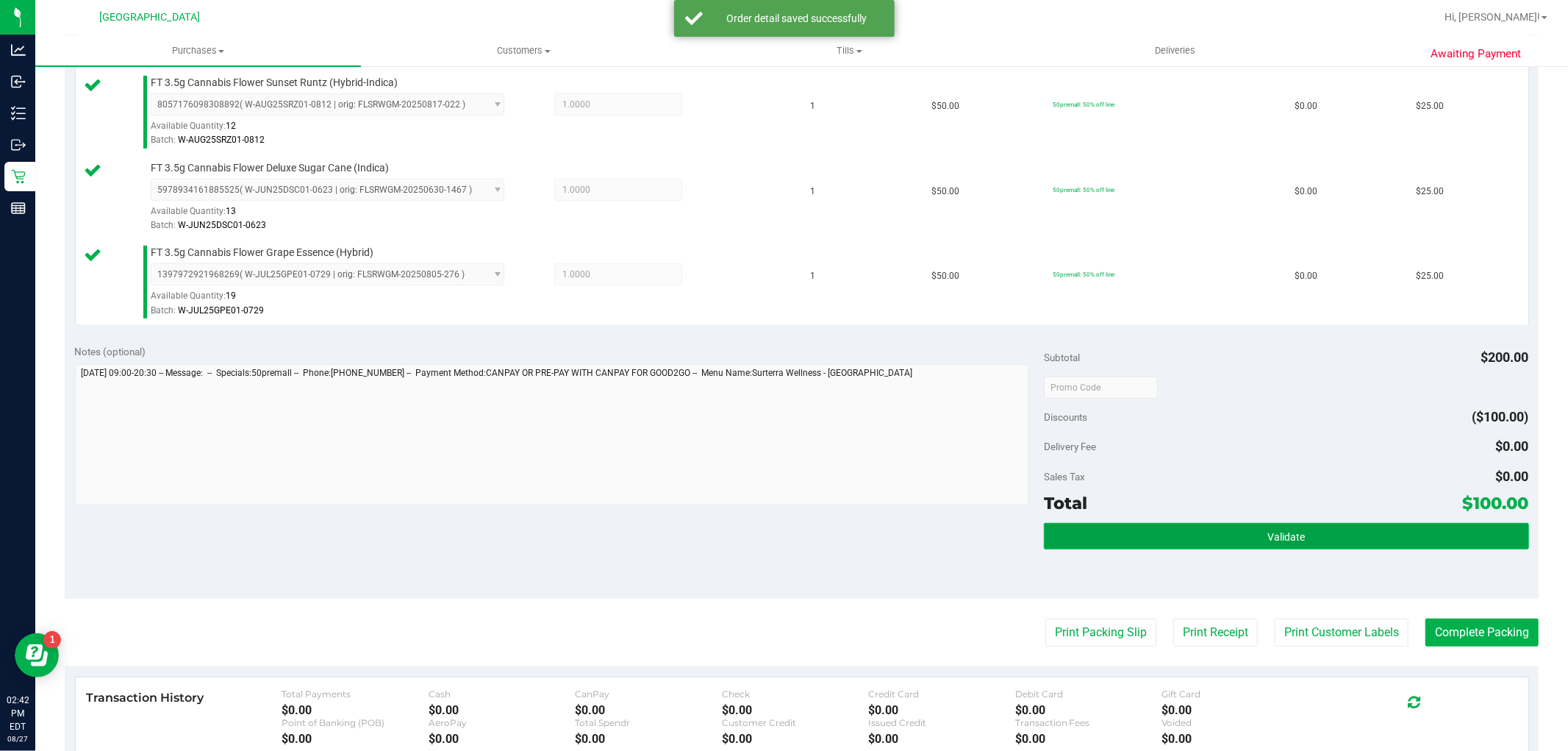
click at [1243, 532] on button "Validate" at bounding box center [1286, 536] width 484 height 26
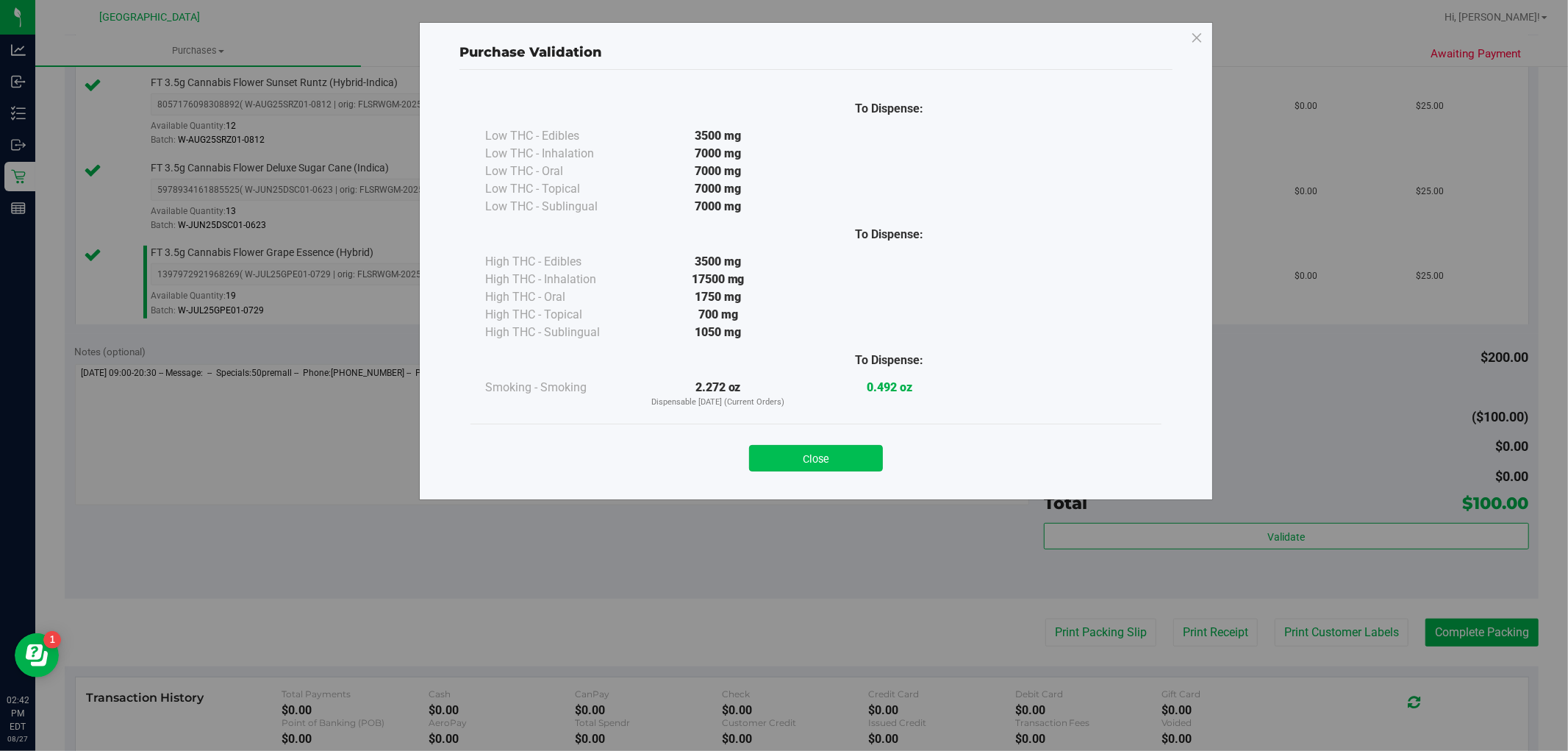
click at [842, 454] on button "Close" at bounding box center [816, 458] width 134 height 26
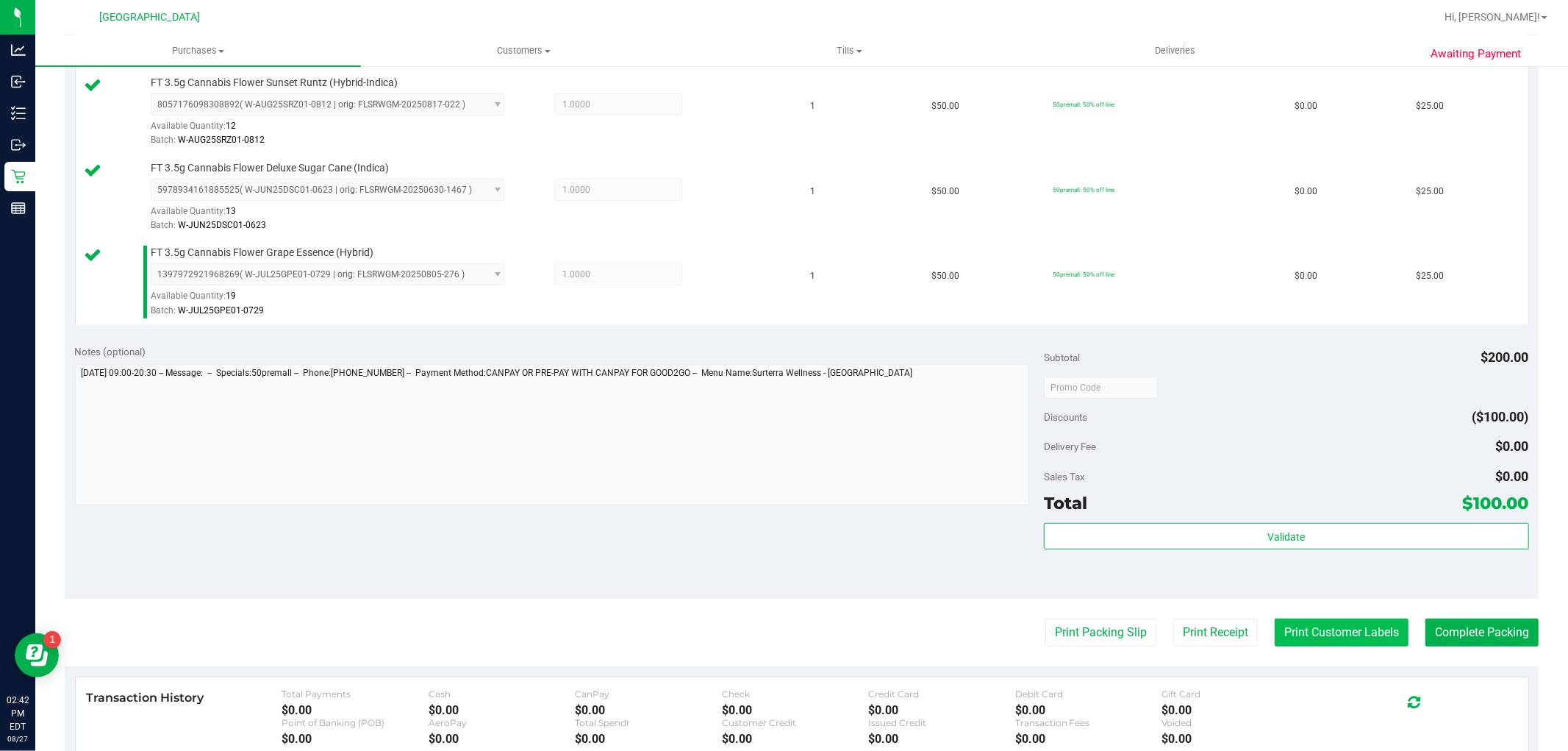
click at [1283, 635] on button "Print Customer Labels" at bounding box center [1342, 632] width 134 height 28
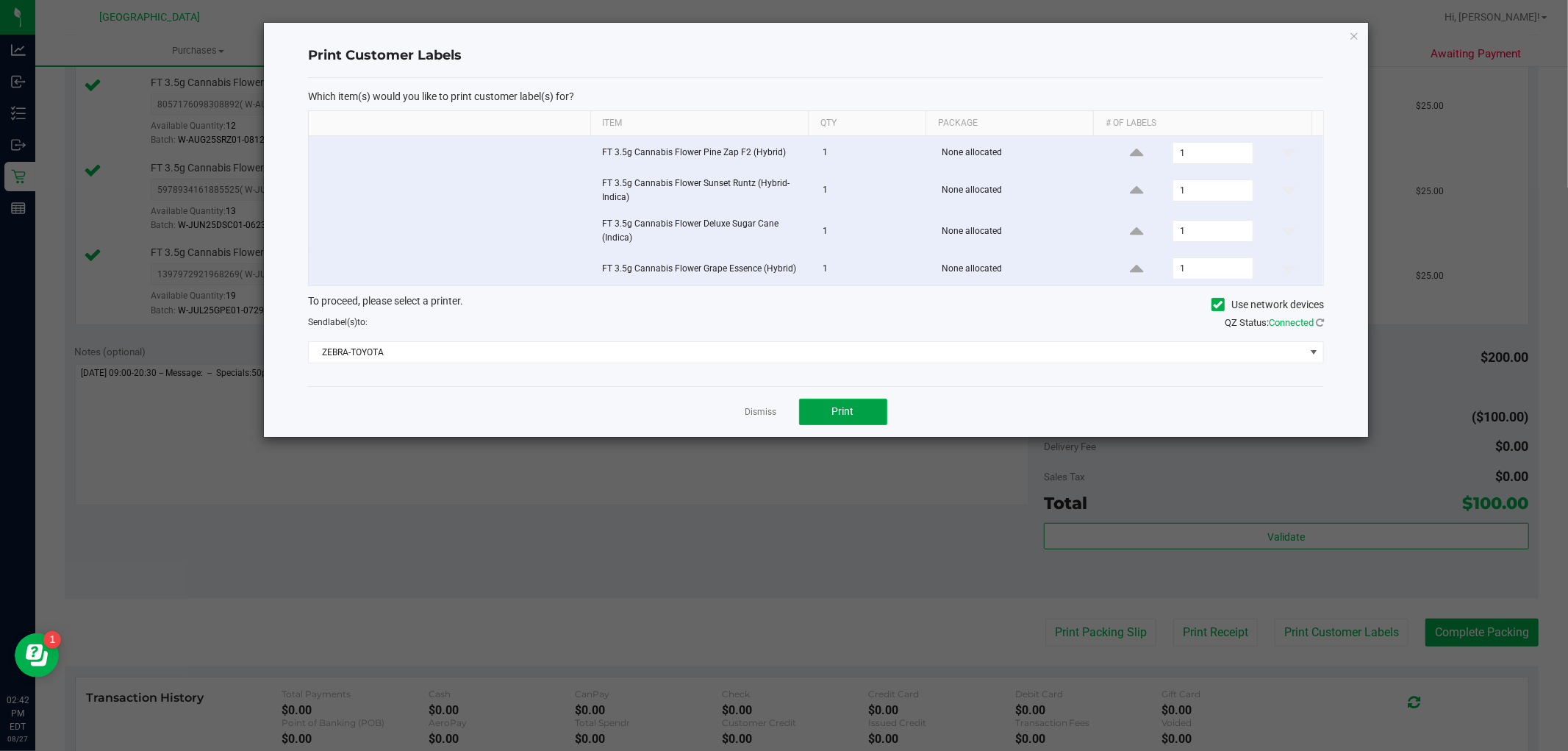
click at [866, 410] on button "Print" at bounding box center [843, 412] width 89 height 26
click at [766, 409] on link "Dismiss" at bounding box center [761, 412] width 31 height 12
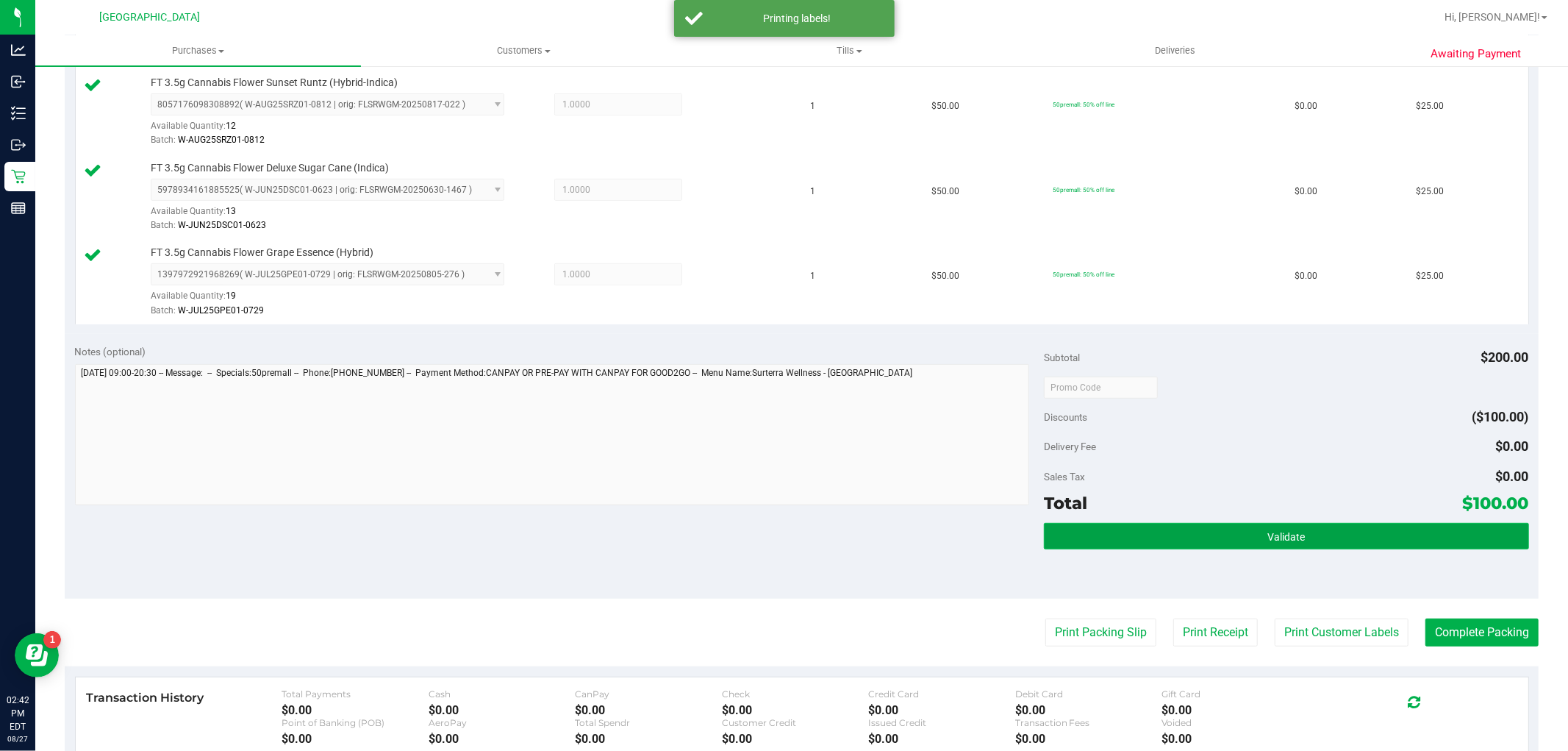
click at [1204, 527] on button "Validate" at bounding box center [1286, 536] width 484 height 26
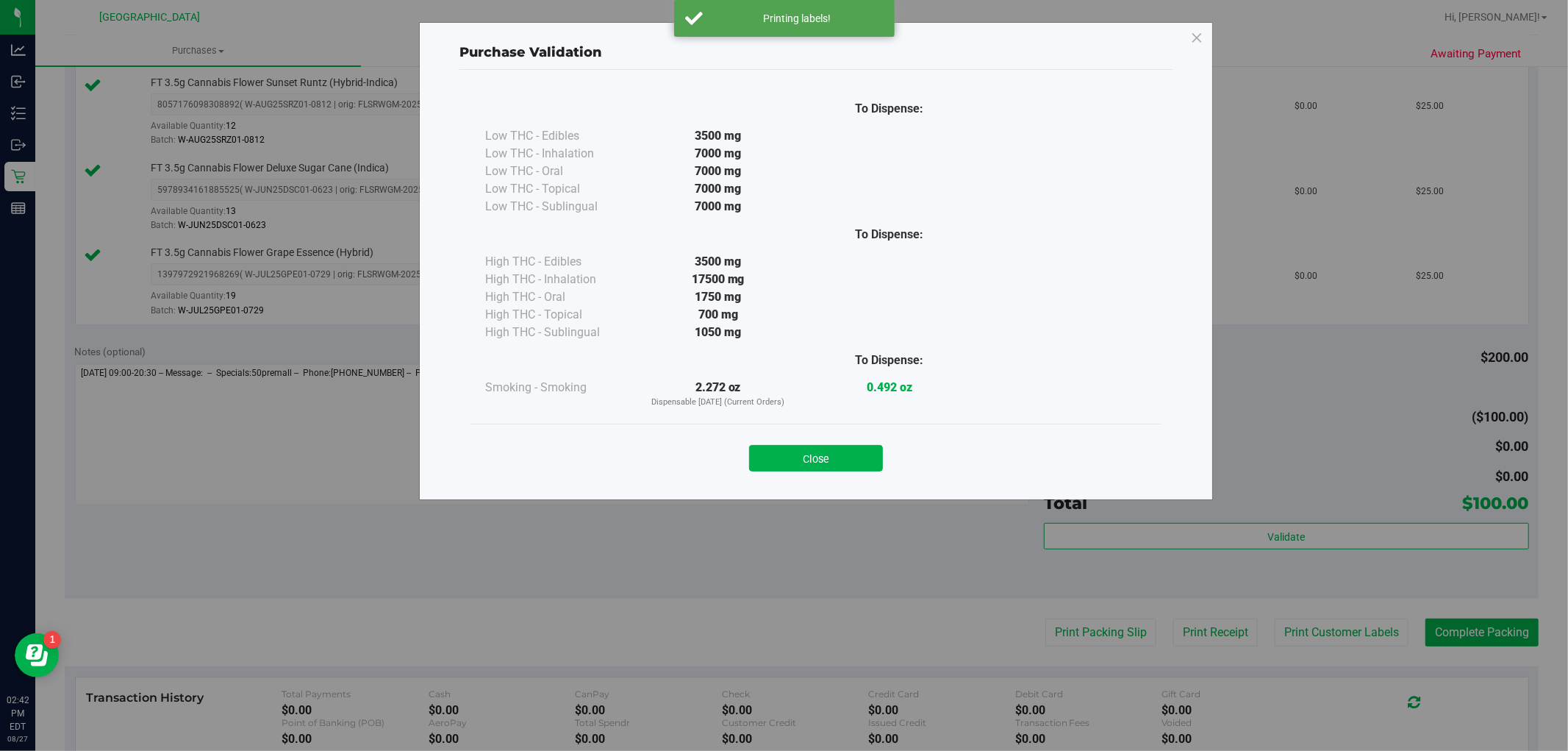
drag, startPoint x: 824, startPoint y: 450, endPoint x: 841, endPoint y: 458, distance: 18.8
click at [825, 450] on button "Close" at bounding box center [816, 458] width 134 height 26
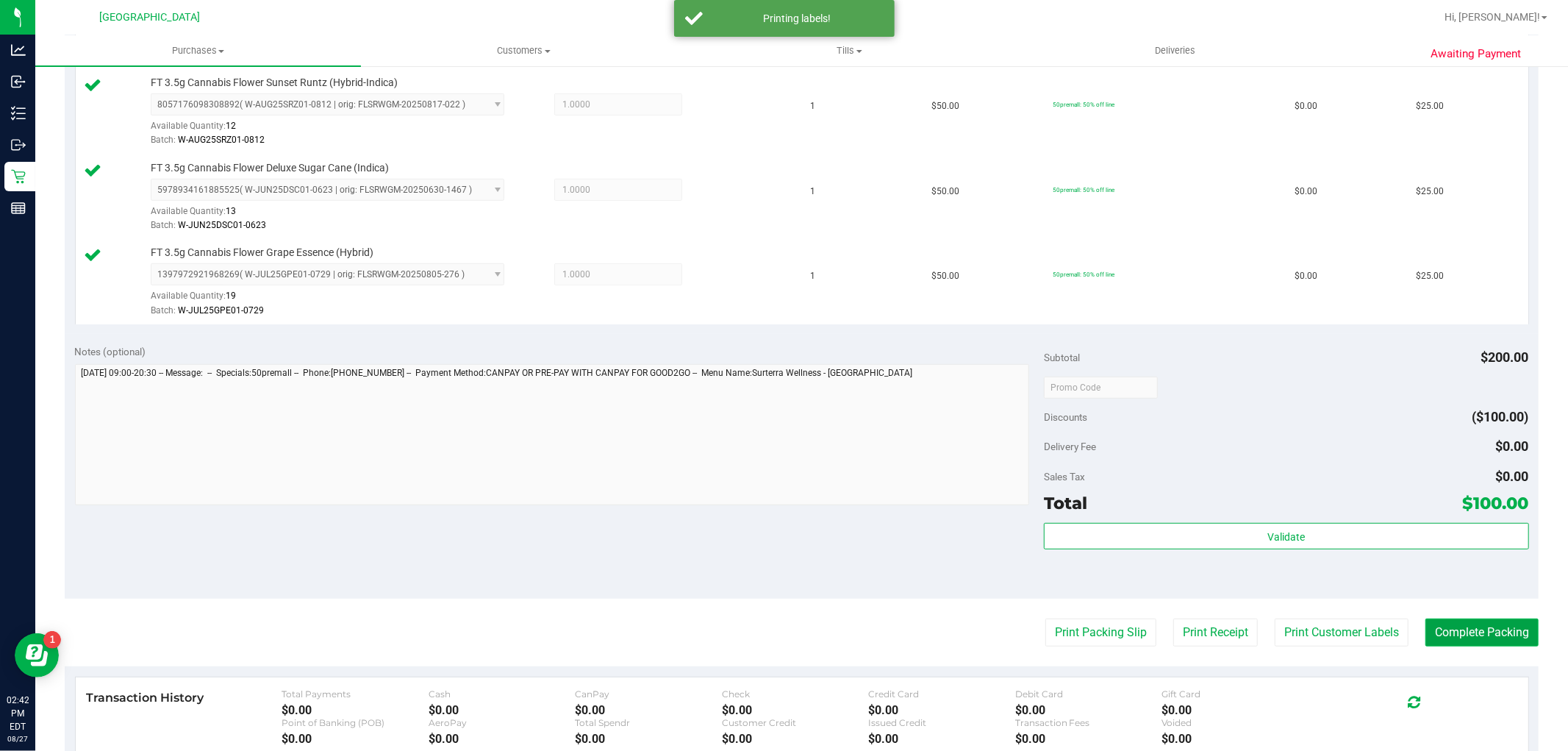
click at [1449, 623] on button "Complete Packing" at bounding box center [1482, 632] width 113 height 28
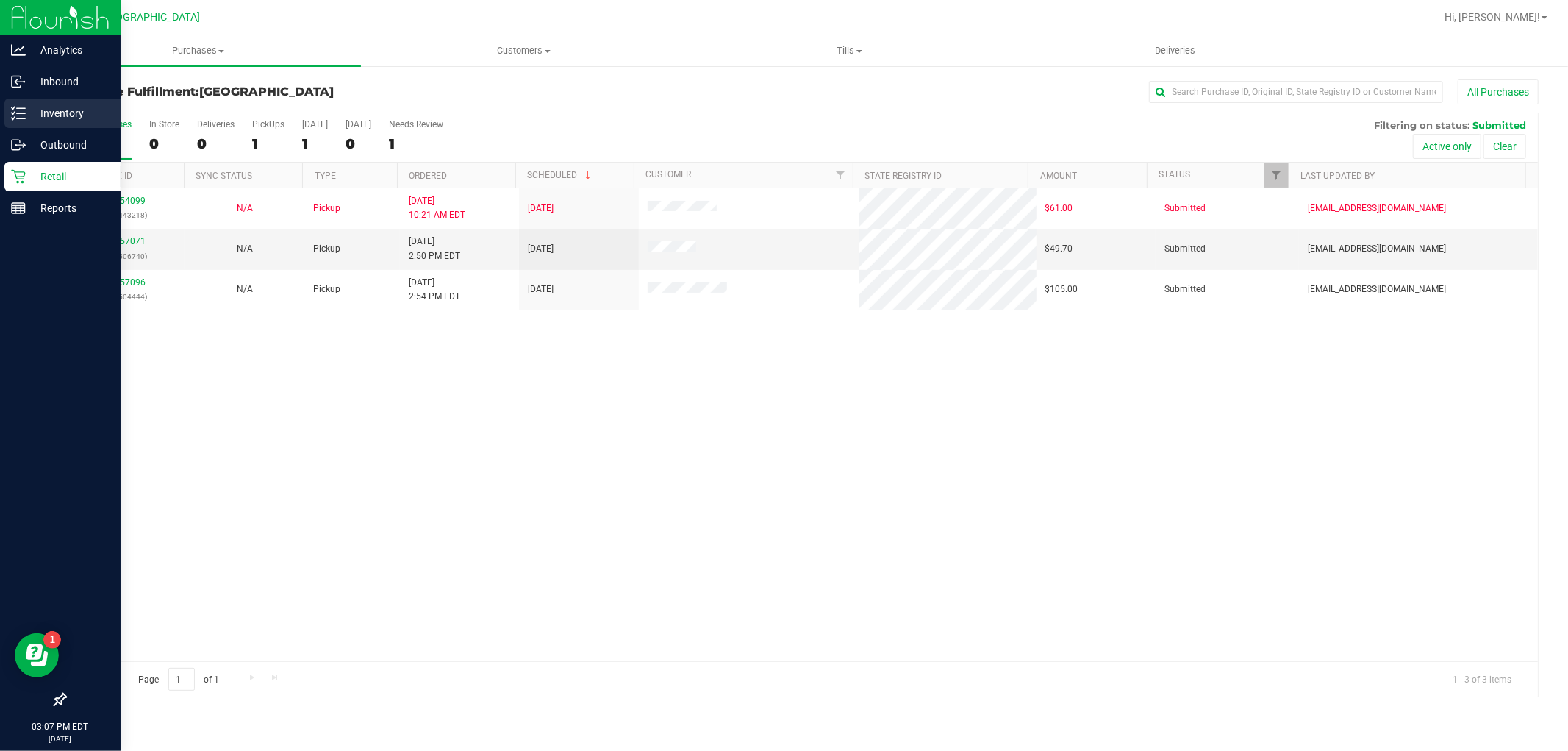
click at [18, 119] on icon at bounding box center [18, 113] width 15 height 15
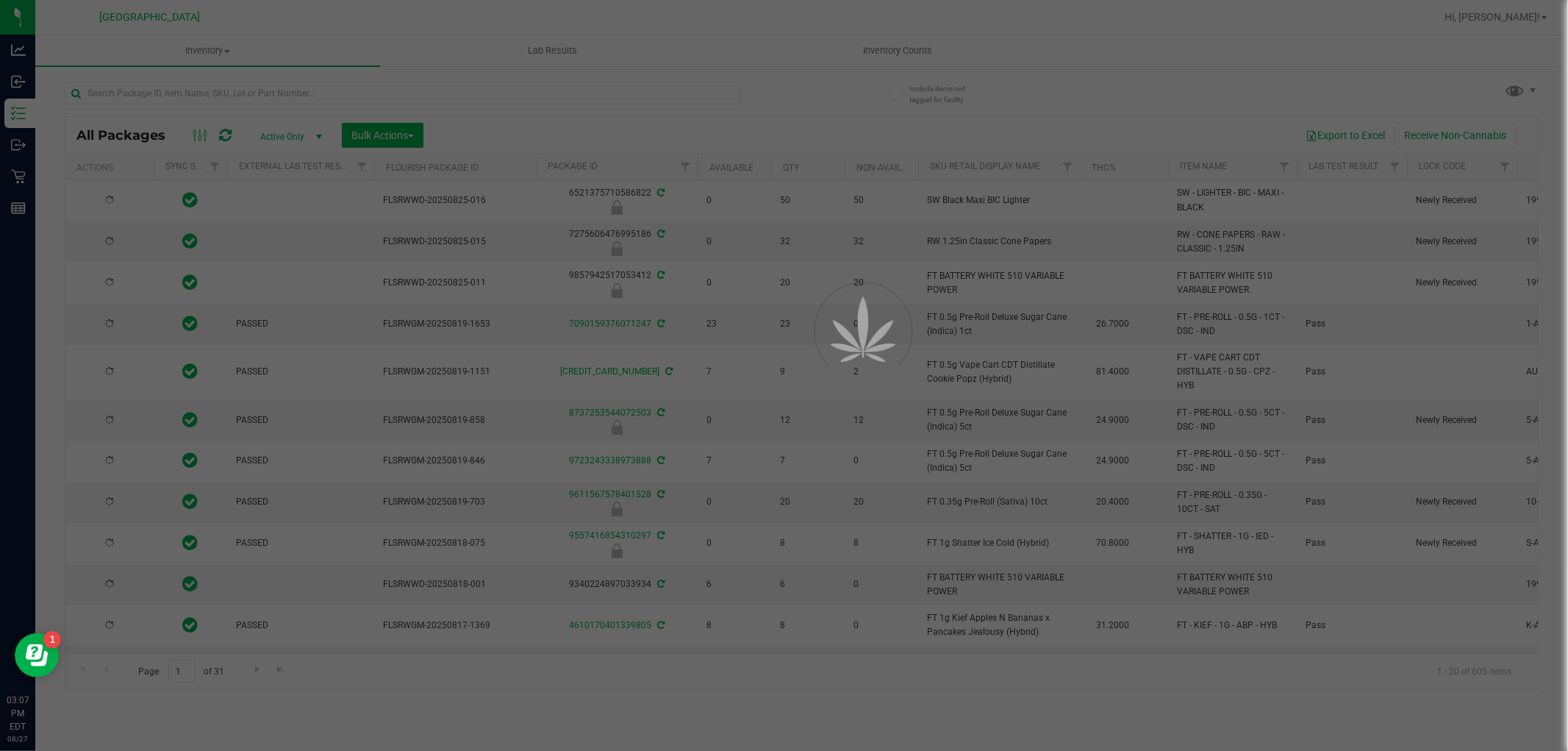
click at [373, 89] on div at bounding box center [784, 375] width 1568 height 751
drag, startPoint x: 383, startPoint y: 142, endPoint x: 375, endPoint y: 89, distance: 53.6
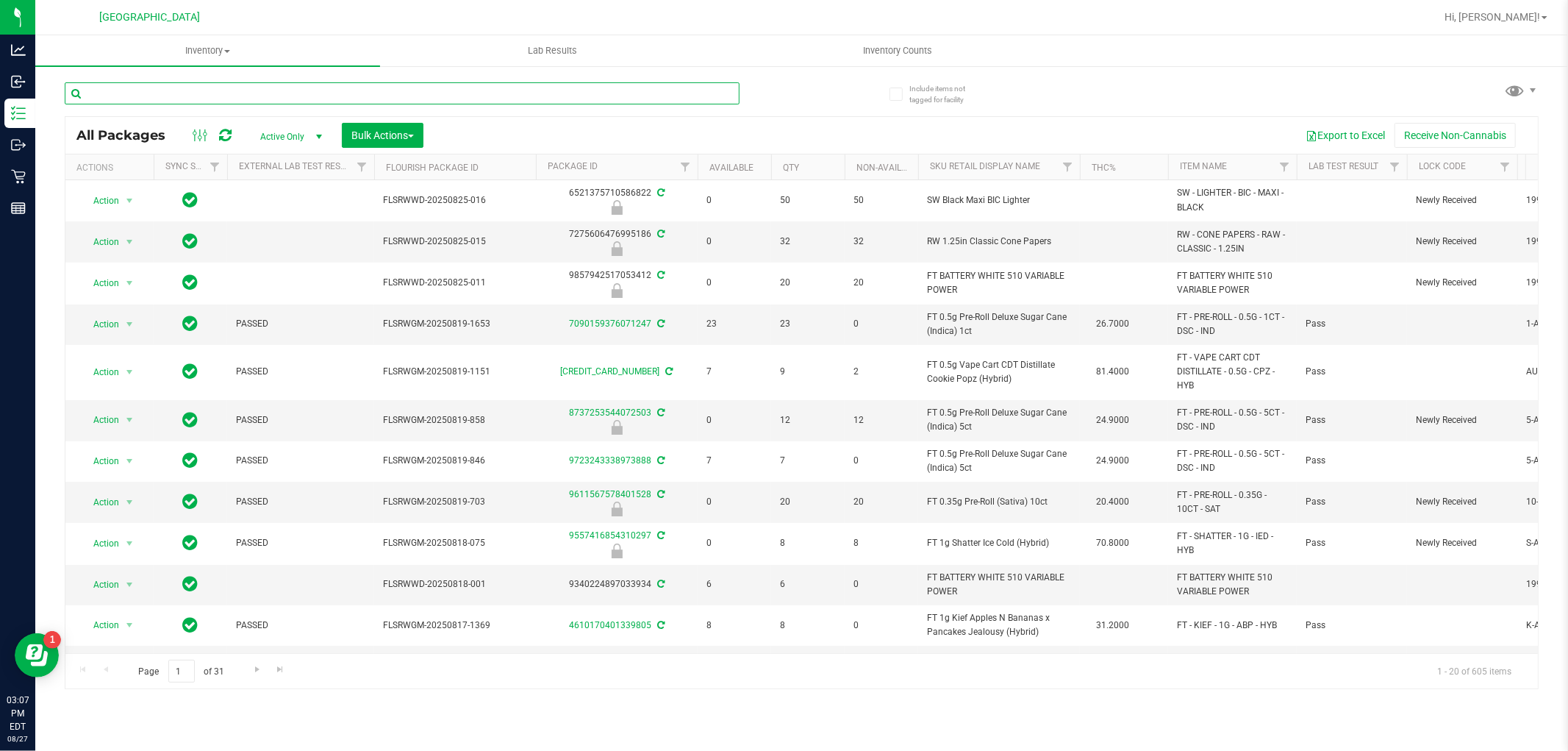
click at [375, 89] on input "text" at bounding box center [403, 93] width 675 height 22
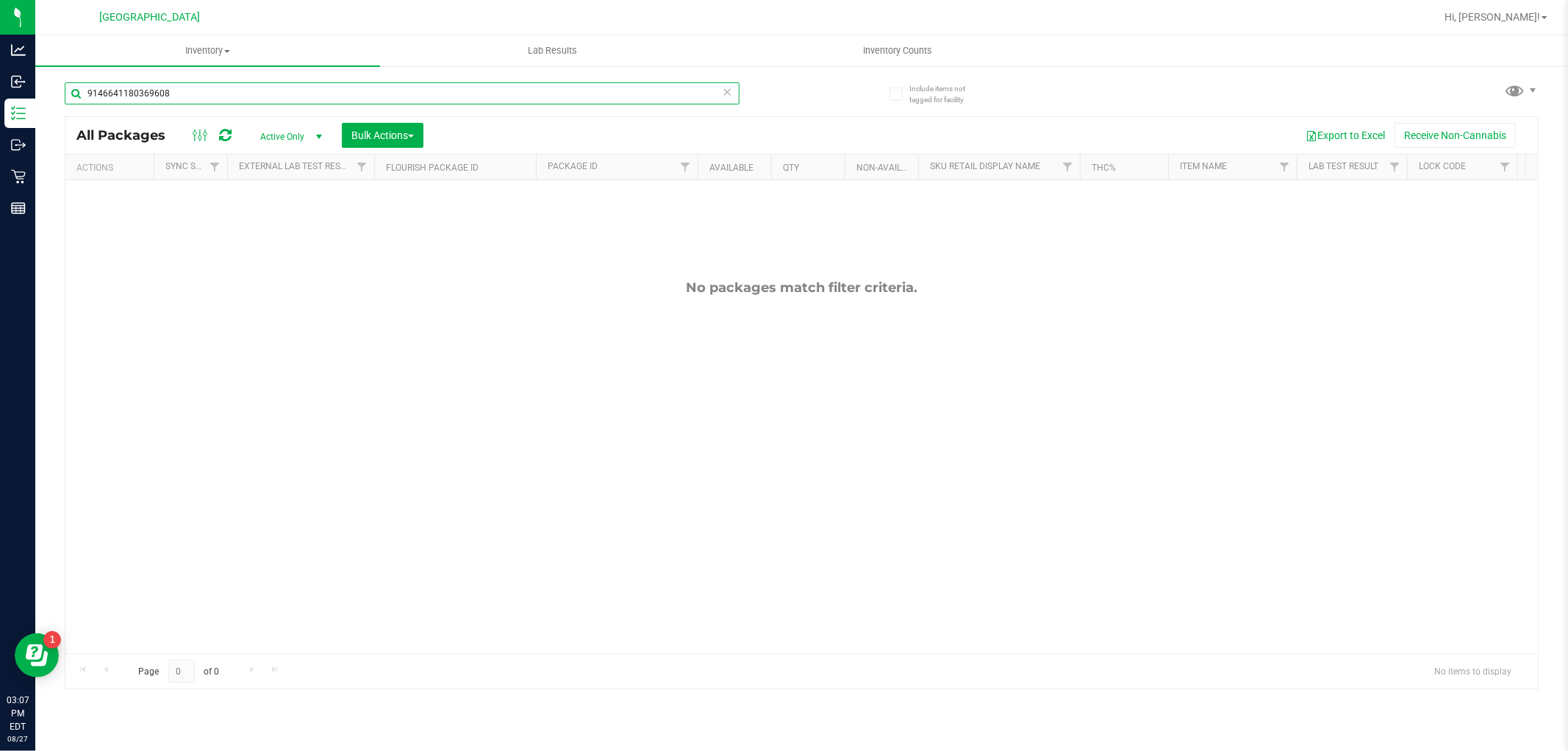
click at [580, 92] on input "9146641180369608" at bounding box center [403, 93] width 675 height 22
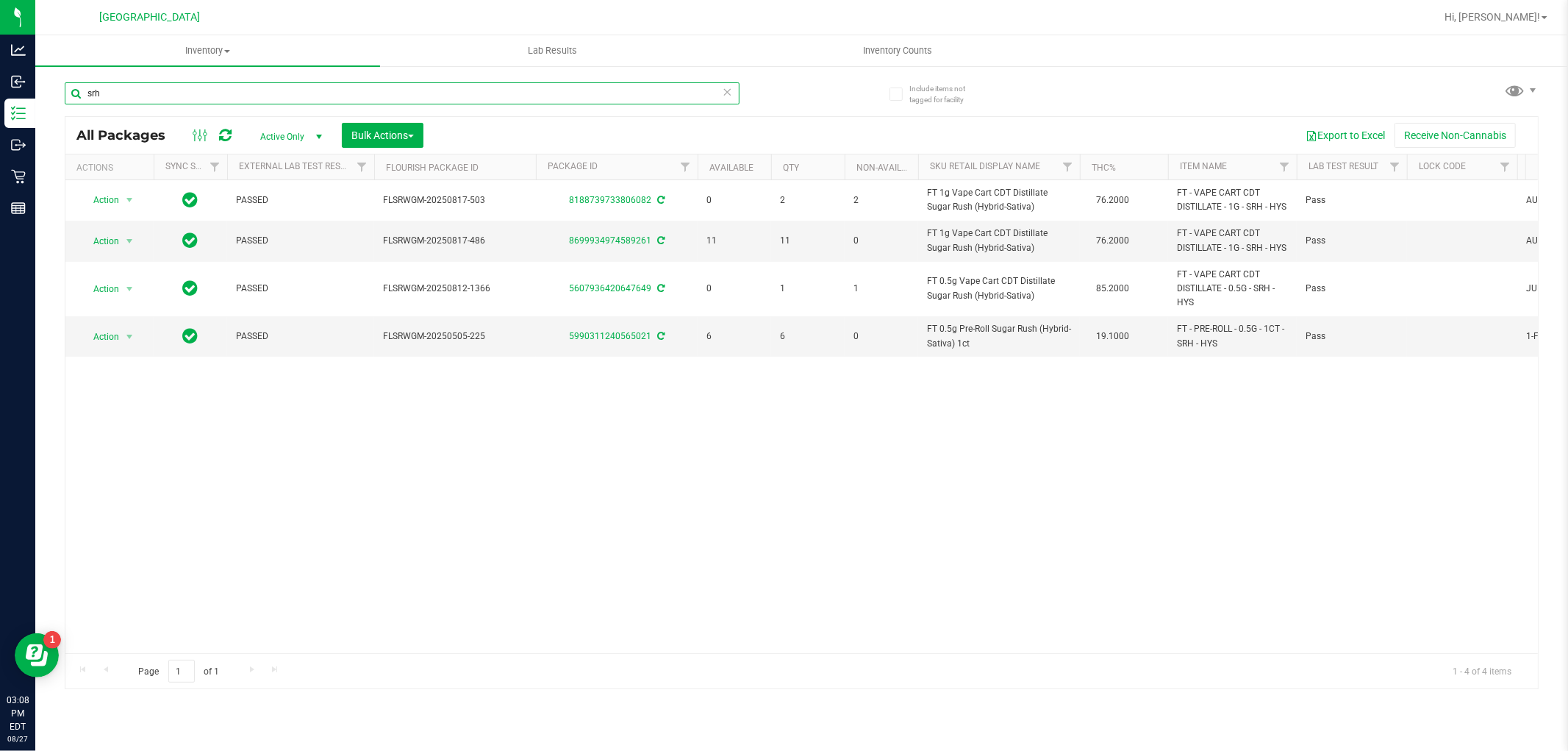
click at [406, 97] on input "srh" at bounding box center [403, 93] width 675 height 22
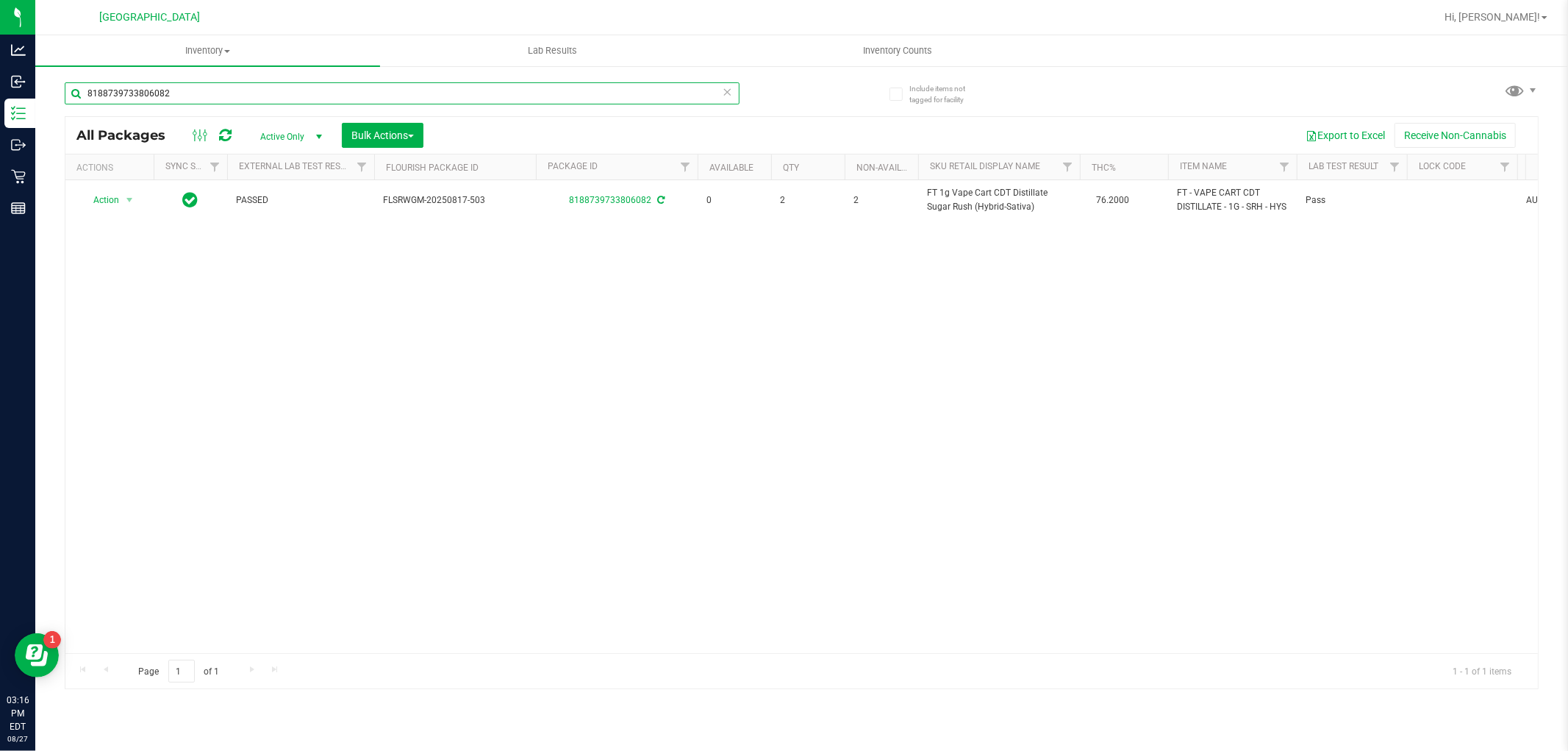
click at [335, 92] on input "8188739733806082" at bounding box center [403, 93] width 675 height 22
paste input "FT 0.5g Pre-Roll Citrus Twist (Sativa) 5ct"
type input "FT 0.5g Pre-Roll Citrus Twist (Sativa) 5ct"
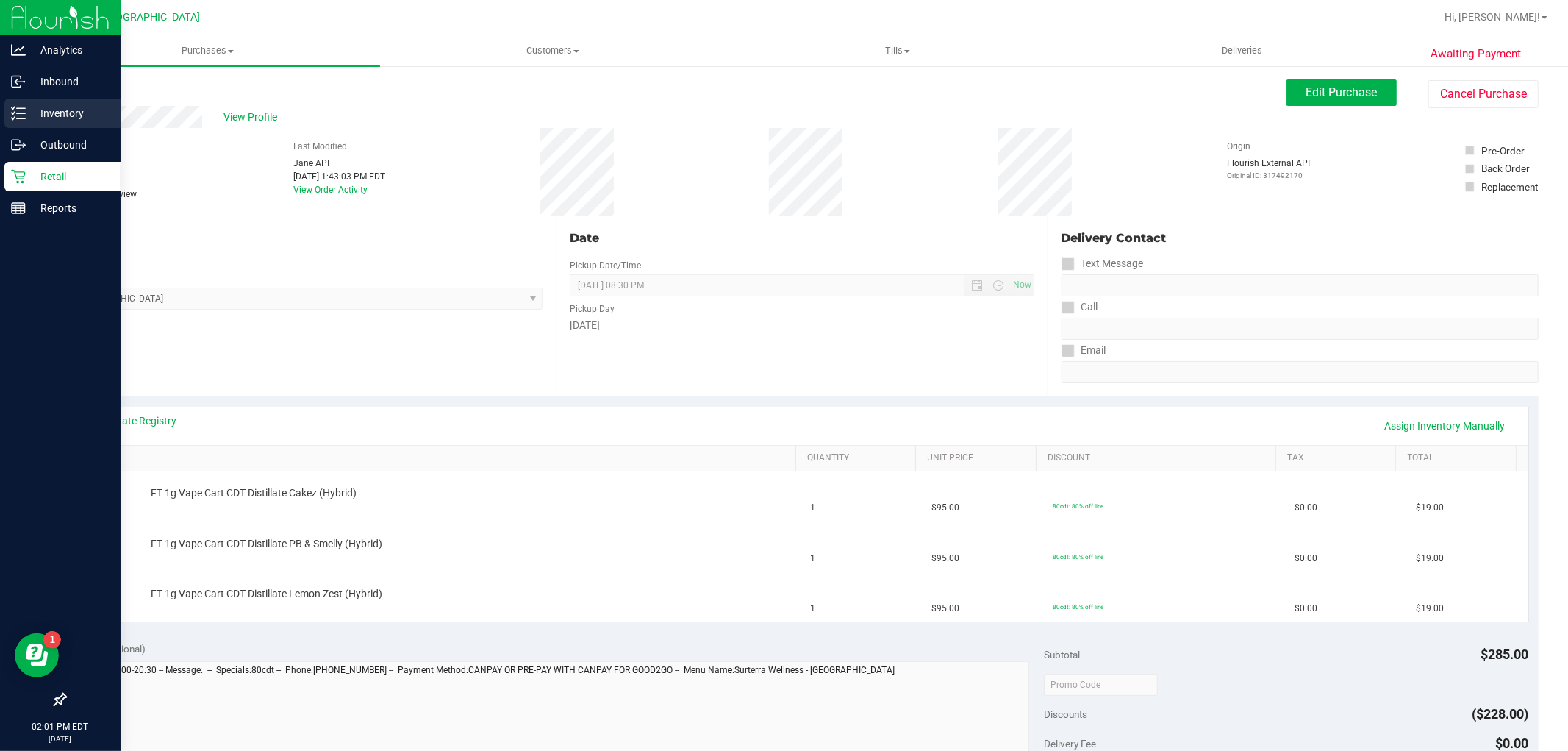
click at [49, 118] on p "Inventory" at bounding box center [70, 113] width 89 height 17
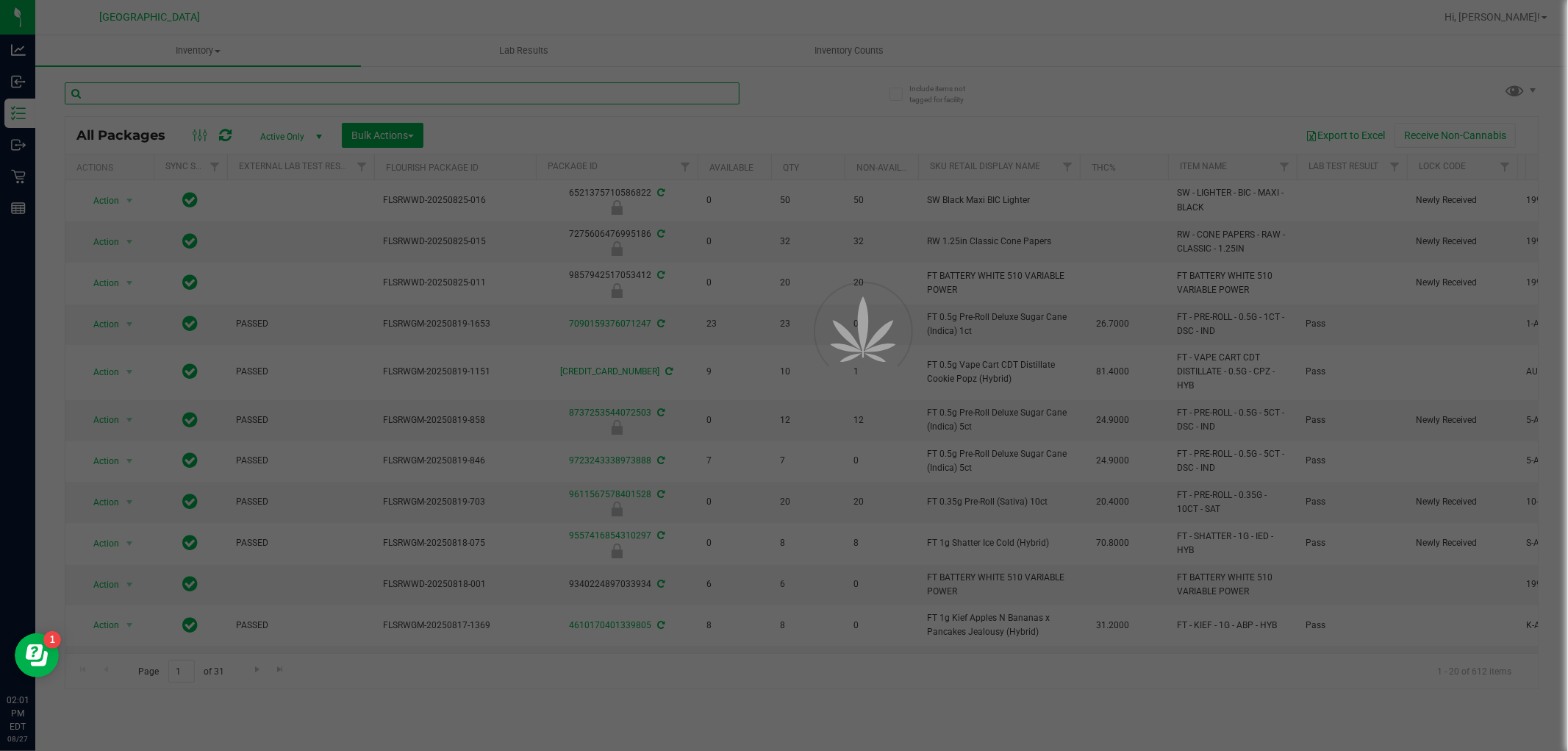
drag, startPoint x: 178, startPoint y: 119, endPoint x: 200, endPoint y: 97, distance: 31.1
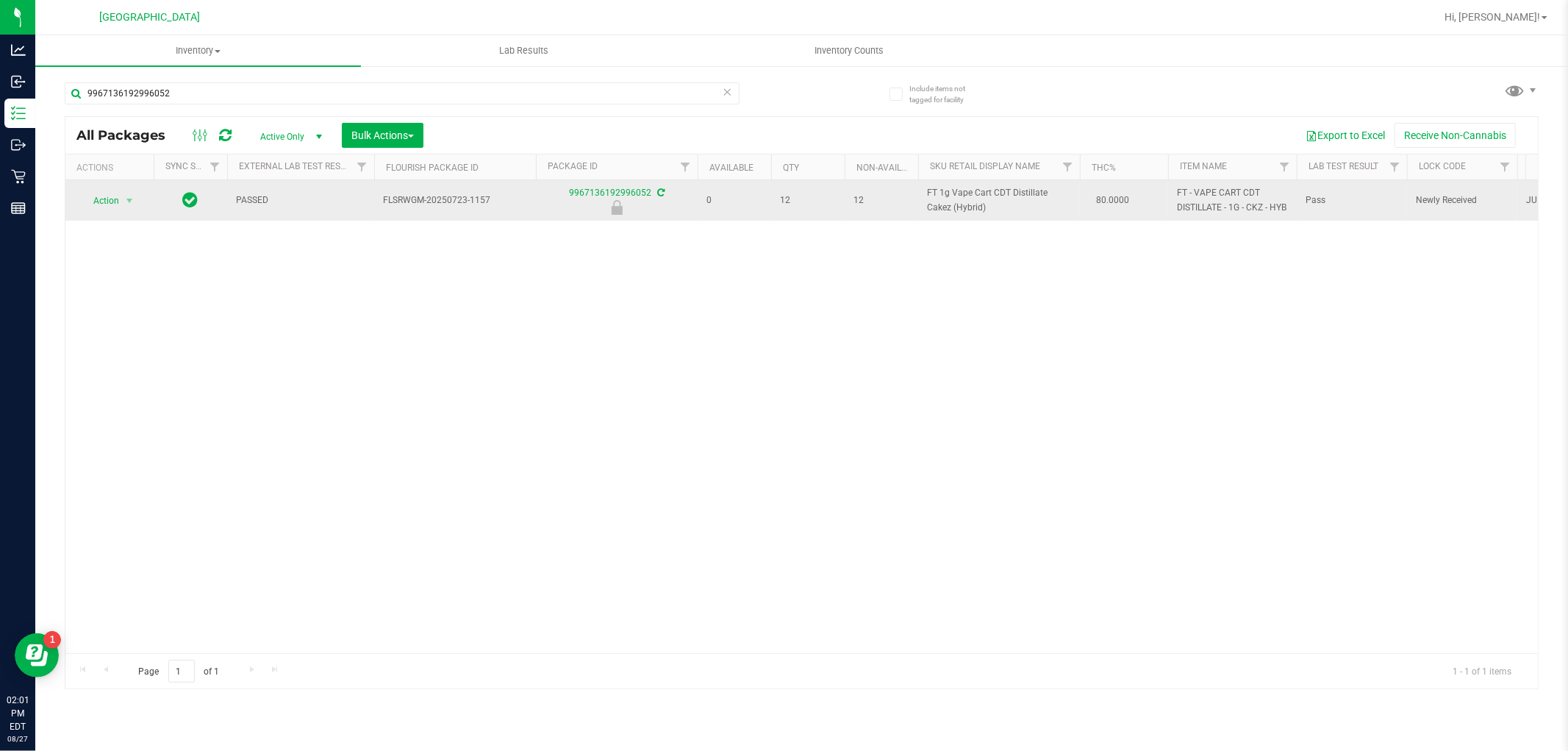
drag, startPoint x: 961, startPoint y: 208, endPoint x: 926, endPoint y: 191, distance: 38.9
click at [927, 191] on span "FT 1g Vape Cart CDT Distillate Cakez (Hybrid)" at bounding box center [999, 200] width 144 height 28
copy span "FT 1g Vape Cart CDT Distillate Cakez (Hybrid)"
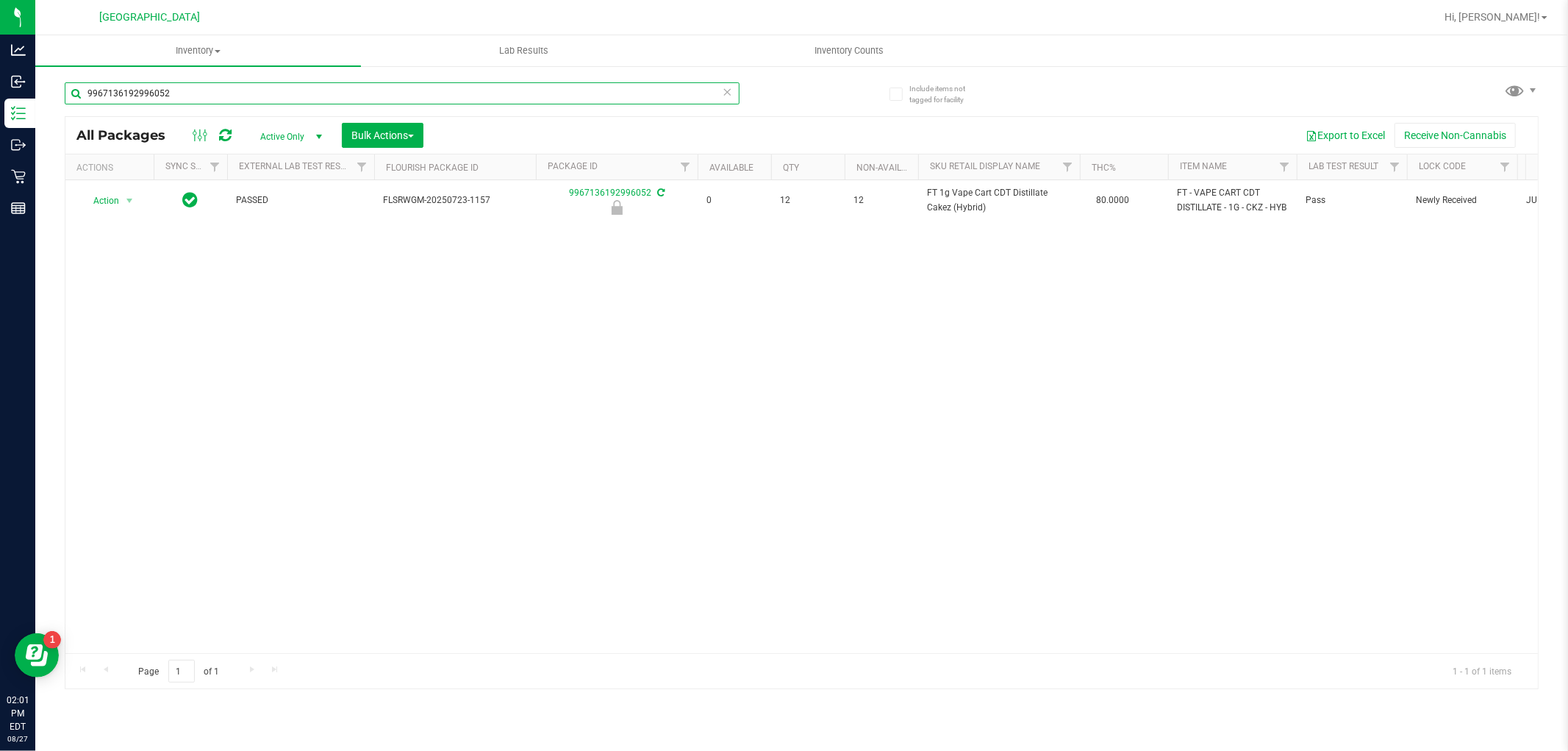
click at [159, 89] on input "9967136192996052" at bounding box center [403, 93] width 675 height 22
paste input "FT 1g Vape Cart CDT Distillate Cakez (Hybrid)"
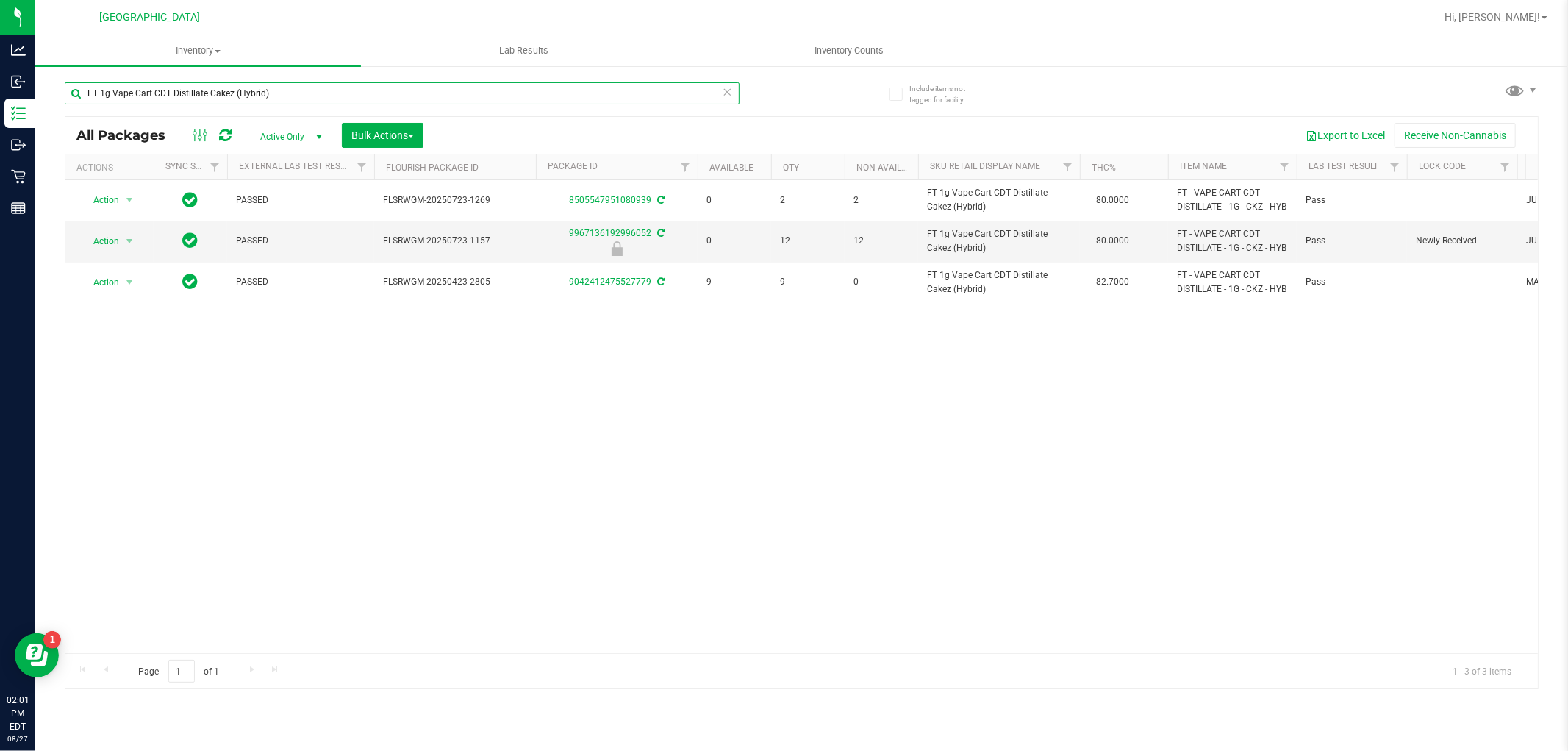
type input "FT 1g Vape Cart CDT Distillate Cakez (Hybrid)"
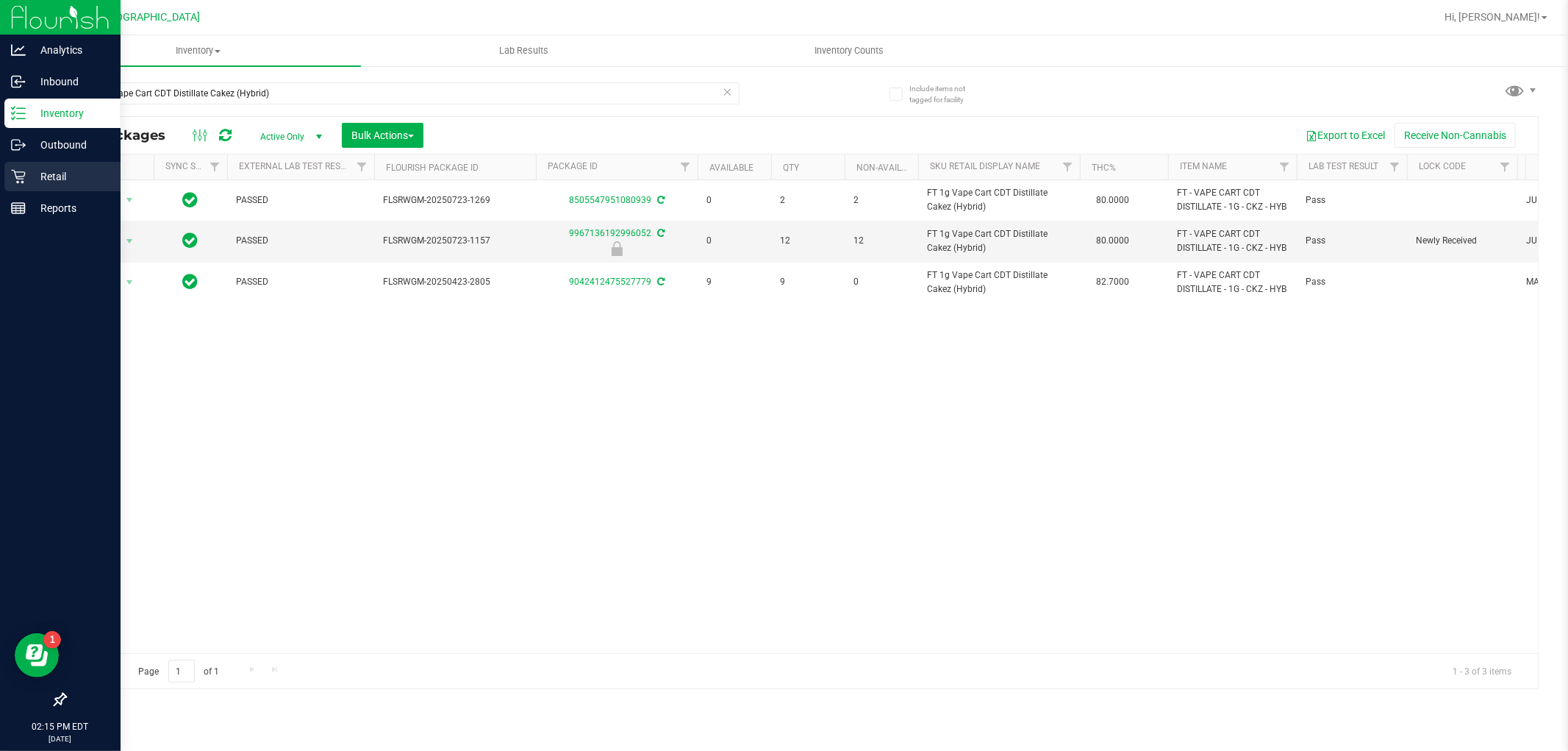
click at [23, 169] on icon at bounding box center [18, 176] width 15 height 15
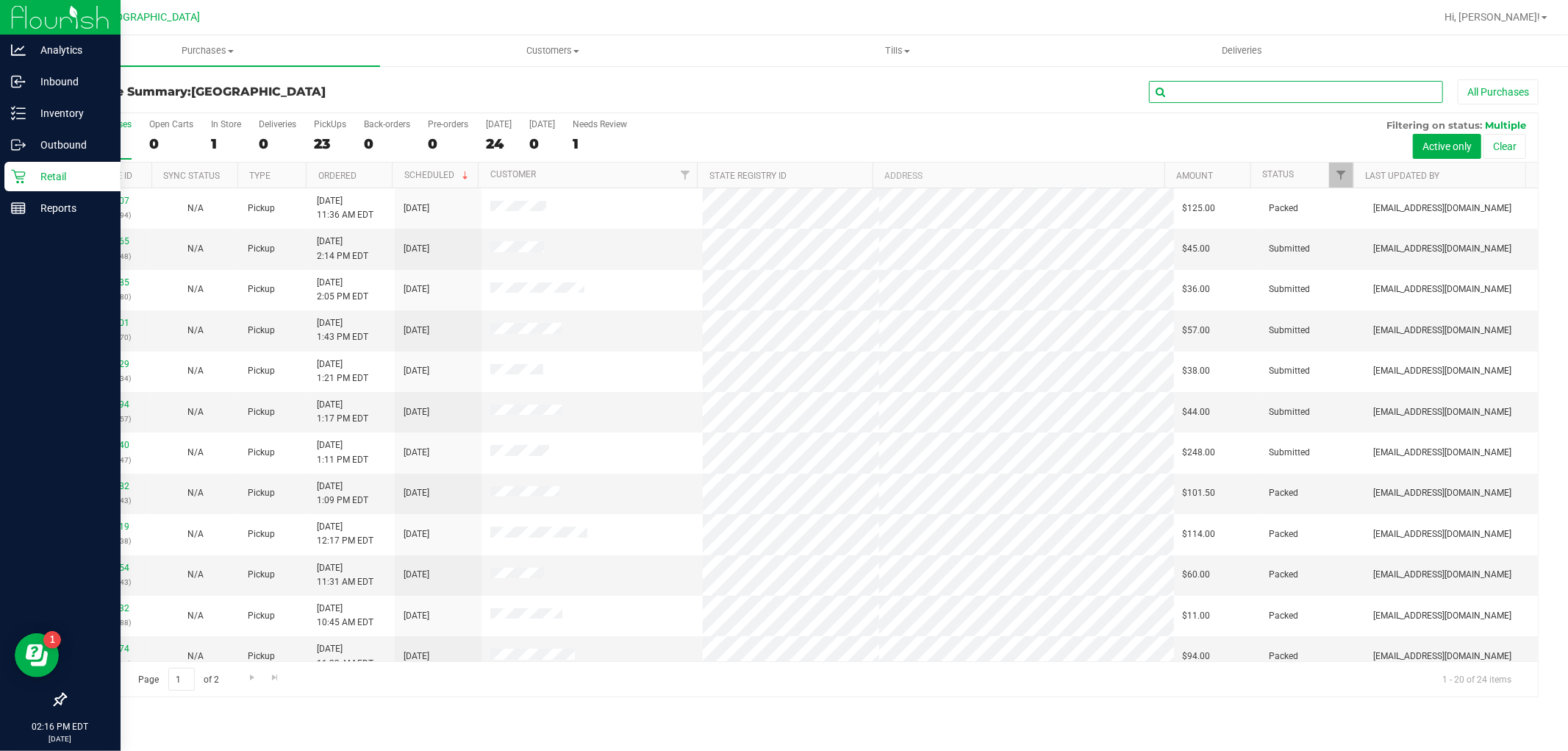
click at [1371, 84] on input "text" at bounding box center [1296, 91] width 294 height 22
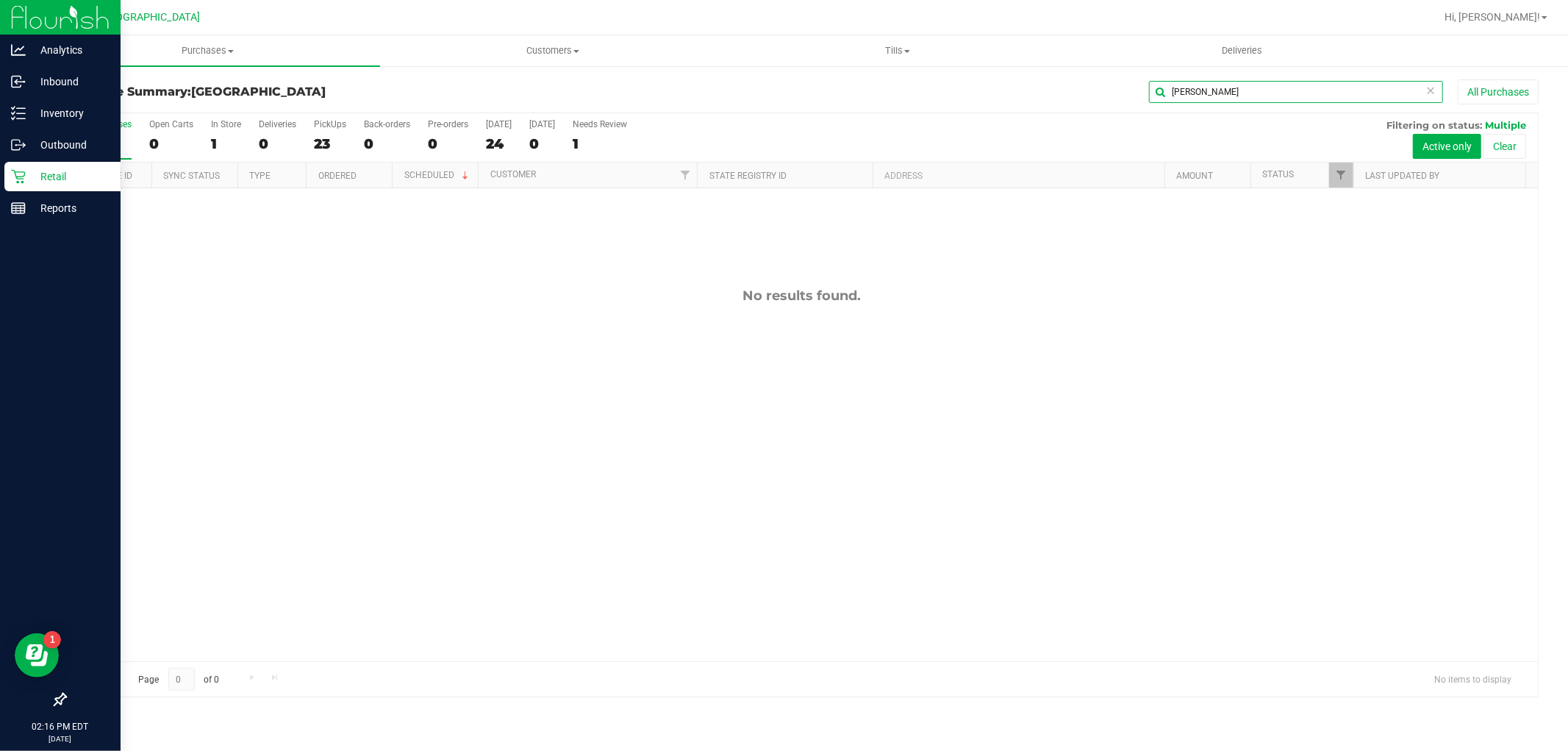
type input "maria"
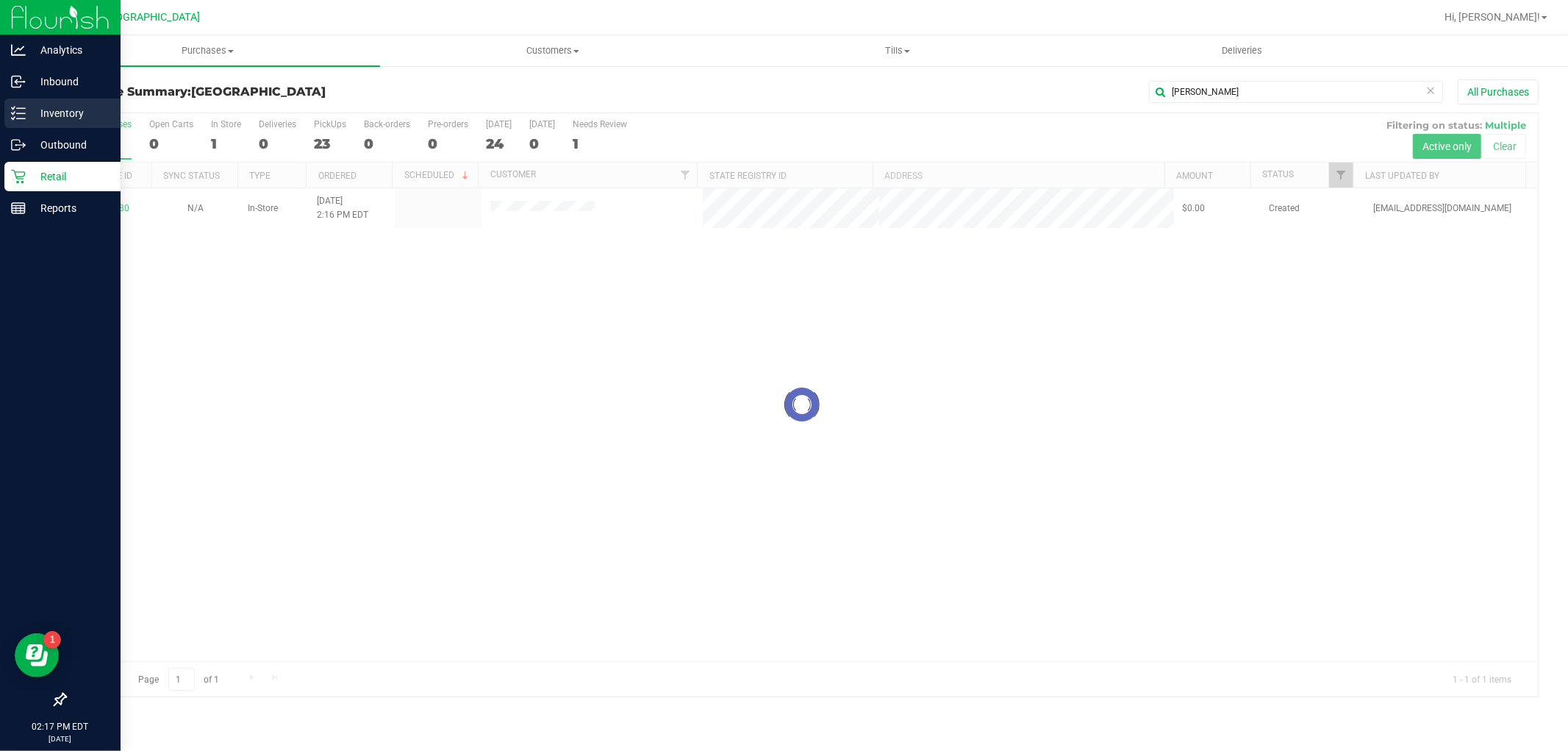
click at [20, 115] on icon at bounding box center [18, 113] width 15 height 15
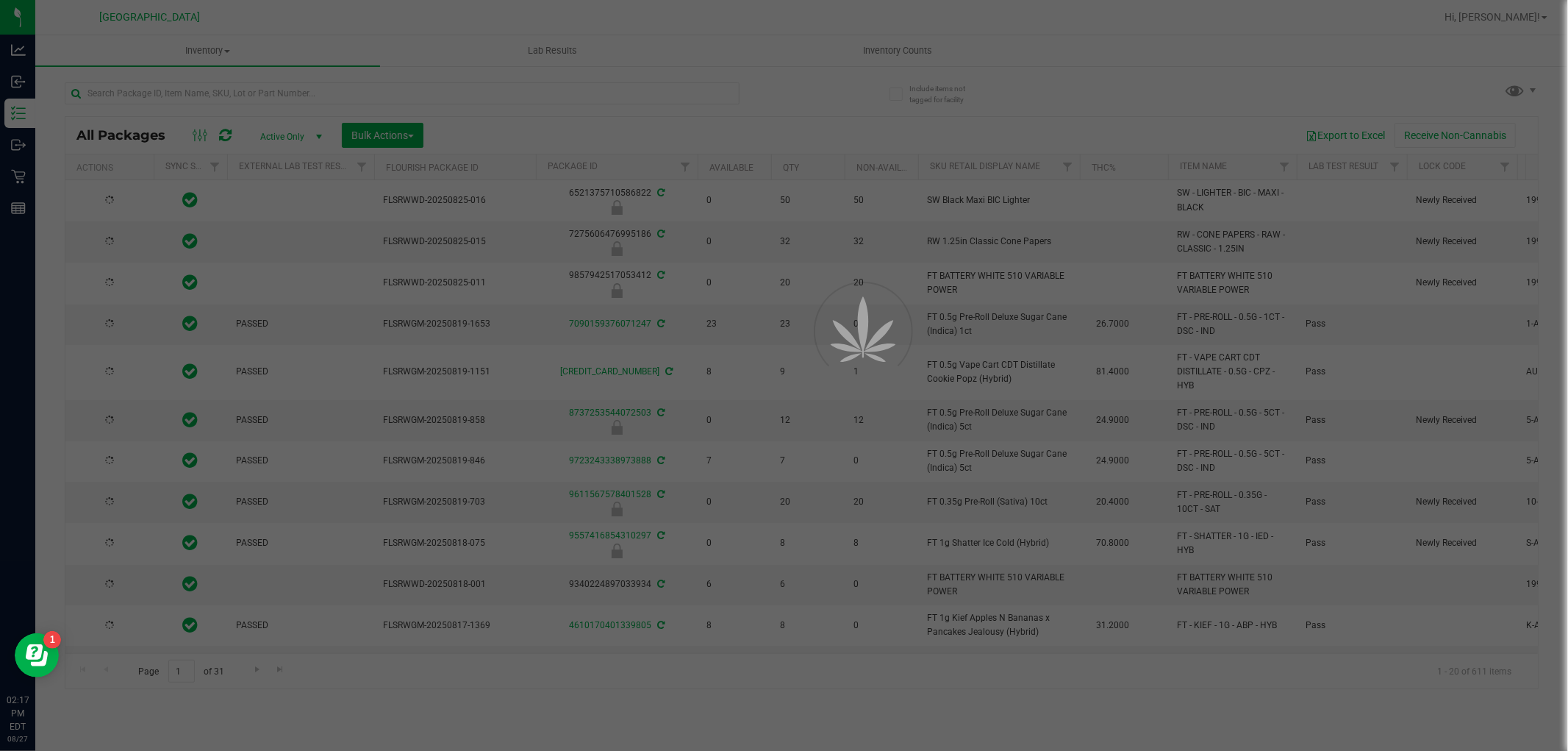
click at [554, 89] on div at bounding box center [784, 375] width 1568 height 751
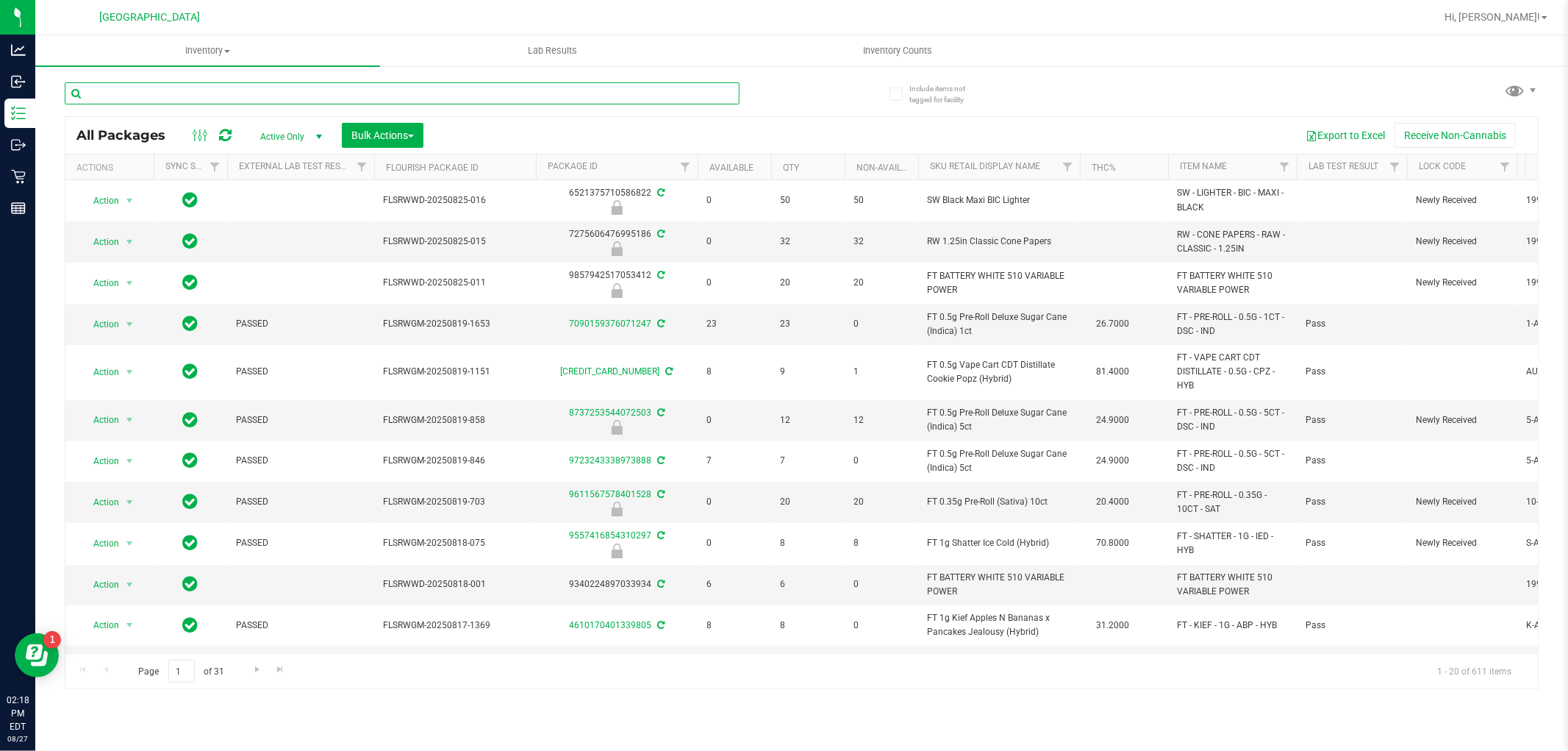
click at [554, 89] on input "text" at bounding box center [403, 93] width 675 height 22
type input "master kush"
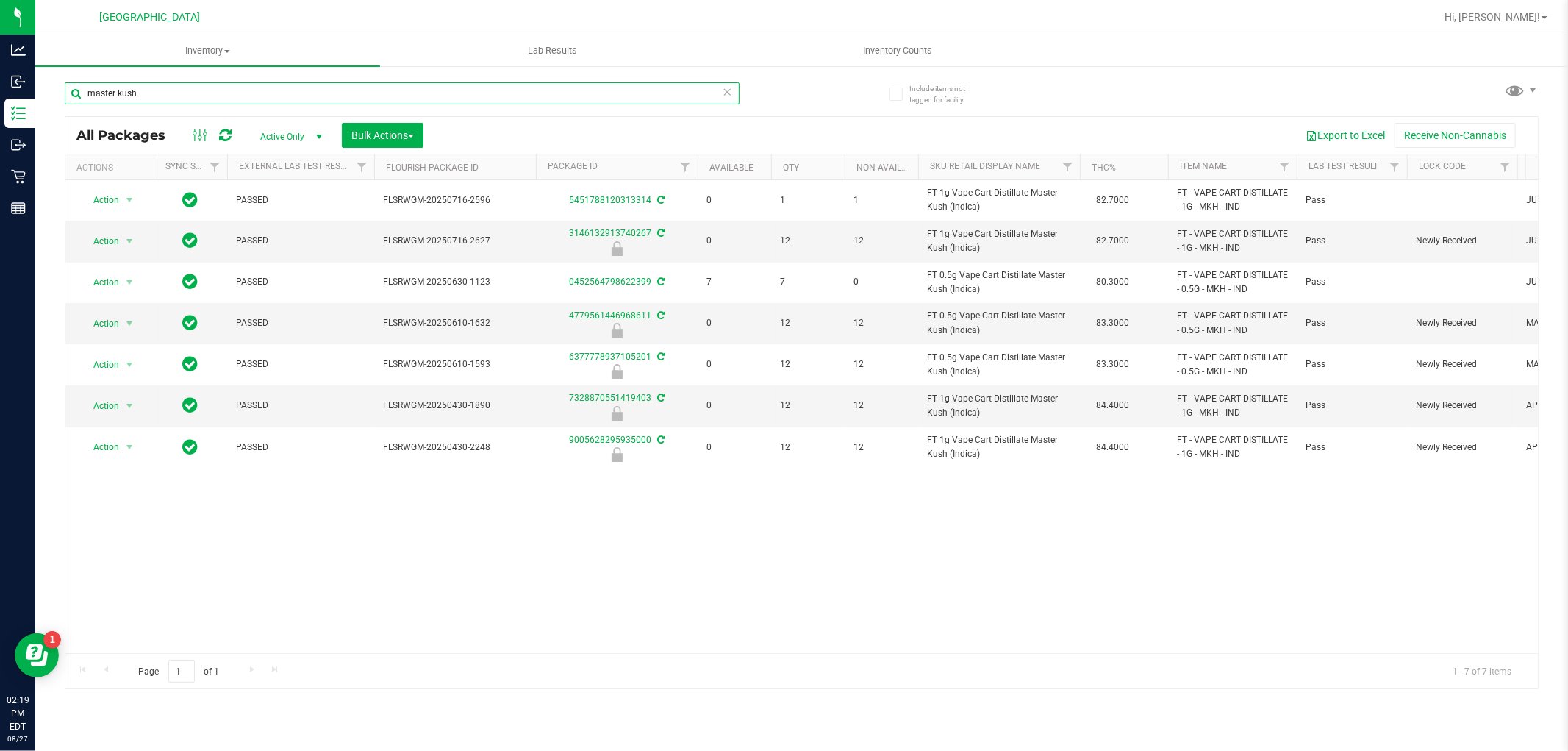
click at [470, 89] on input "master kush" at bounding box center [403, 93] width 675 height 22
click at [472, 86] on input "master kush" at bounding box center [403, 93] width 675 height 22
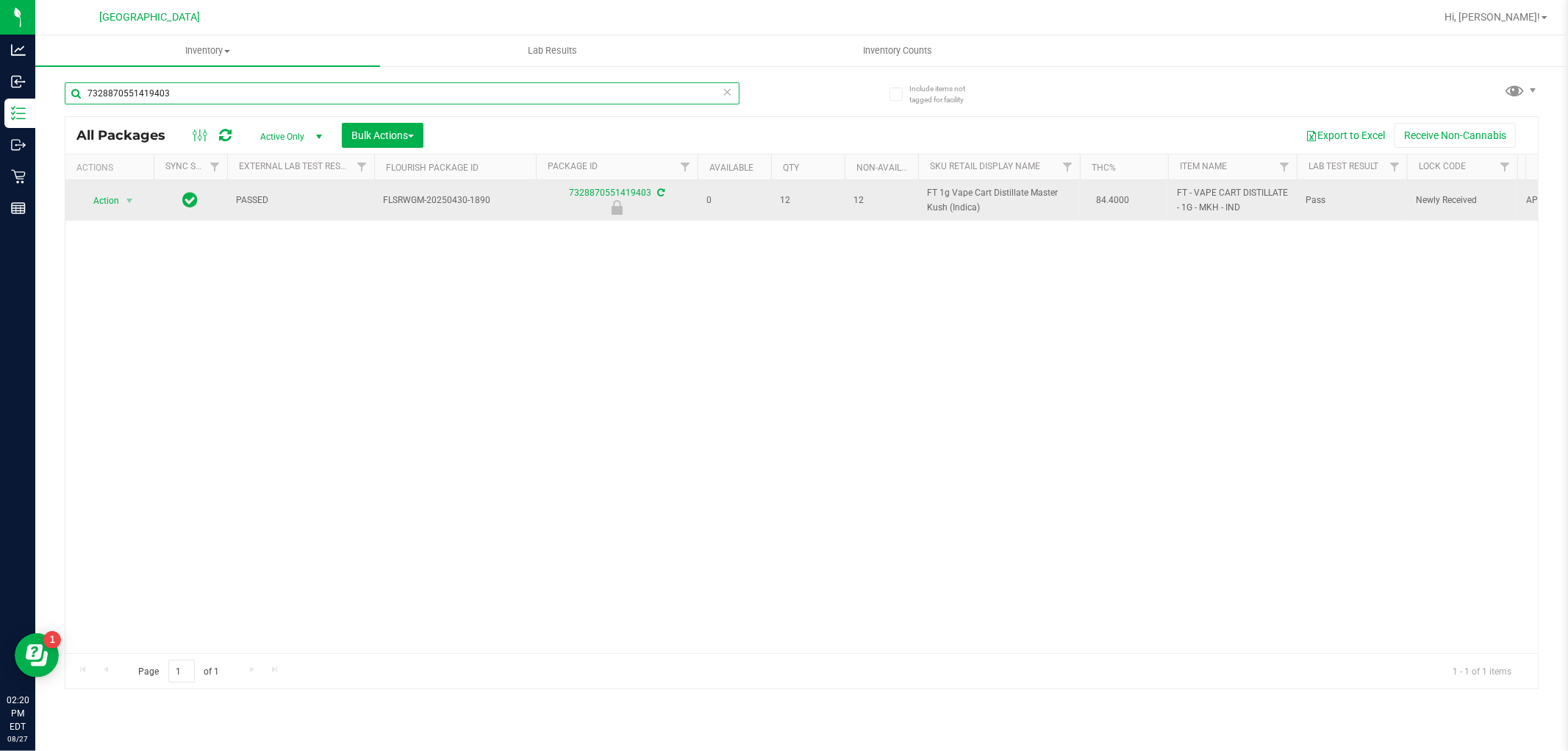
type input "7328870551419403"
click at [141, 200] on div "Action Action Edit attributes Global inventory Locate package Package audit log…" at bounding box center [109, 201] width 70 height 21
click at [126, 202] on span "select" at bounding box center [129, 201] width 12 height 12
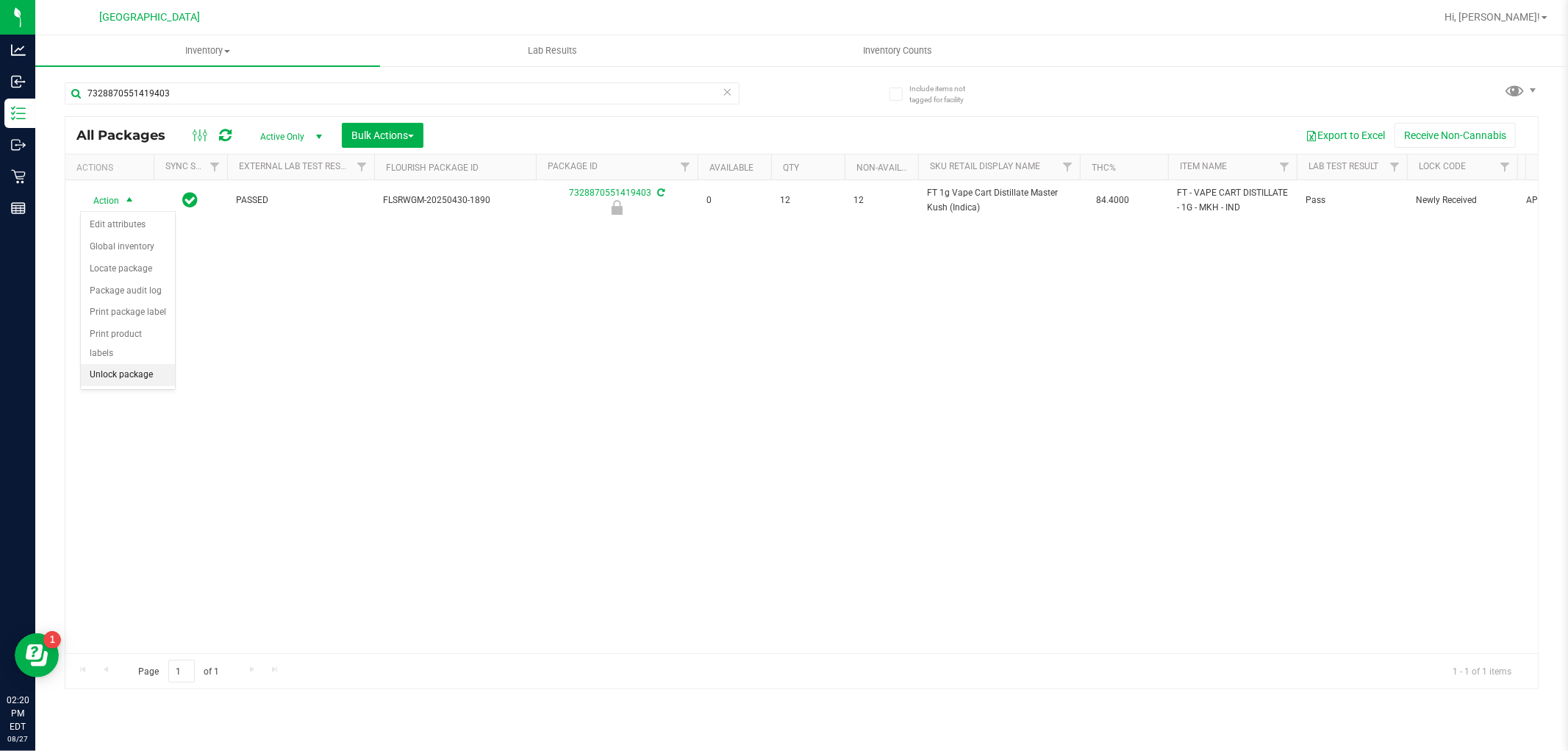
click at [138, 380] on li "Unlock package" at bounding box center [128, 374] width 94 height 22
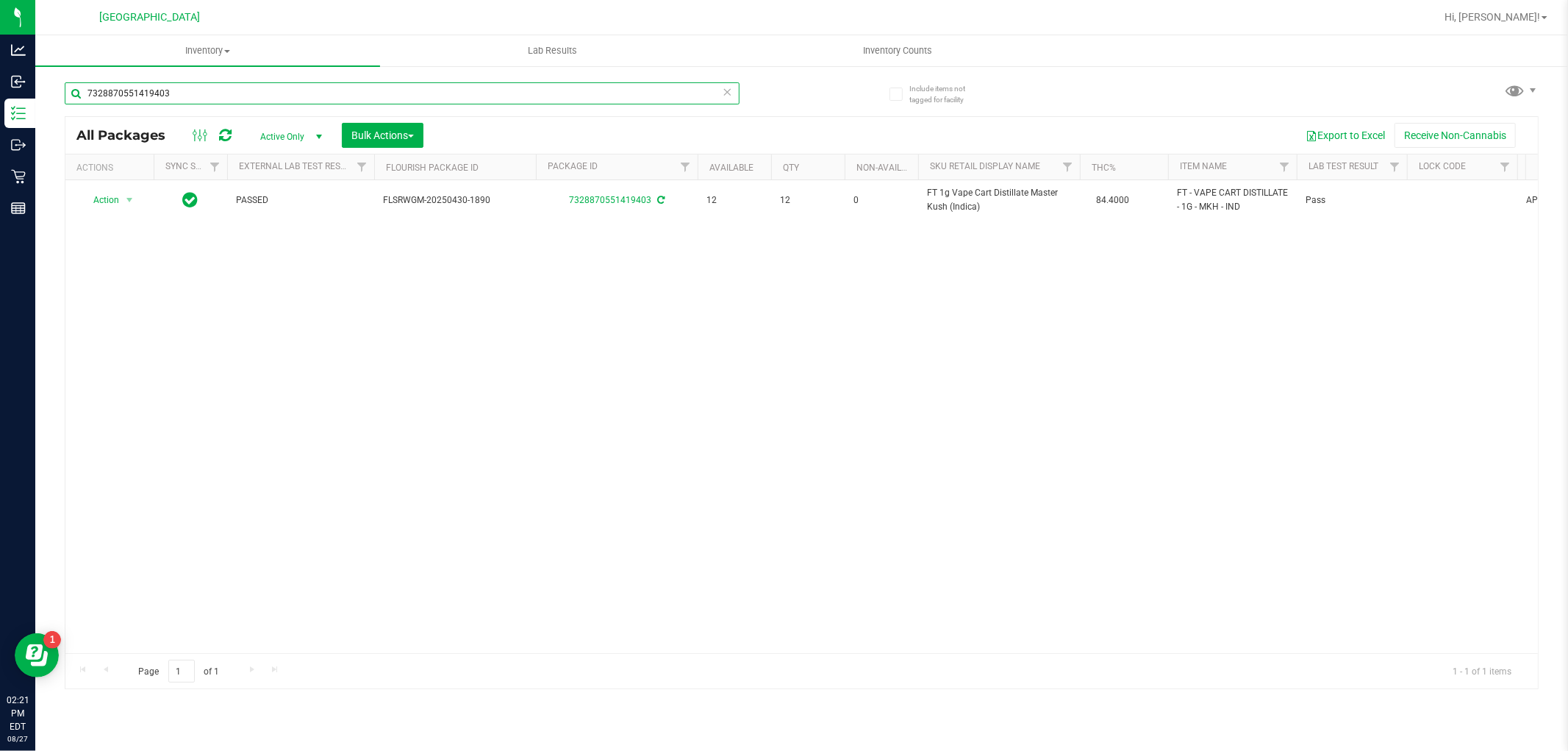
click at [204, 84] on input "7328870551419403" at bounding box center [403, 93] width 675 height 22
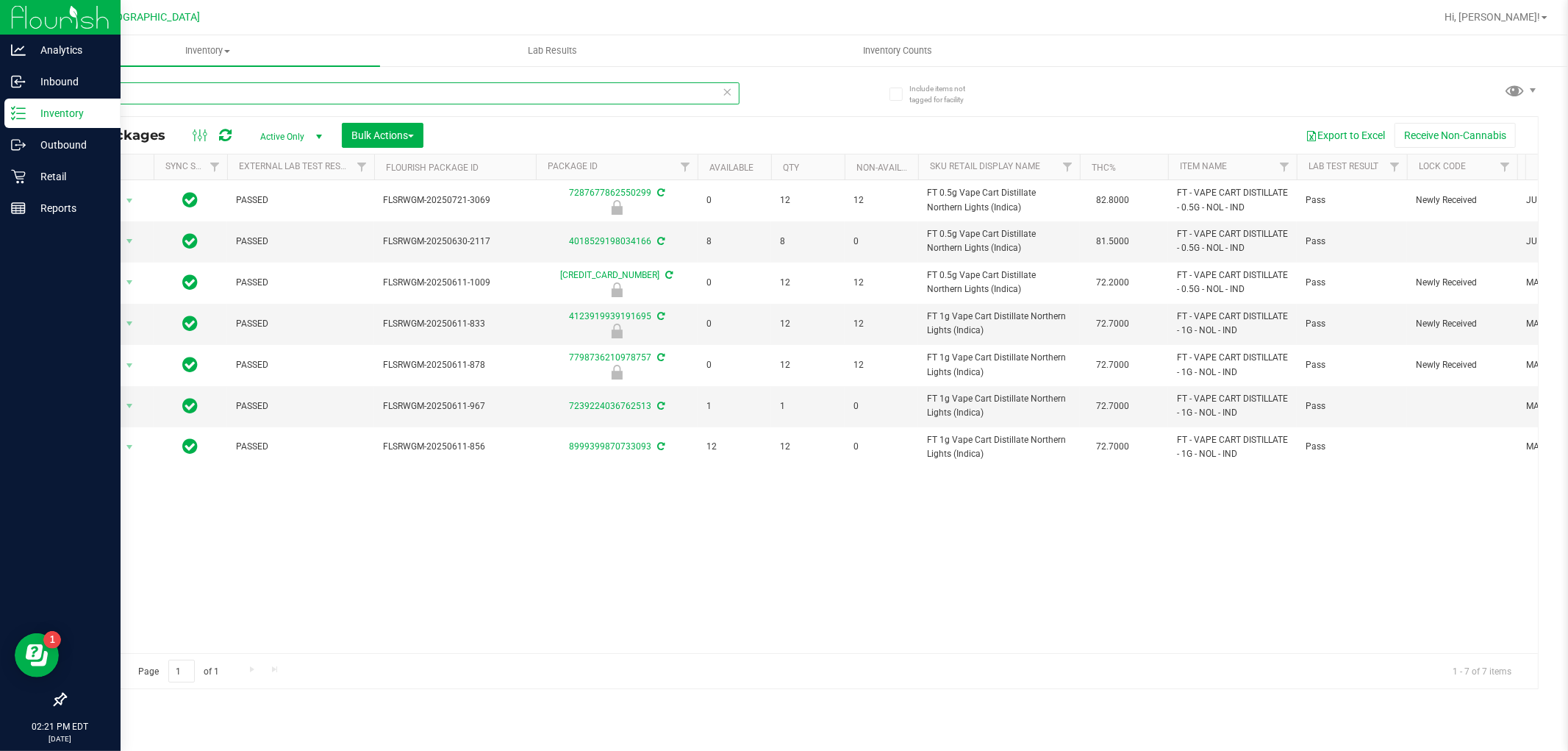
type input "northern"
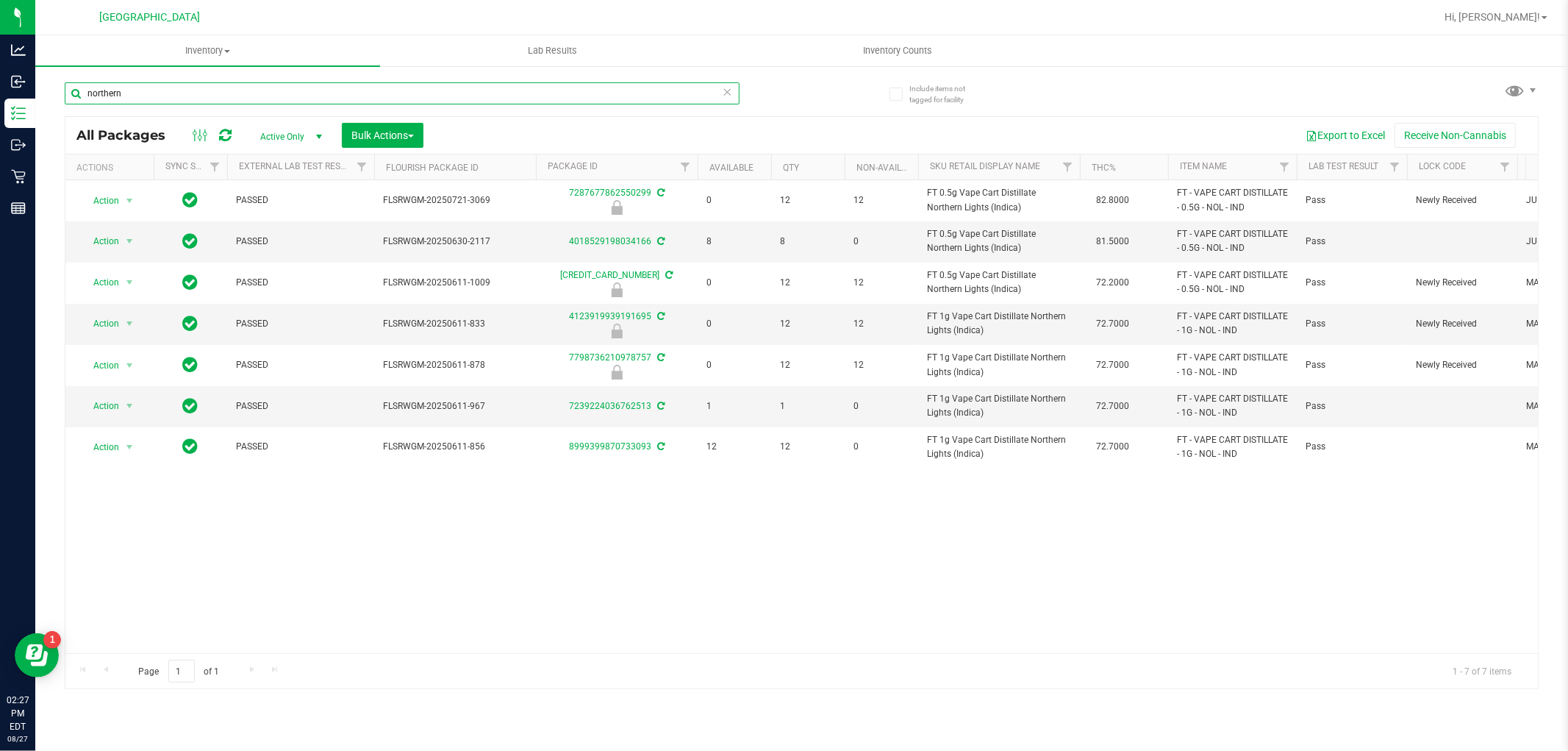
click at [156, 89] on input "northern" at bounding box center [403, 93] width 675 height 22
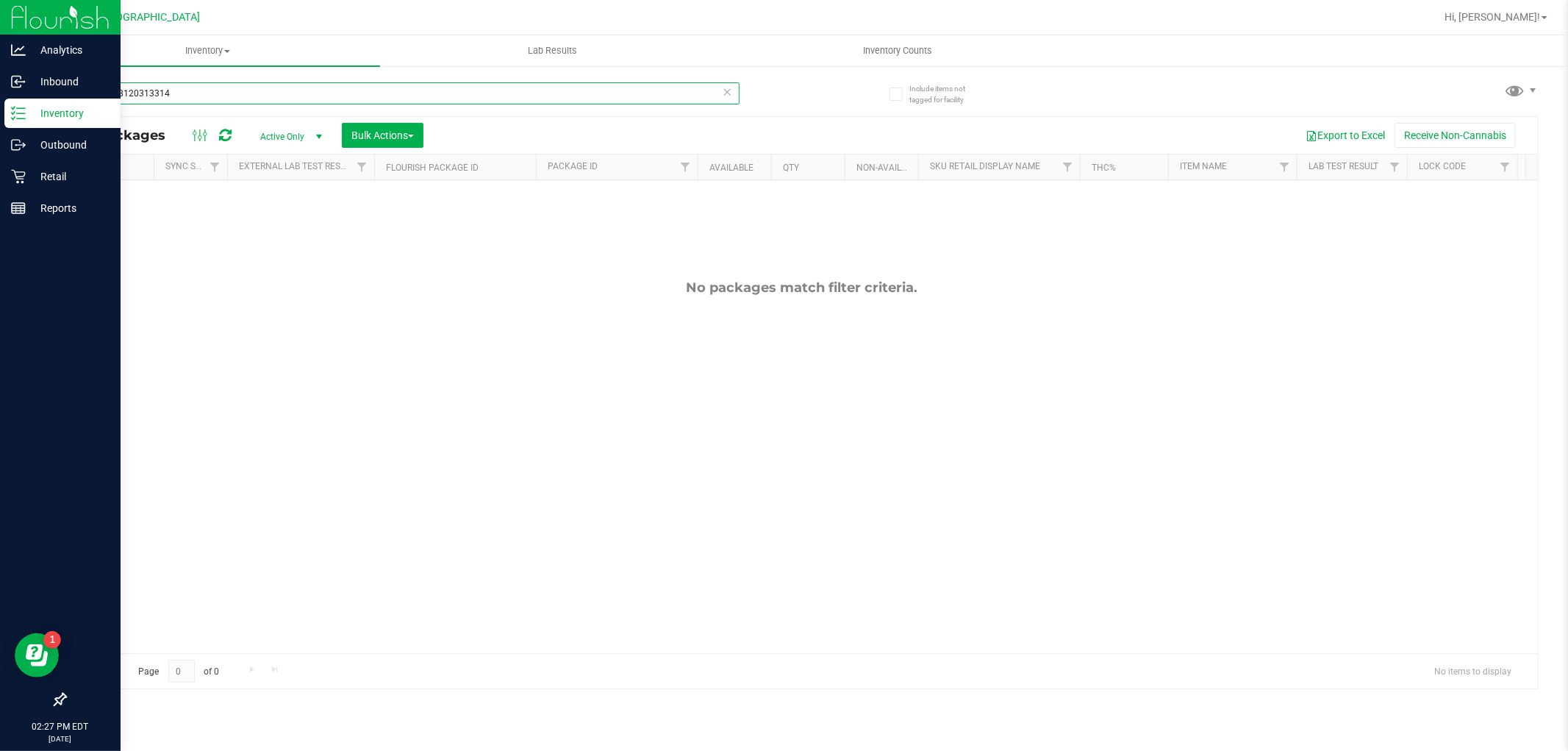
type input "5451788120313314"
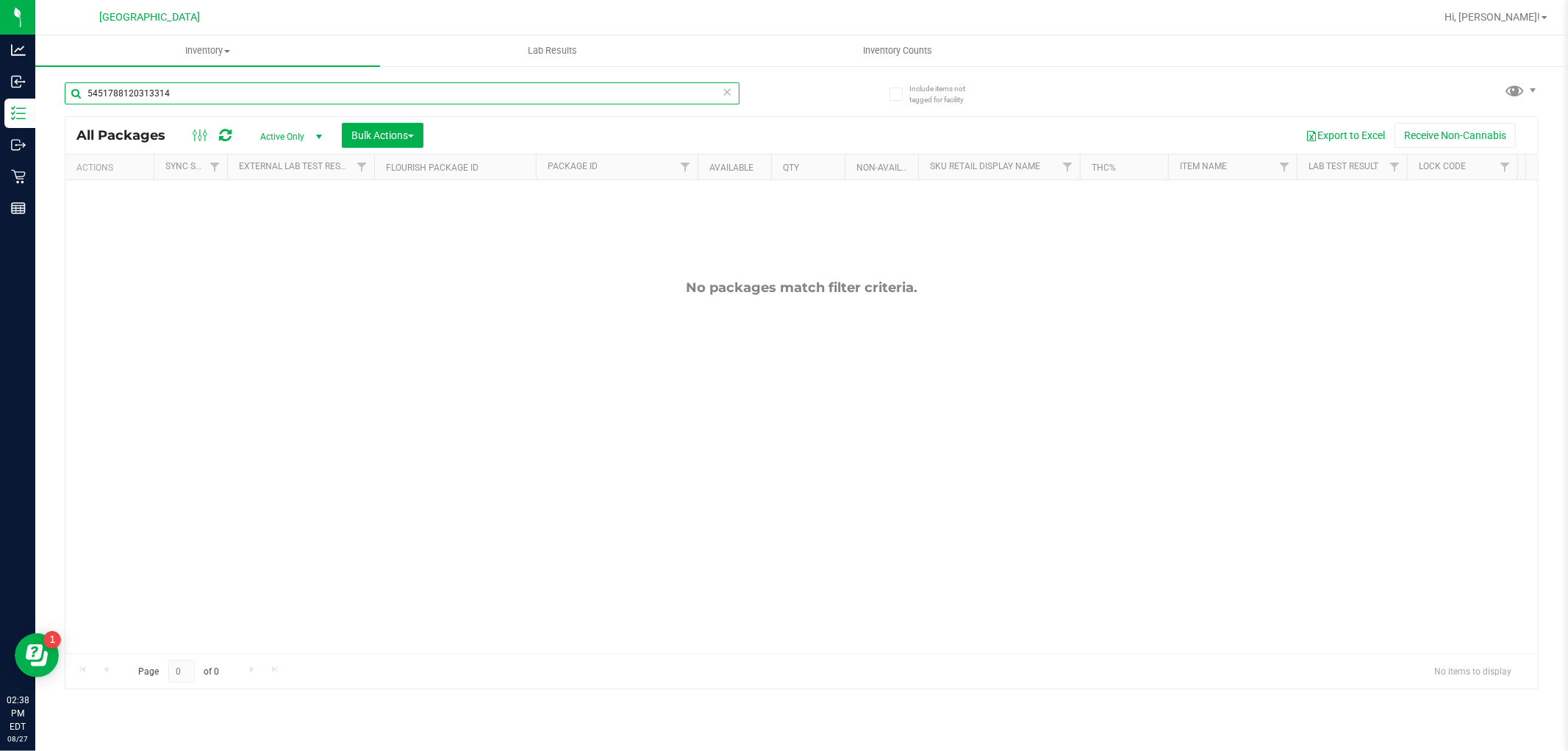
click at [310, 85] on input "5451788120313314" at bounding box center [403, 93] width 675 height 22
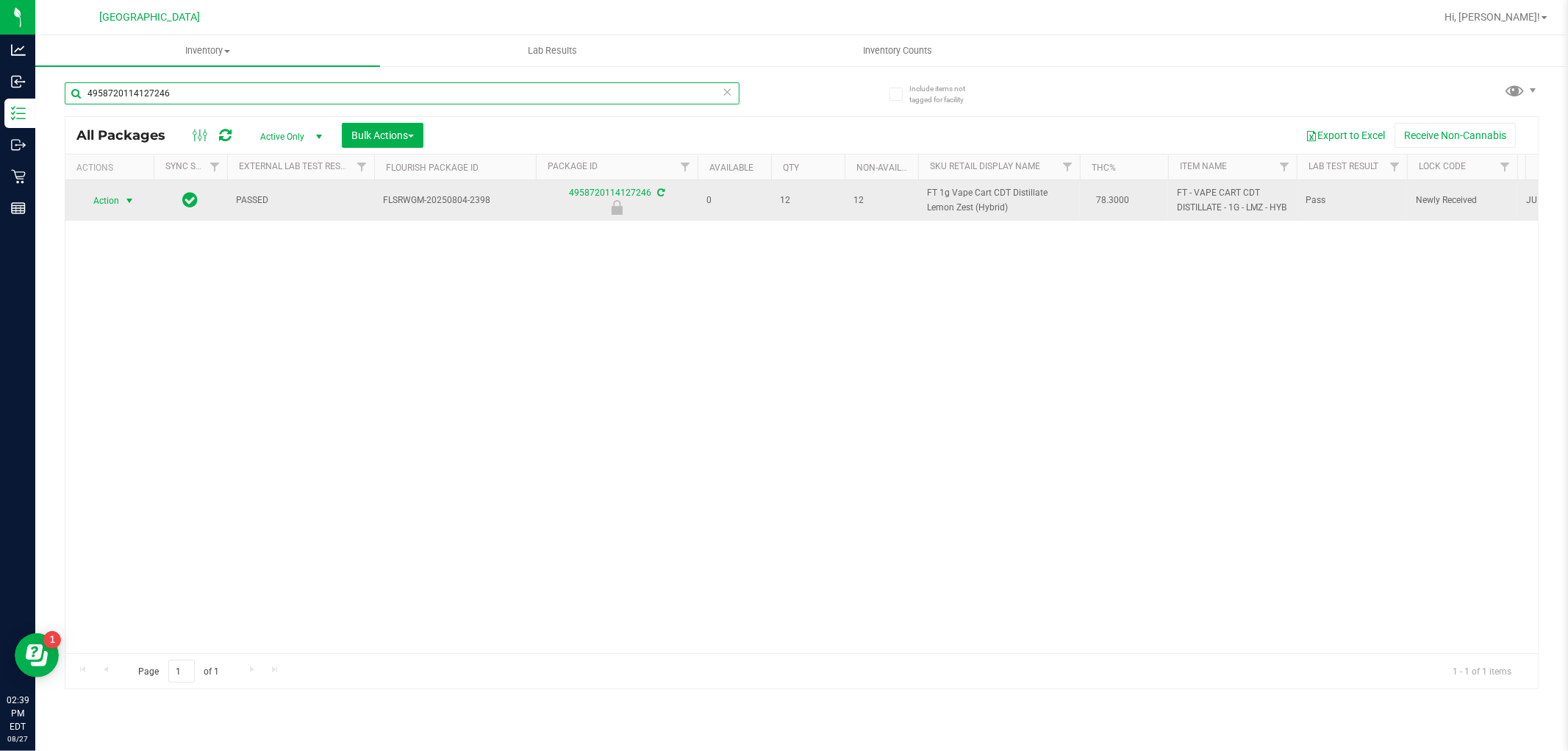
type input "4958720114127246"
click at [118, 201] on span "Action" at bounding box center [100, 201] width 40 height 21
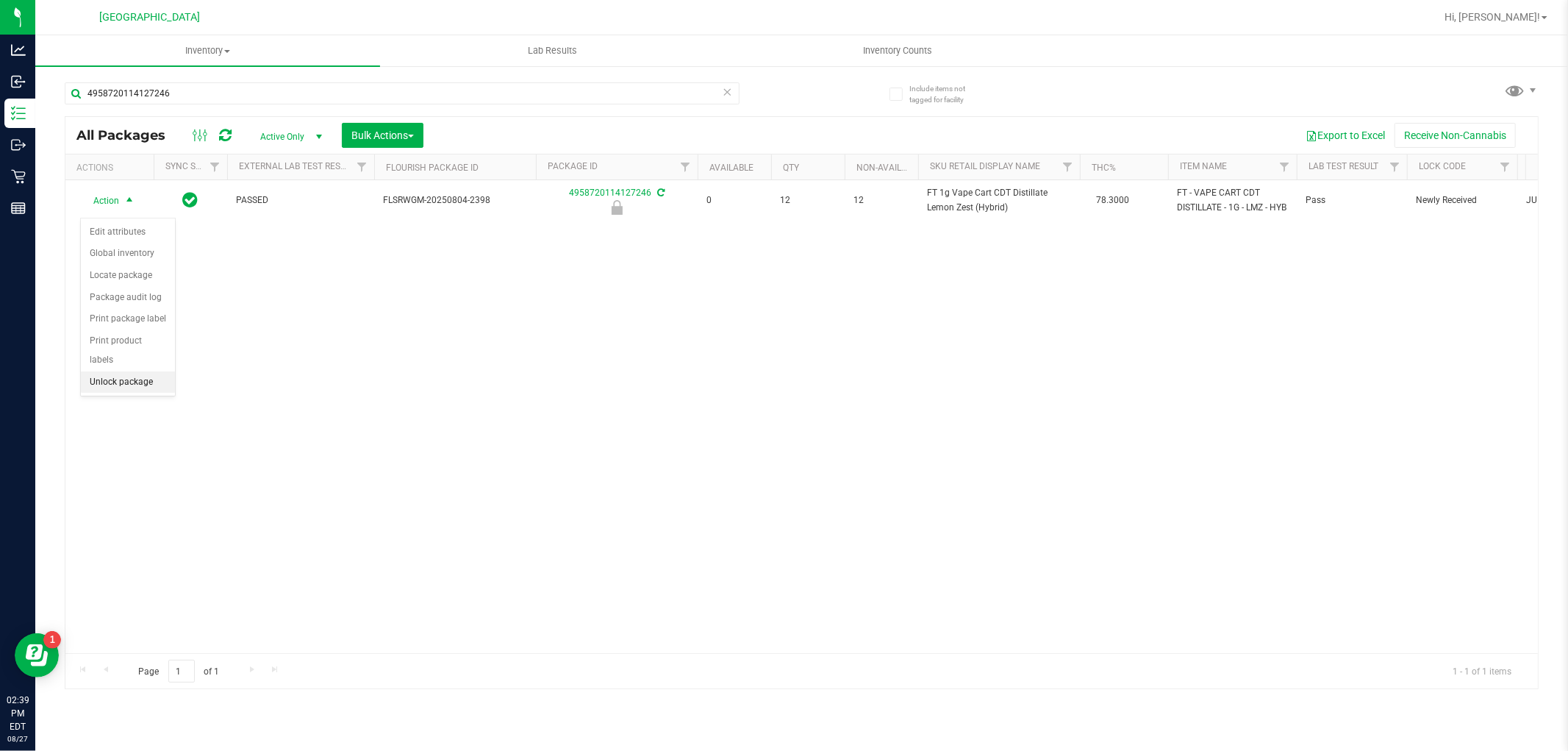
click at [161, 382] on li "Unlock package" at bounding box center [128, 382] width 94 height 22
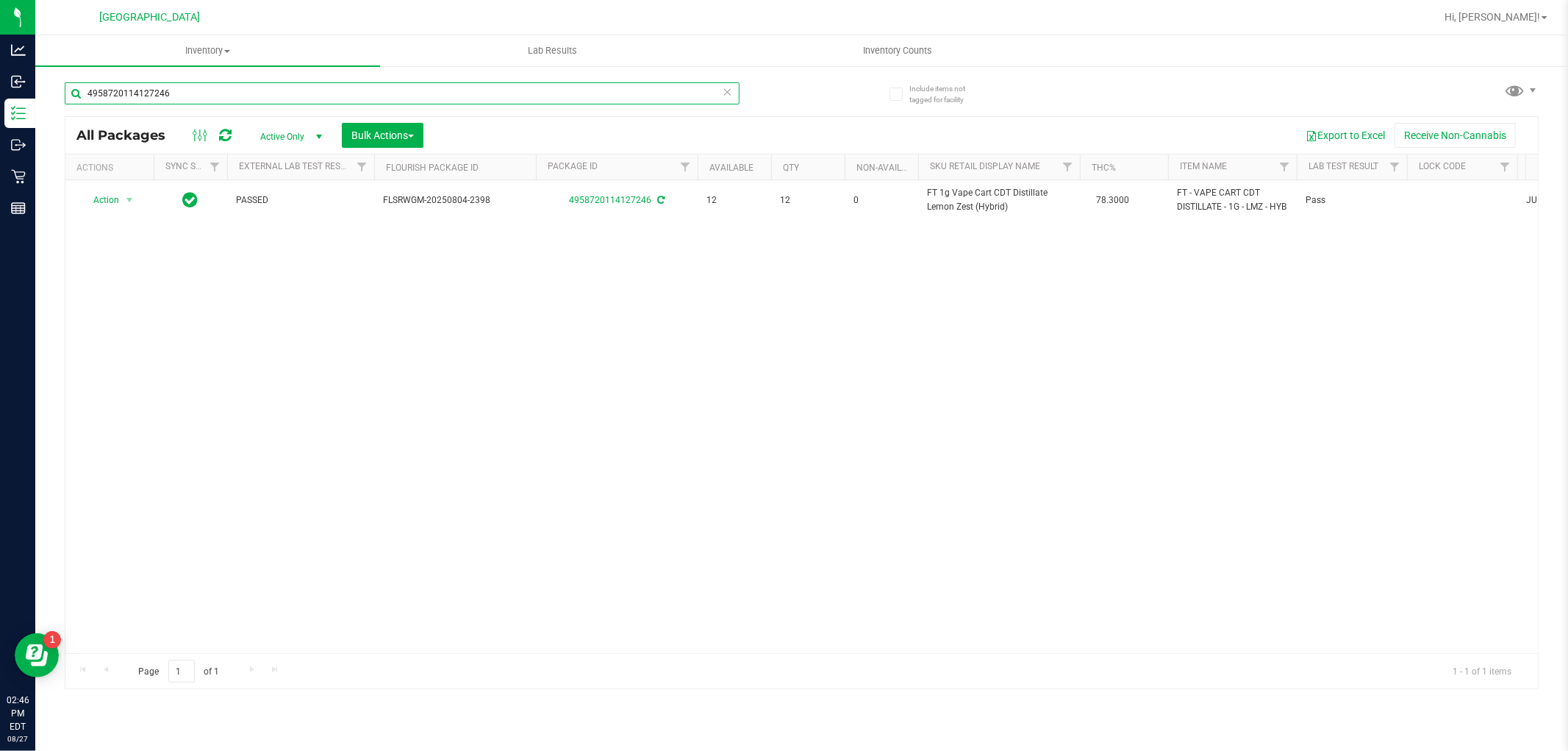
click at [173, 94] on input "4958720114127246" at bounding box center [403, 93] width 675 height 22
type input "7239224036762513"
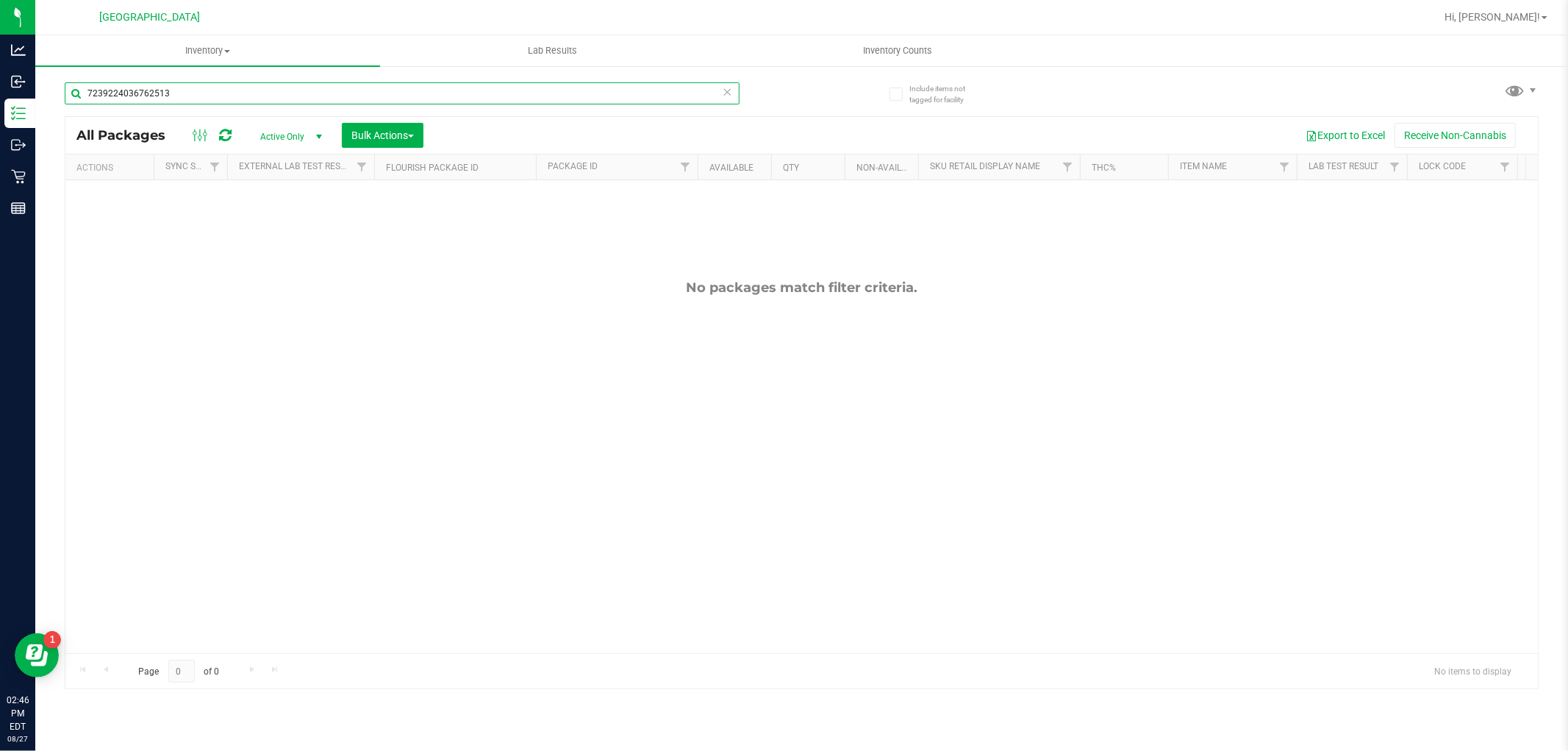
click at [178, 94] on input "7239224036762513" at bounding box center [403, 93] width 675 height 22
click at [179, 94] on input "7239224036762513" at bounding box center [403, 93] width 675 height 22
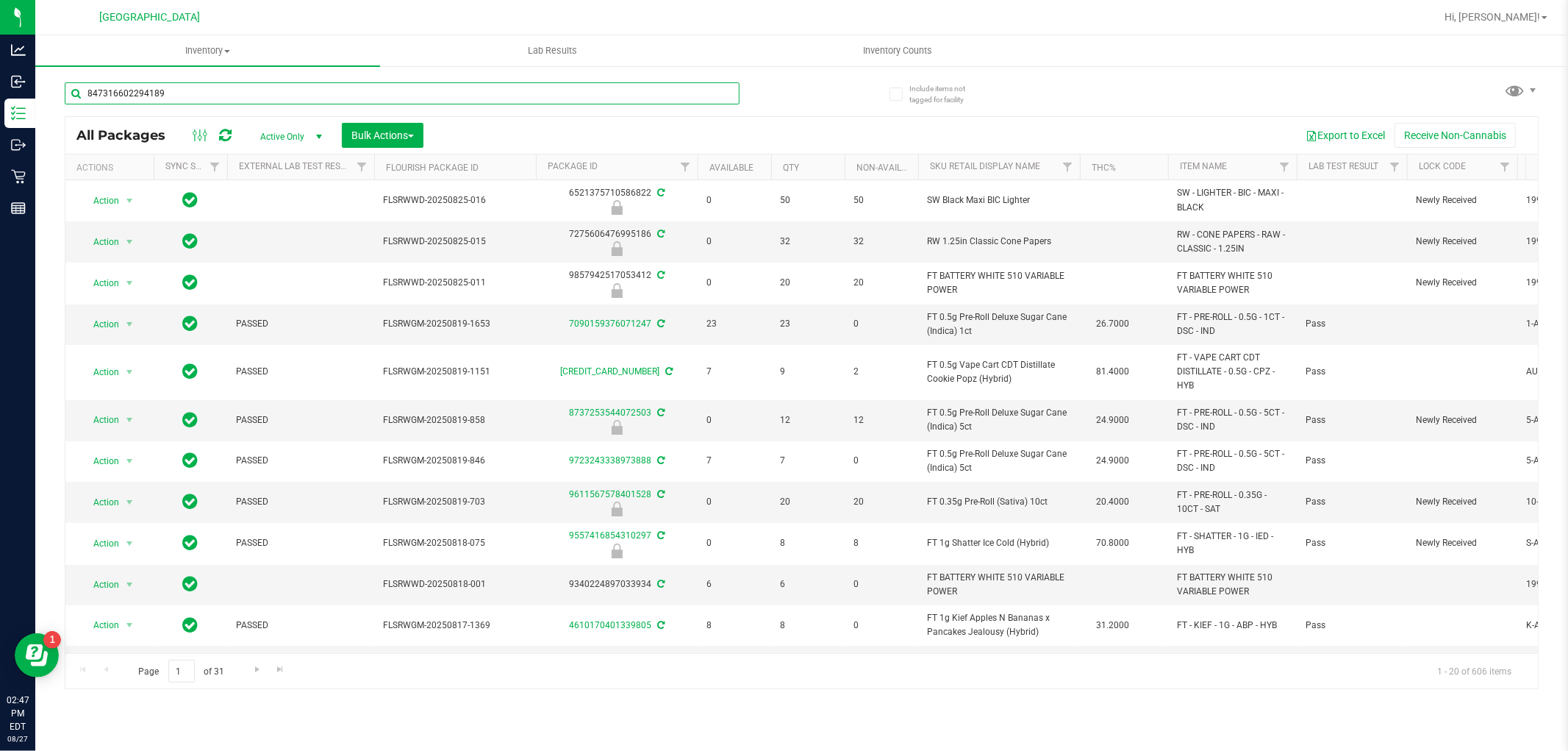
type input "8473166022941896"
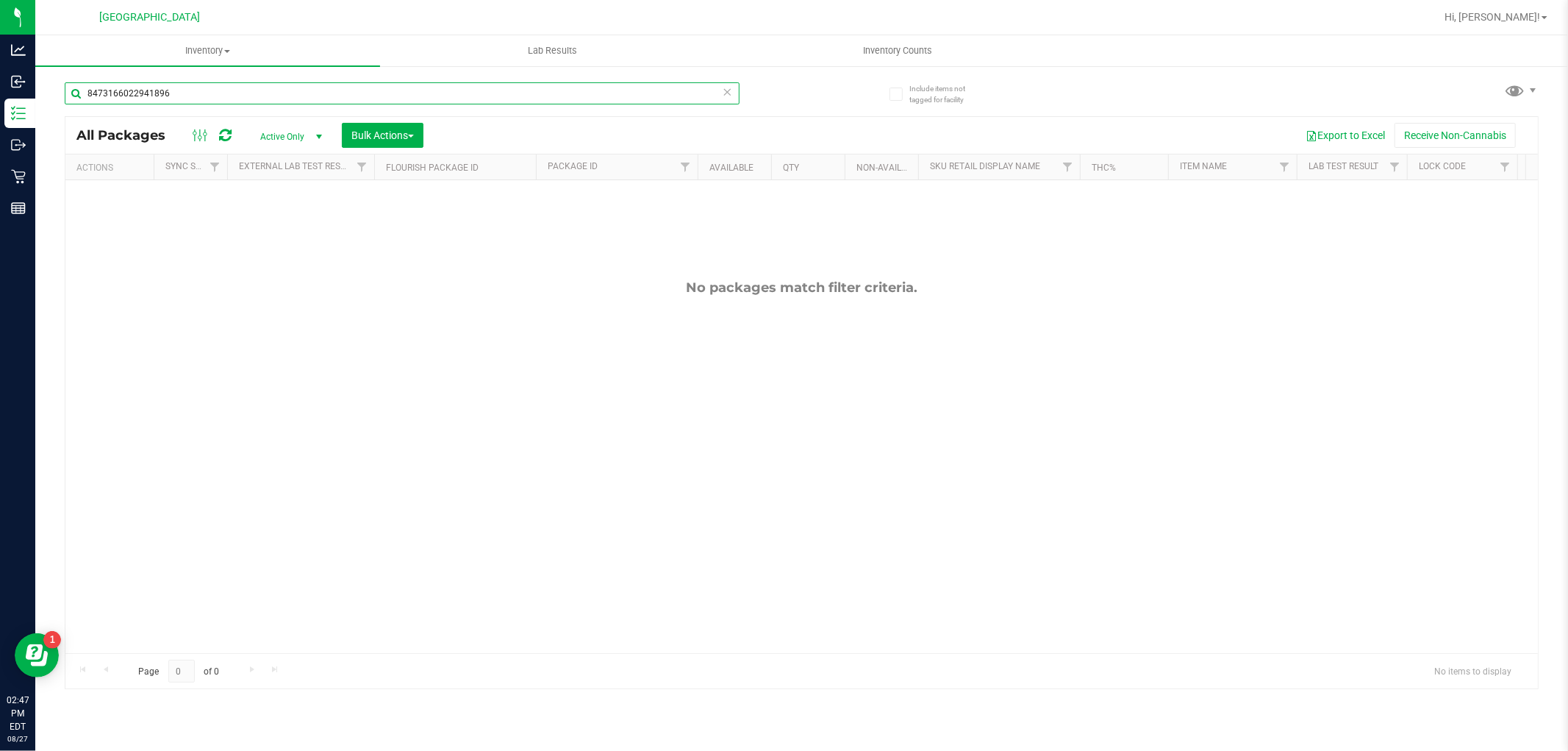
click at [179, 94] on input "8473166022941896" at bounding box center [403, 93] width 675 height 22
type input "5451788120313314"
click at [167, 84] on input "5451788120313314" at bounding box center [403, 93] width 675 height 22
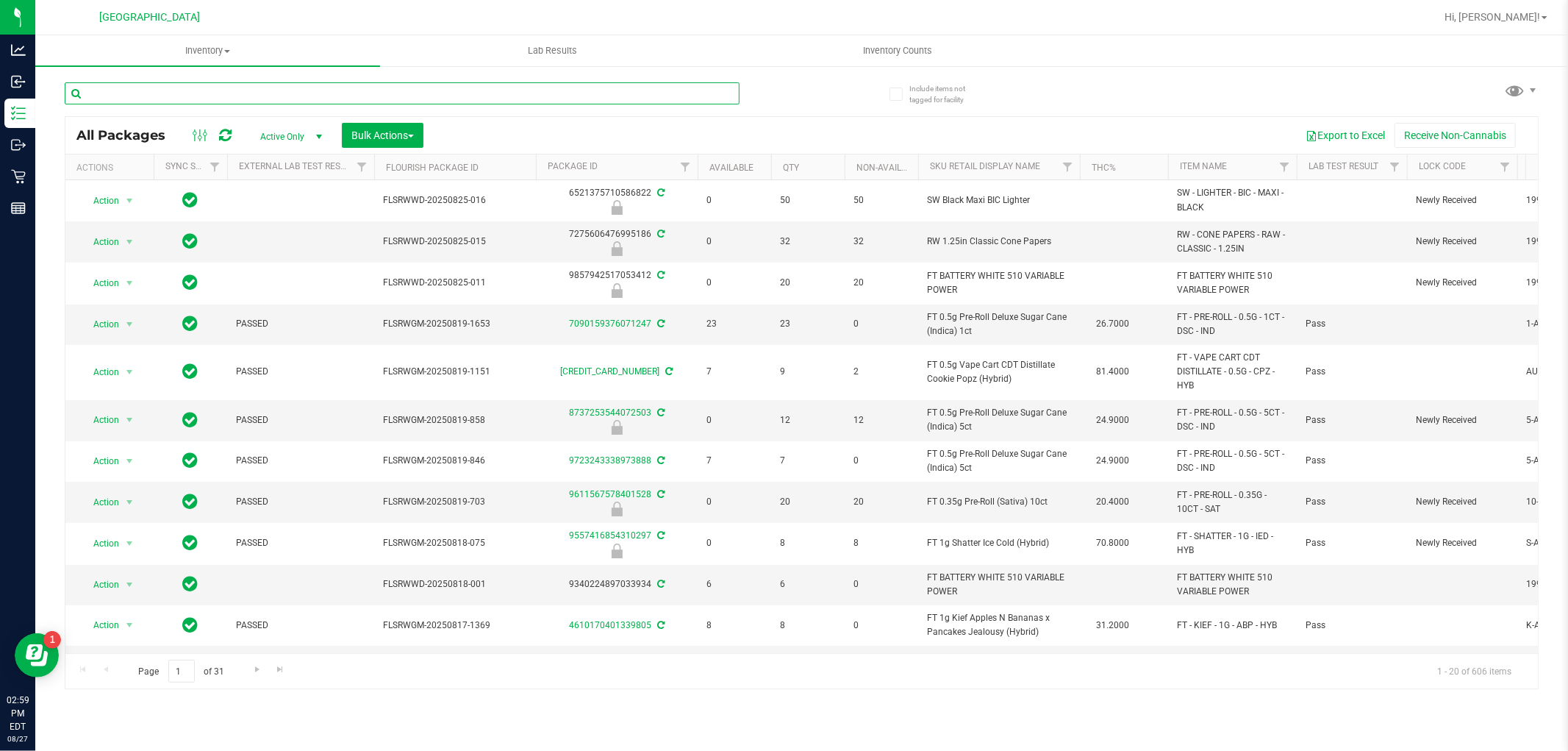
click at [247, 92] on input "text" at bounding box center [403, 93] width 675 height 22
paste input "FT 0.5g Vape Cart CDT Distillate Sugar Rush (Hybrid-Sativa)"
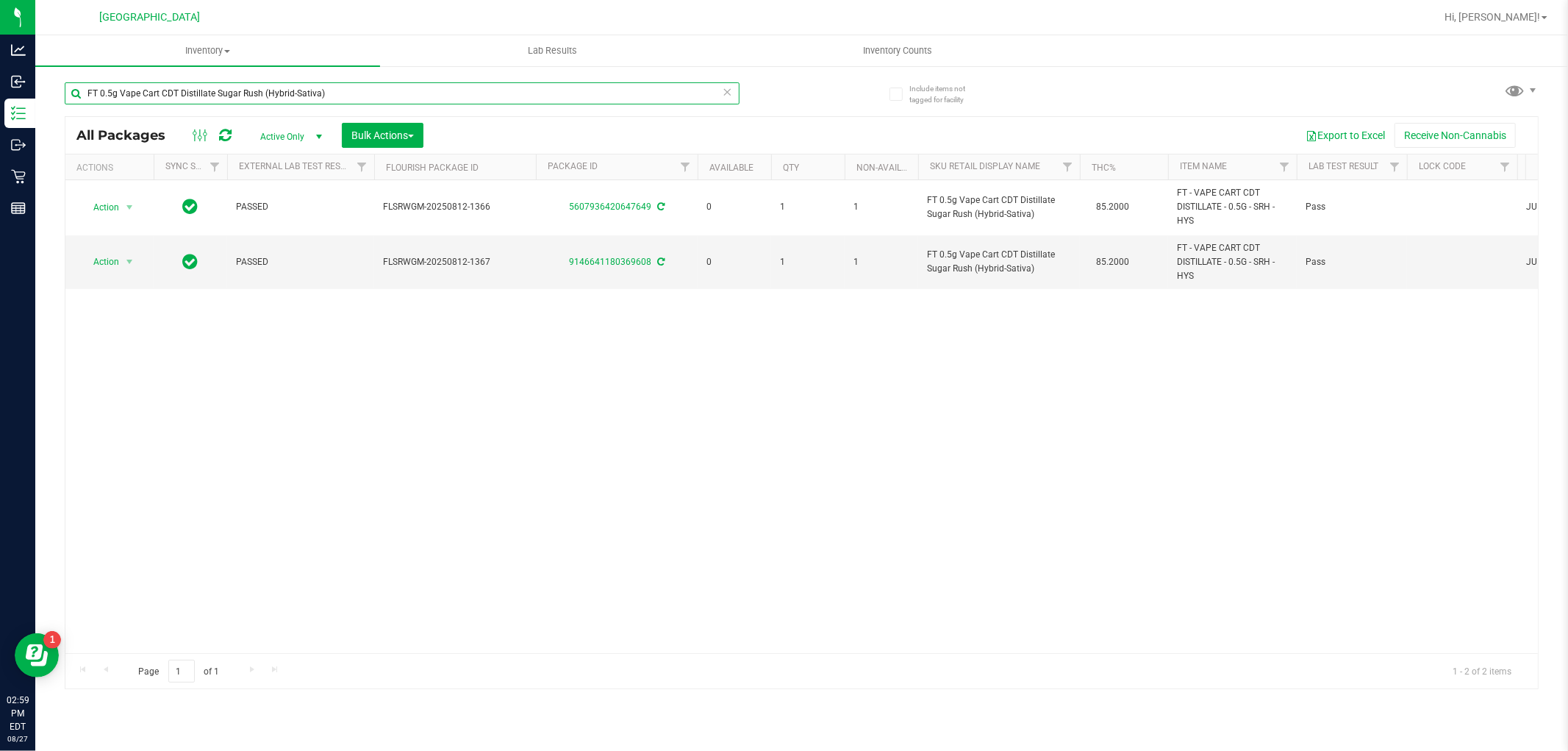
click at [241, 100] on input "FT 0.5g Vape Cart CDT Distillate Sugar Rush (Hybrid-Sativa)" at bounding box center [403, 93] width 675 height 22
click at [243, 100] on input "FT 0.5g Vape Cart CDT Distillate Sugar Rush (Hybrid-Sativa)" at bounding box center [403, 93] width 675 height 22
paste input "1"
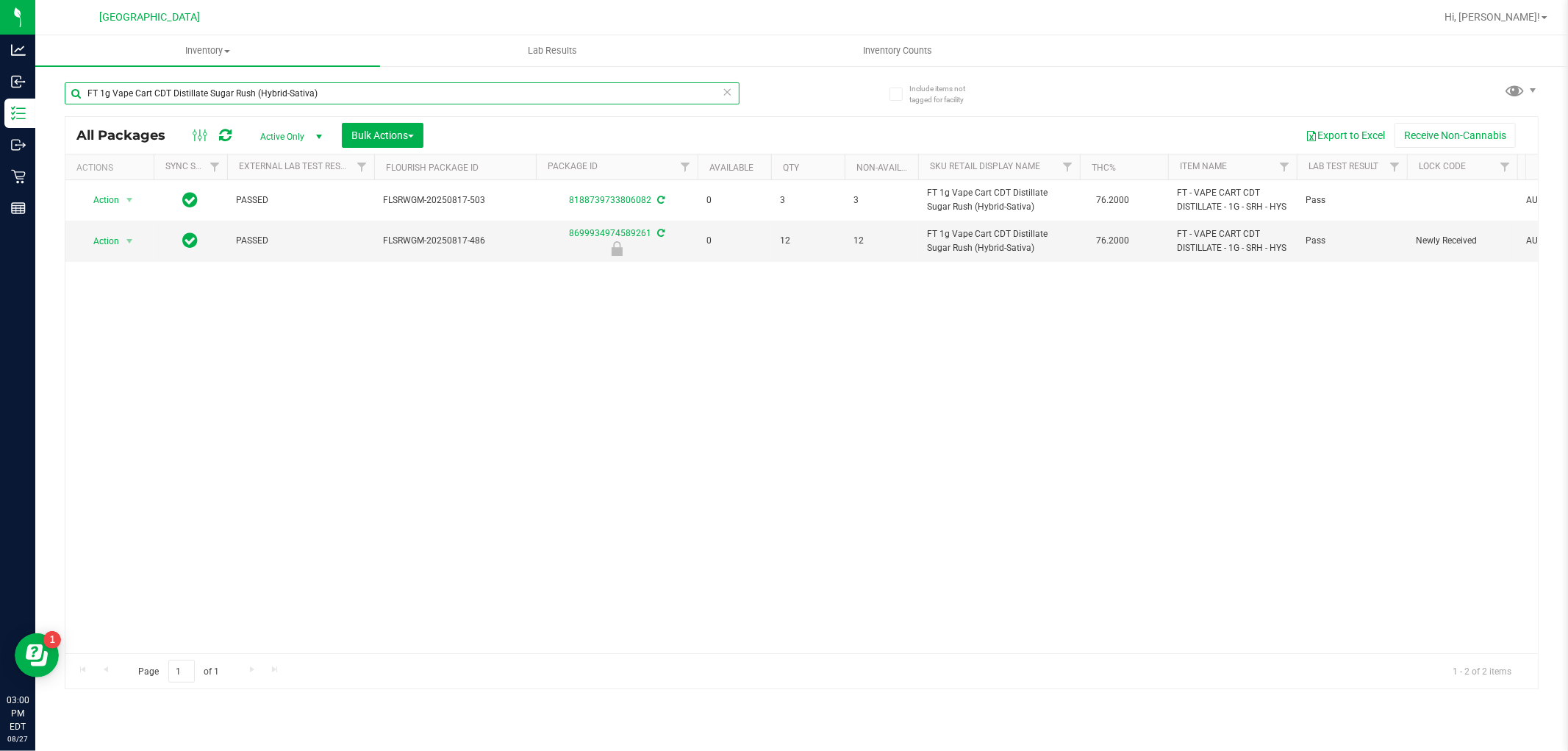
type input "FT 1g Vape Cart CDT Distillate Sugar Rush (Hybrid-Sativa)"
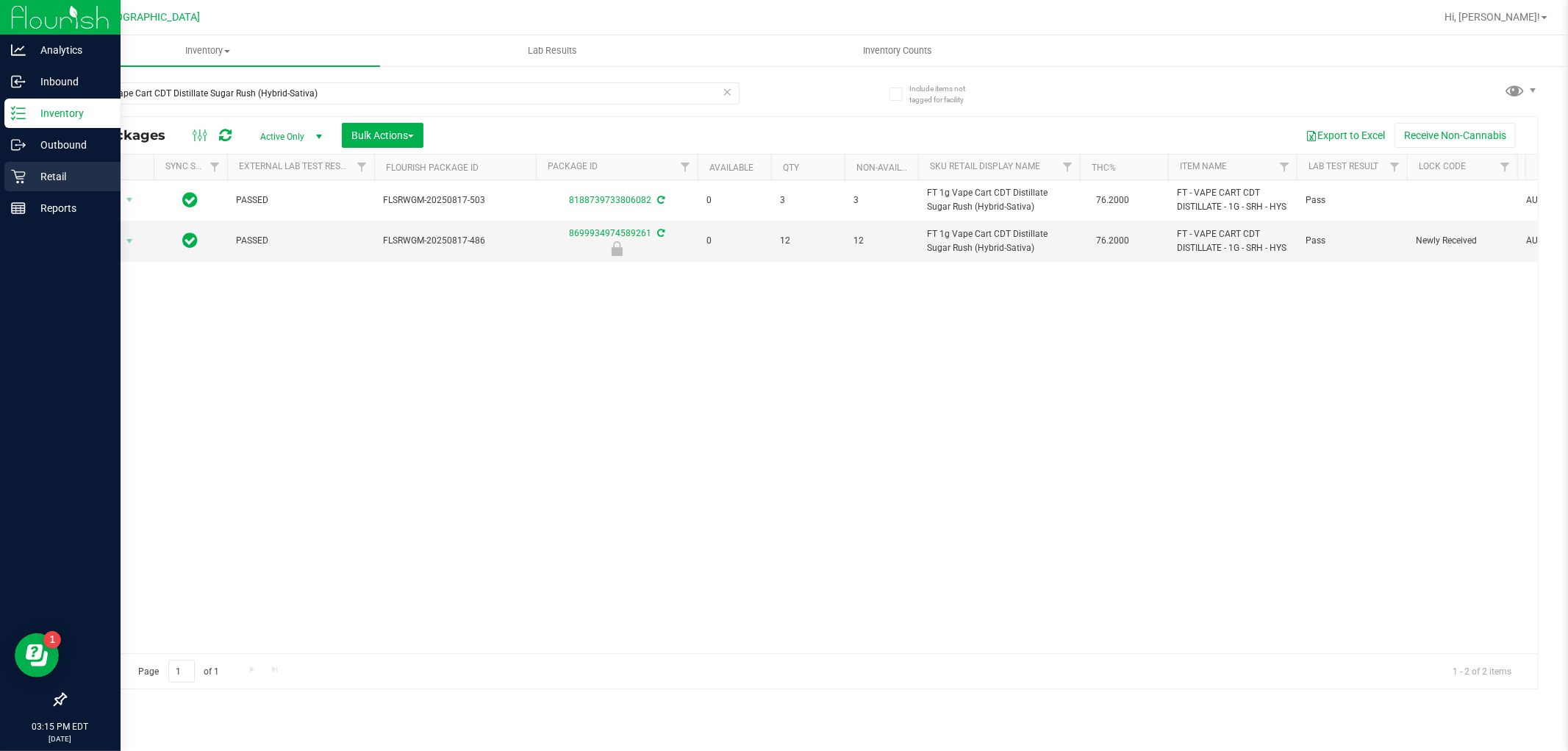
click at [33, 171] on p "Retail" at bounding box center [70, 176] width 89 height 17
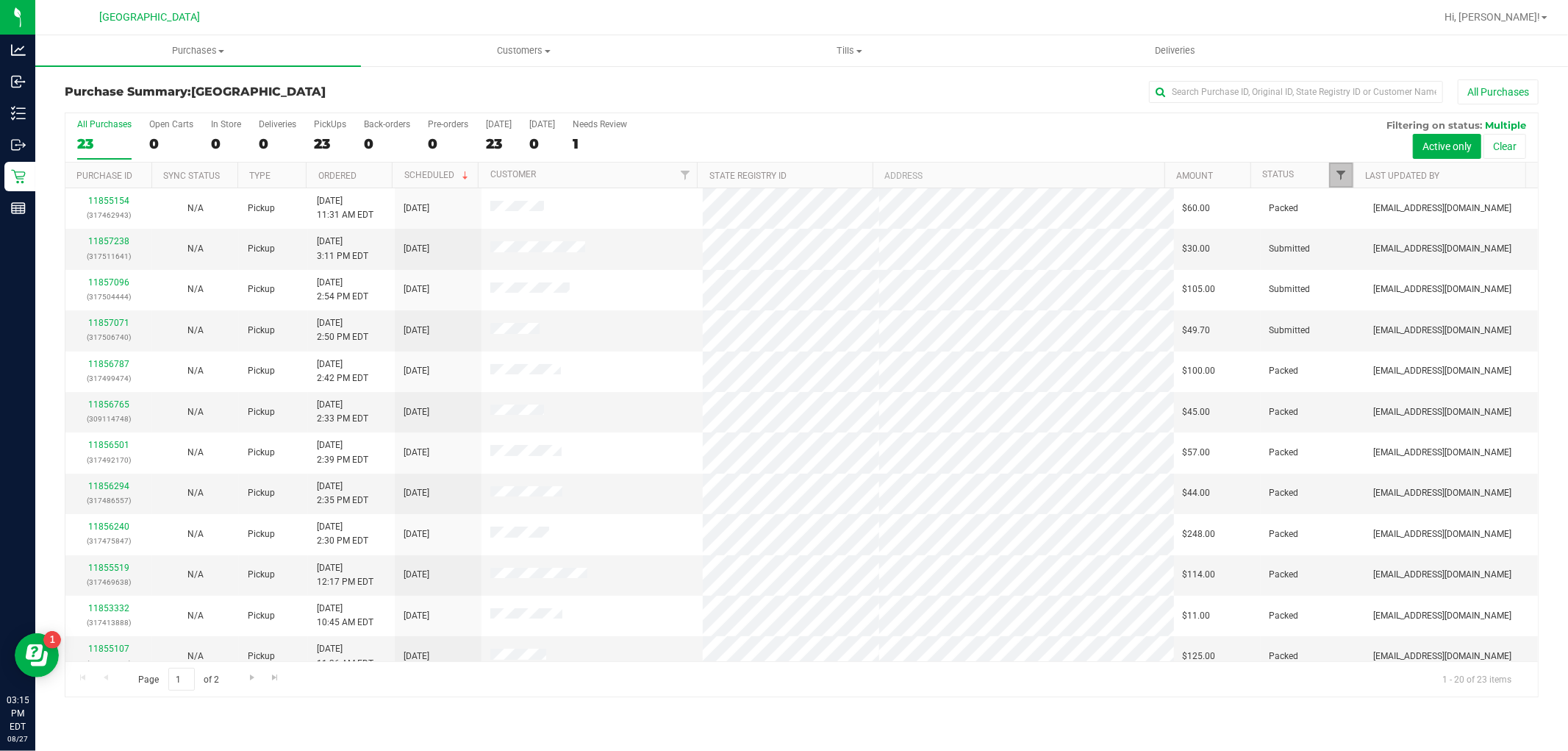
click at [1347, 178] on span "Filter" at bounding box center [1342, 175] width 12 height 12
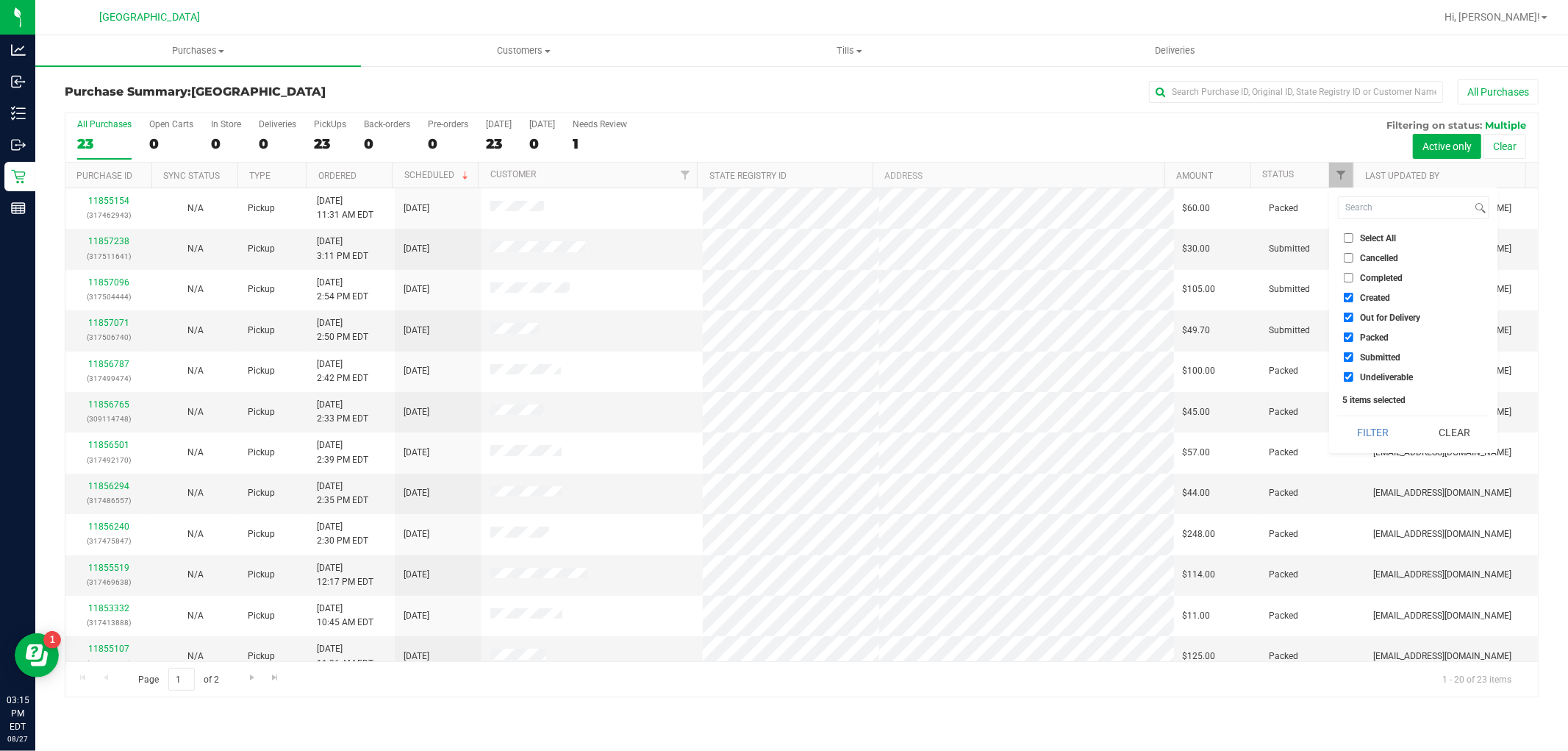
click at [1377, 239] on span "Select All" at bounding box center [1378, 238] width 36 height 9
click at [1354, 239] on input "Select All" at bounding box center [1348, 238] width 10 height 10
checkbox input "true"
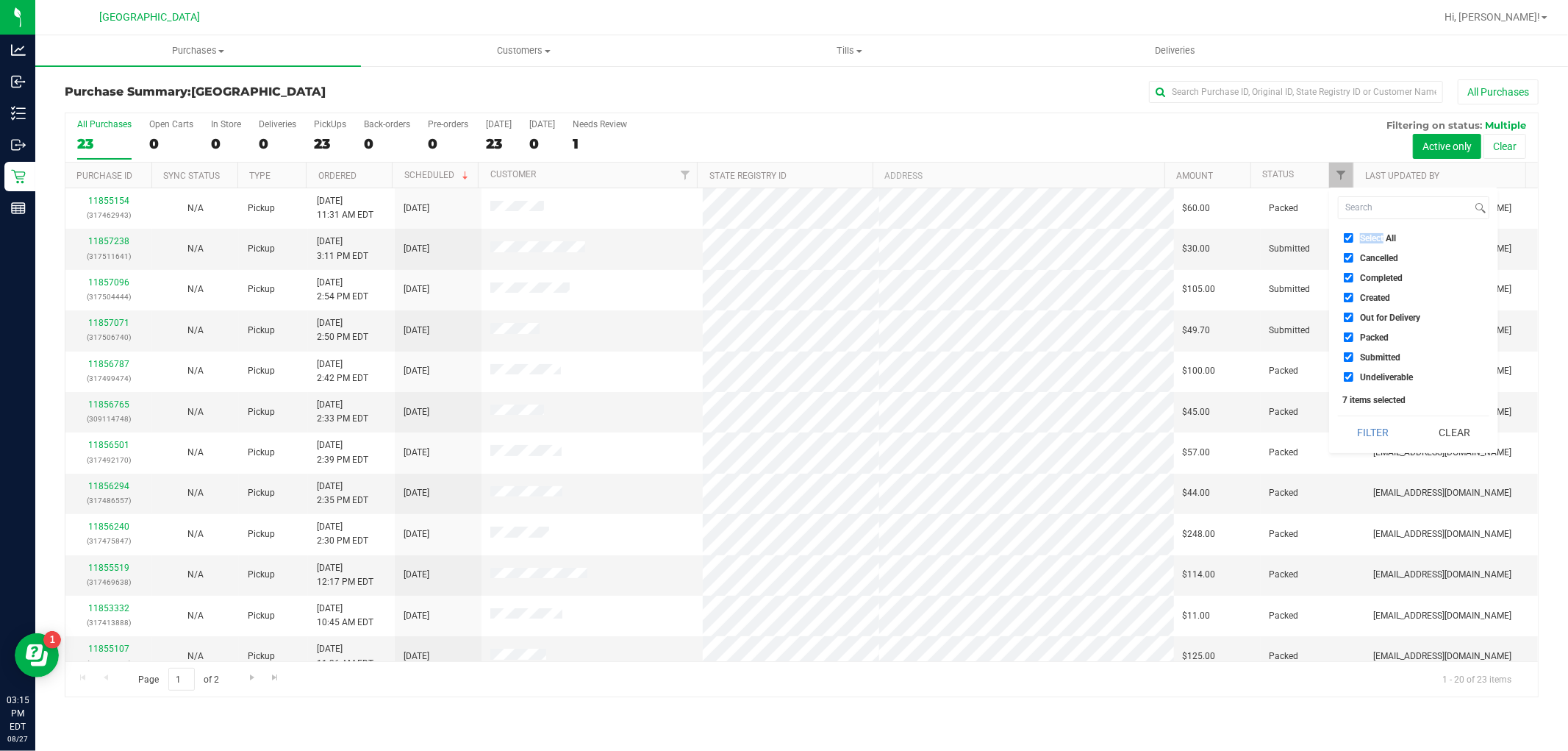
drag, startPoint x: 1377, startPoint y: 239, endPoint x: 1377, endPoint y: 250, distance: 11.0
click at [1377, 238] on span "Select All" at bounding box center [1378, 238] width 36 height 9
click at [1354, 238] on input "Select All" at bounding box center [1348, 238] width 10 height 10
checkbox input "false"
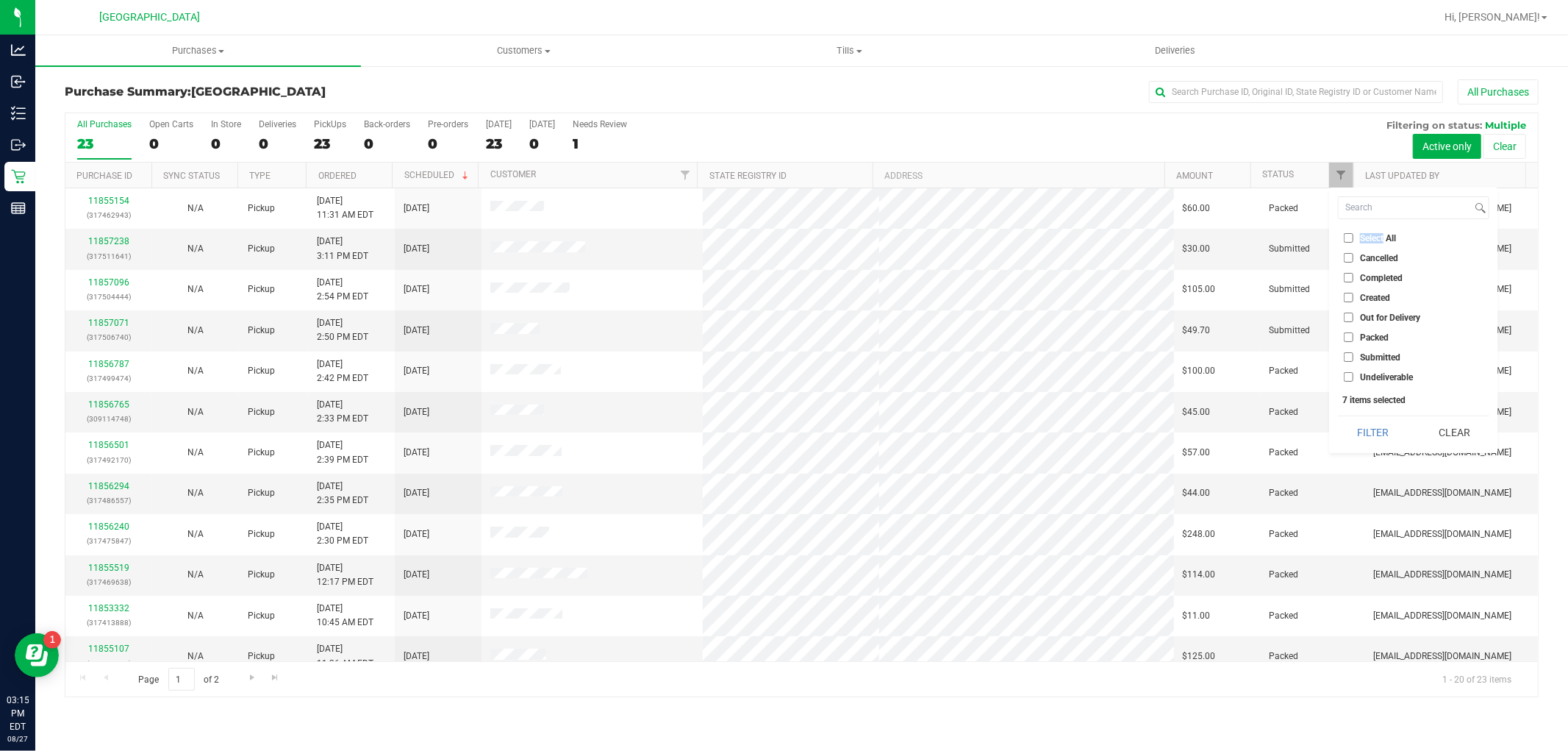
checkbox input "false"
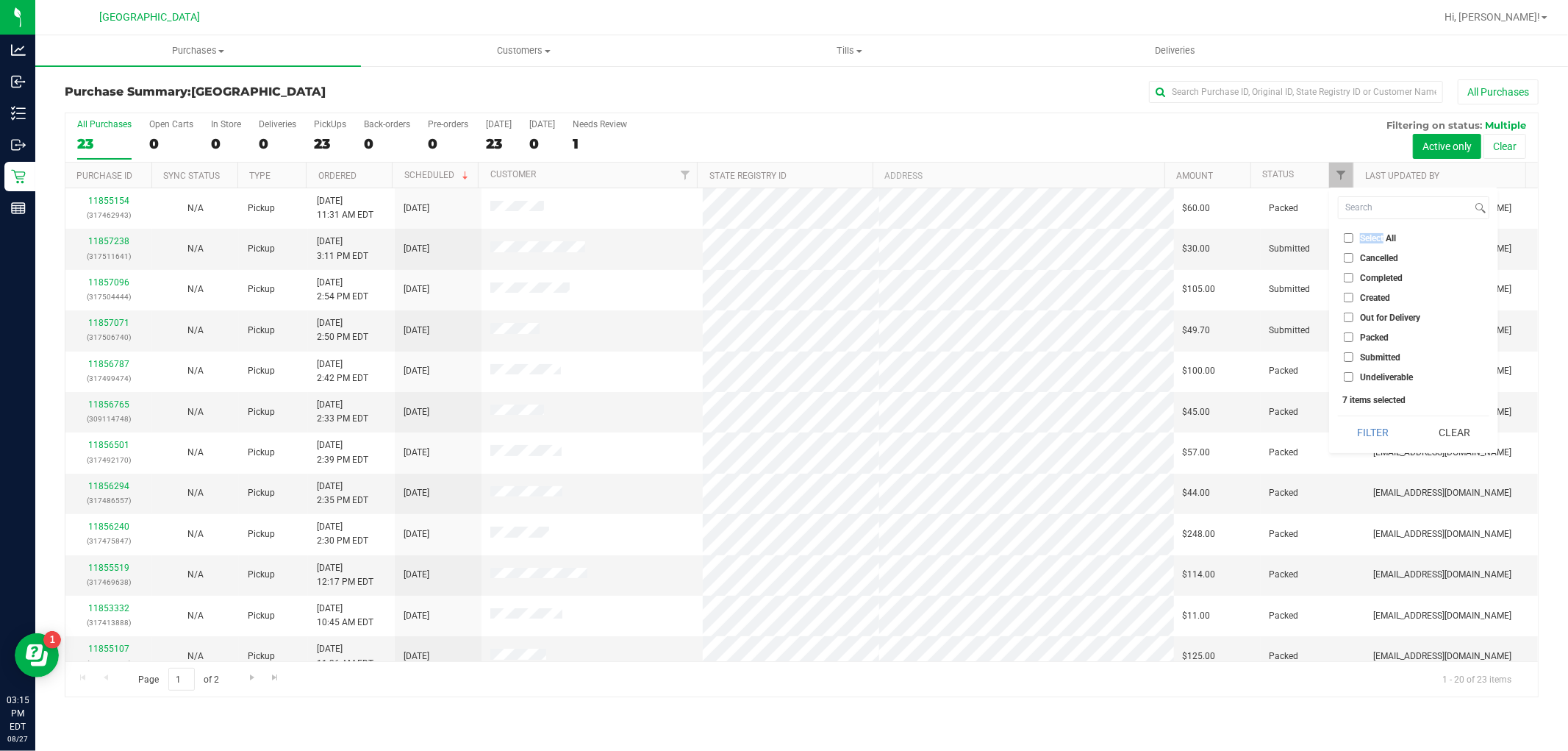
checkbox input "false"
click at [1382, 356] on span "Submitted" at bounding box center [1380, 358] width 41 height 9
click at [1354, 356] on input "Submitted" at bounding box center [1348, 357] width 10 height 10
checkbox input "true"
click at [1378, 450] on div "Select All Cancelled Completed Created Out for Delivery Packed Submitted Undeli…" at bounding box center [1414, 320] width 169 height 266
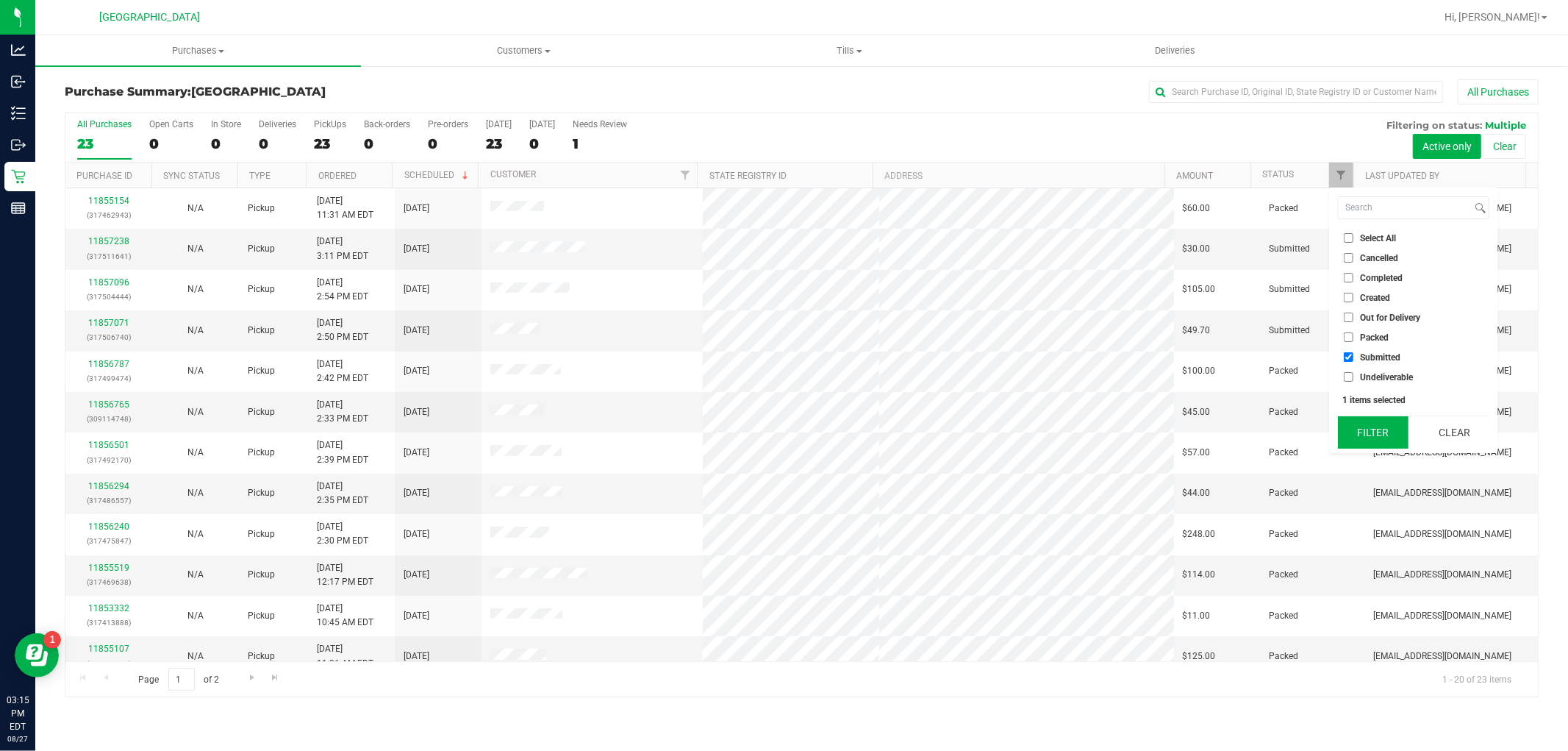
click at [1378, 436] on button "Filter" at bounding box center [1373, 431] width 70 height 32
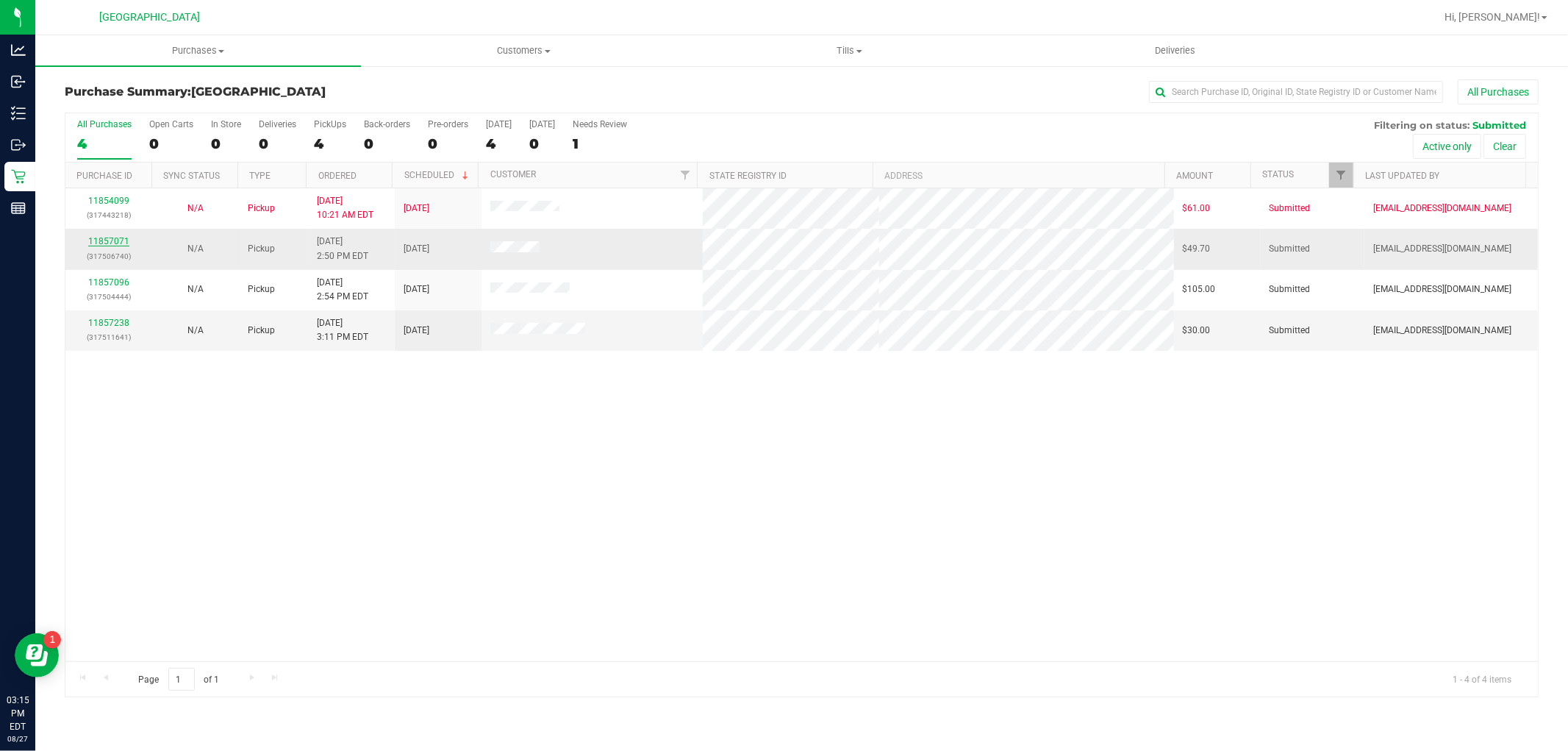
click at [103, 239] on link "11857071" at bounding box center [108, 241] width 41 height 10
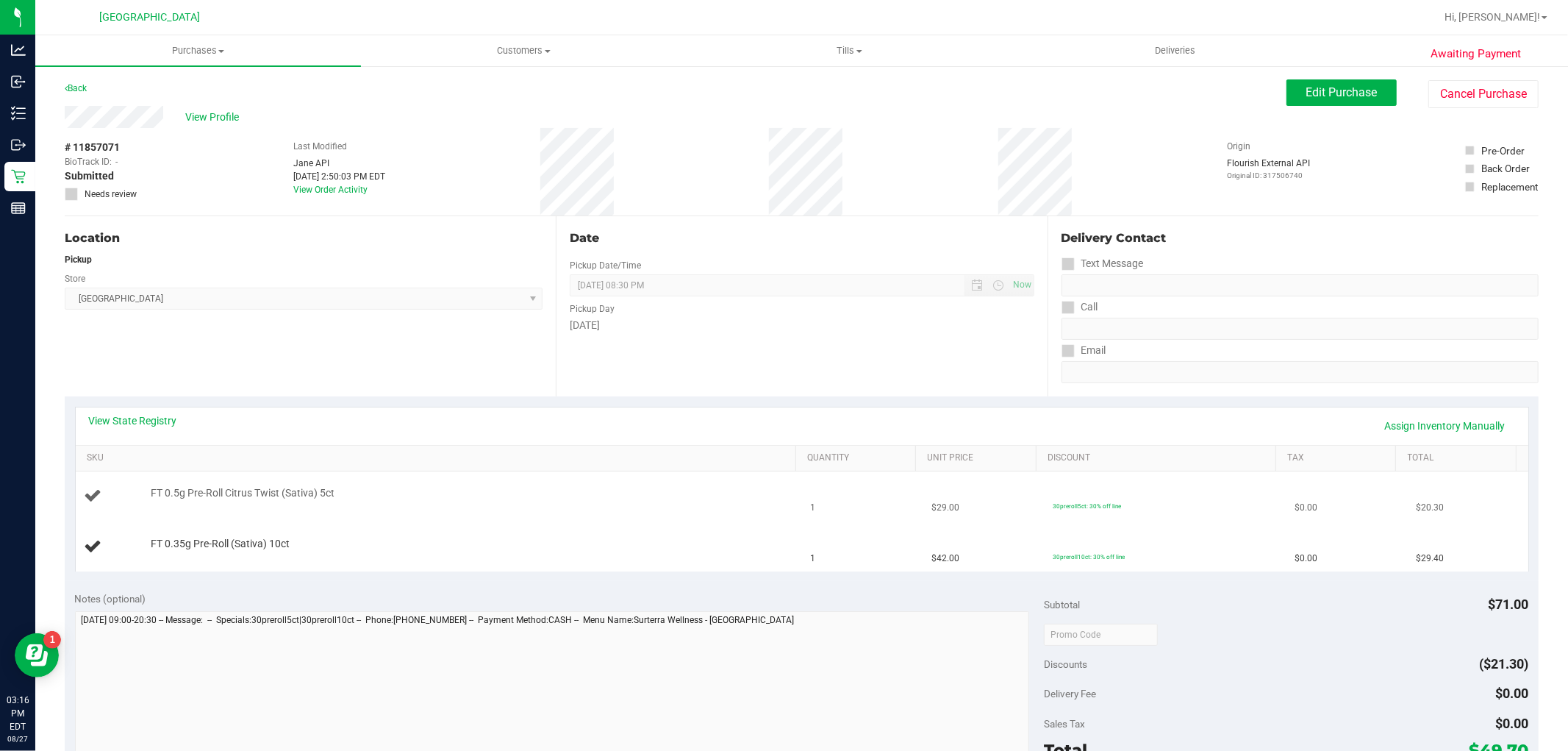
click at [310, 493] on span "FT 0.5g Pre-Roll Citrus Twist (Sativa) 5ct" at bounding box center [243, 493] width 184 height 14
copy div "FT 0.5g Pre-Roll Citrus Twist (Sativa) 5ct"
click at [324, 478] on td "FT 0.5g Pre-Roll Citrus Twist (Sativa) 5ct" at bounding box center [438, 497] width 726 height 50
